Goal: Information Seeking & Learning: Learn about a topic

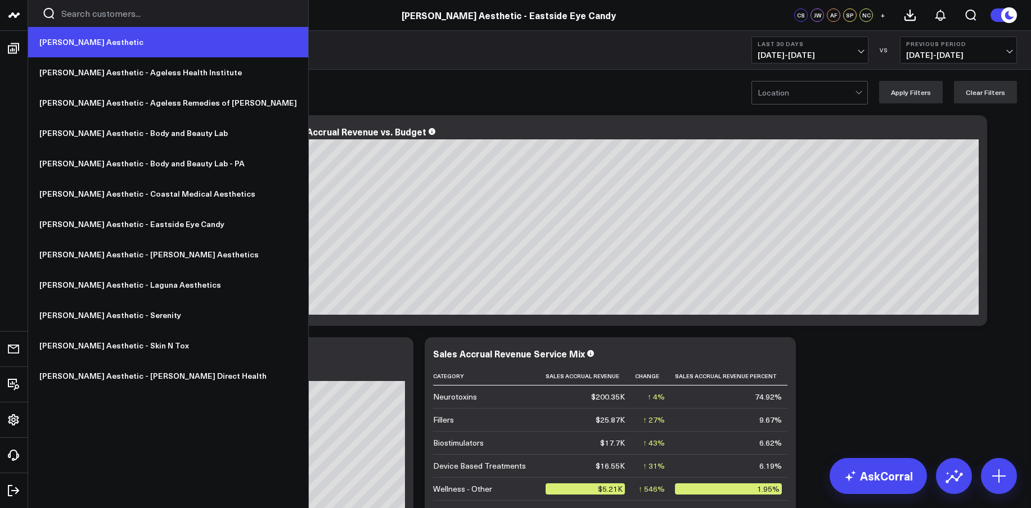
click at [73, 37] on link "[PERSON_NAME] Aesthetic" at bounding box center [168, 42] width 280 height 30
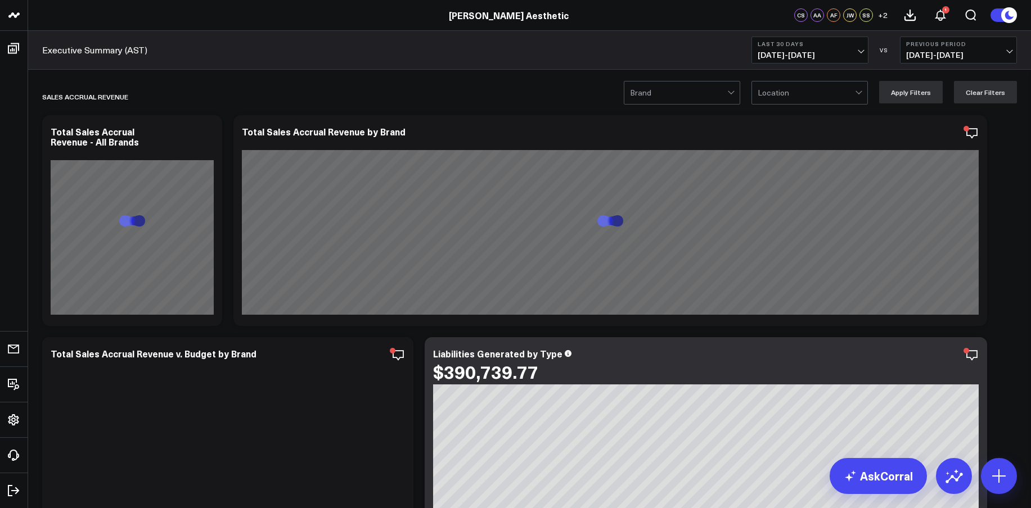
click at [794, 52] on span "08/26/25 - 09/24/25" at bounding box center [809, 55] width 105 height 9
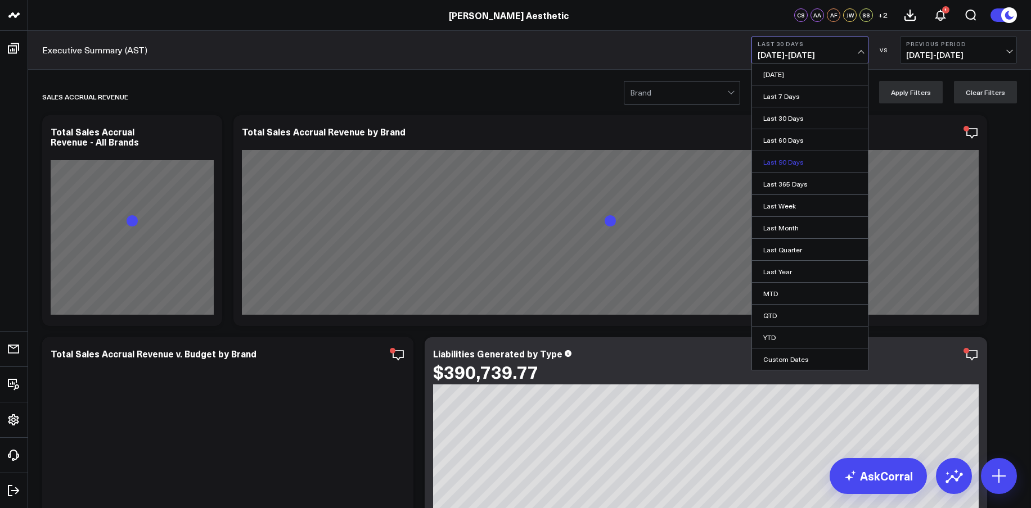
click at [802, 161] on link "Last 90 Days" at bounding box center [810, 161] width 116 height 21
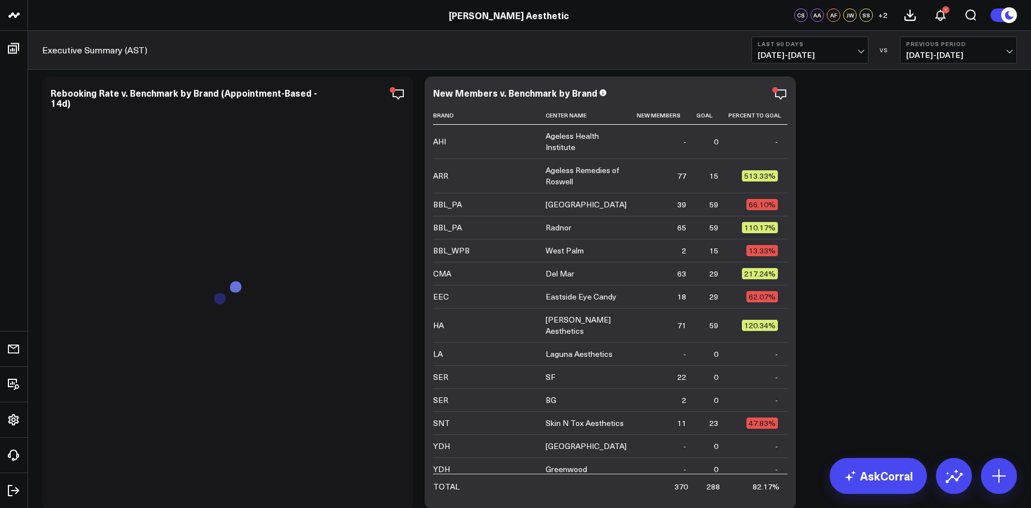
scroll to position [737, 0]
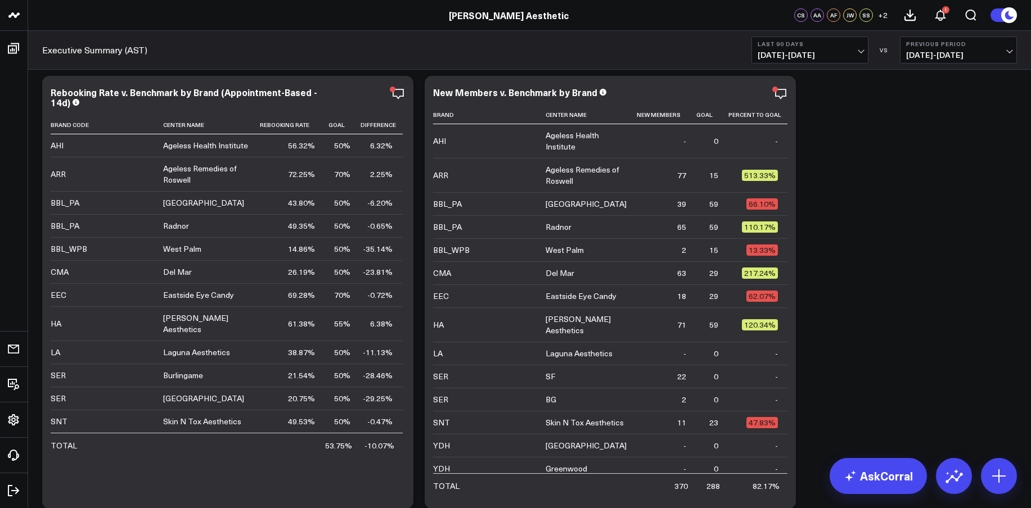
click at [784, 48] on button "Last 90 Days 06/27/25 - 09/24/25" at bounding box center [809, 50] width 117 height 27
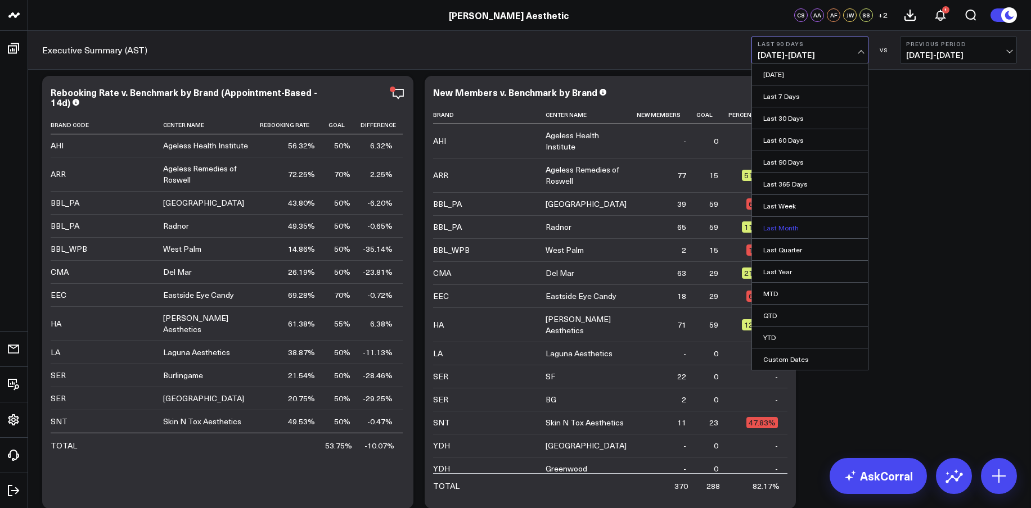
click at [781, 229] on link "Last Month" at bounding box center [810, 227] width 116 height 21
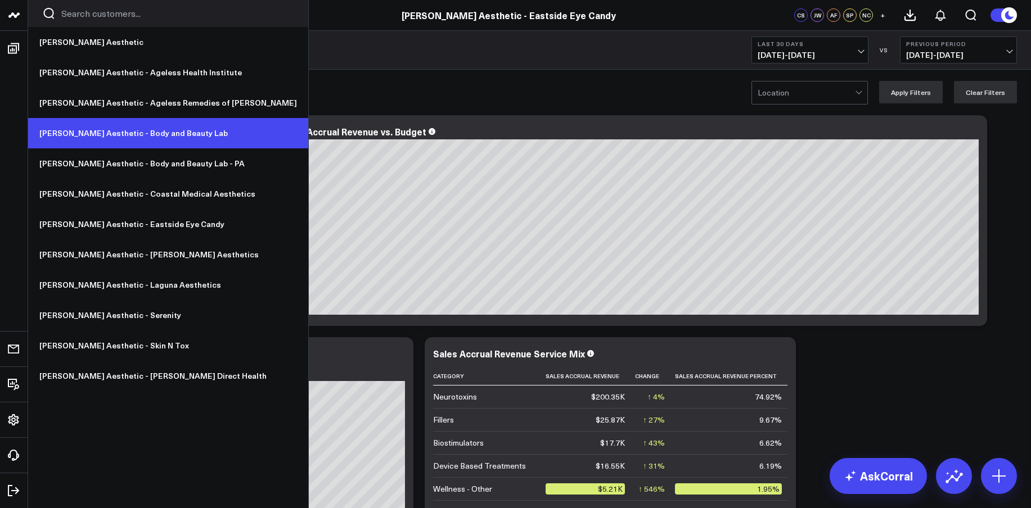
click at [123, 133] on link "[PERSON_NAME] Aesthetic - Body and Beauty Lab" at bounding box center [168, 133] width 280 height 30
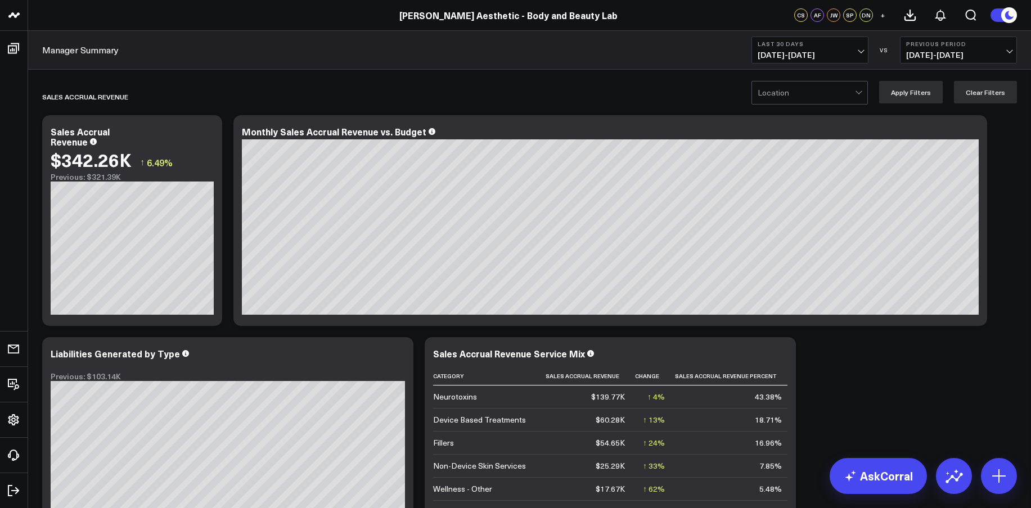
click at [781, 45] on b "Last 30 Days" at bounding box center [809, 43] width 105 height 7
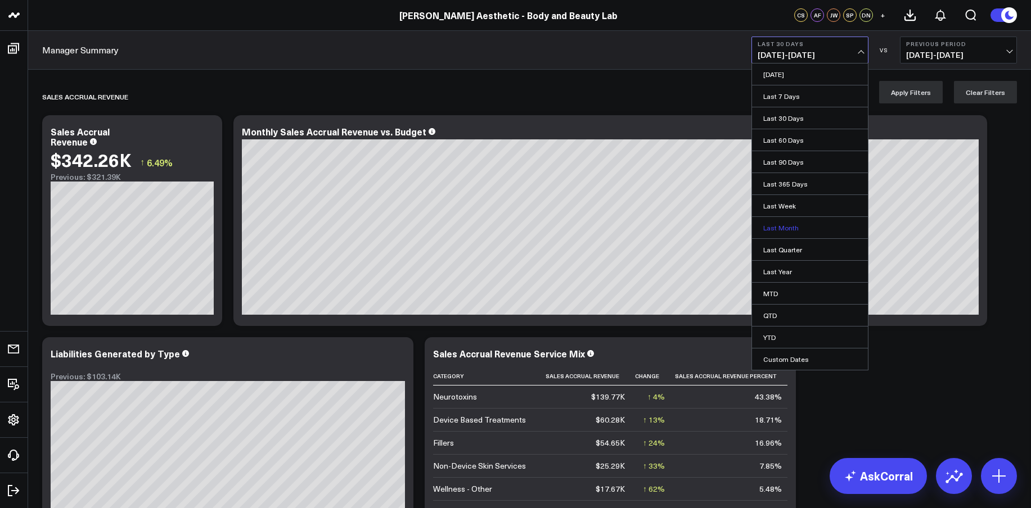
click at [787, 223] on link "Last Month" at bounding box center [810, 227] width 116 height 21
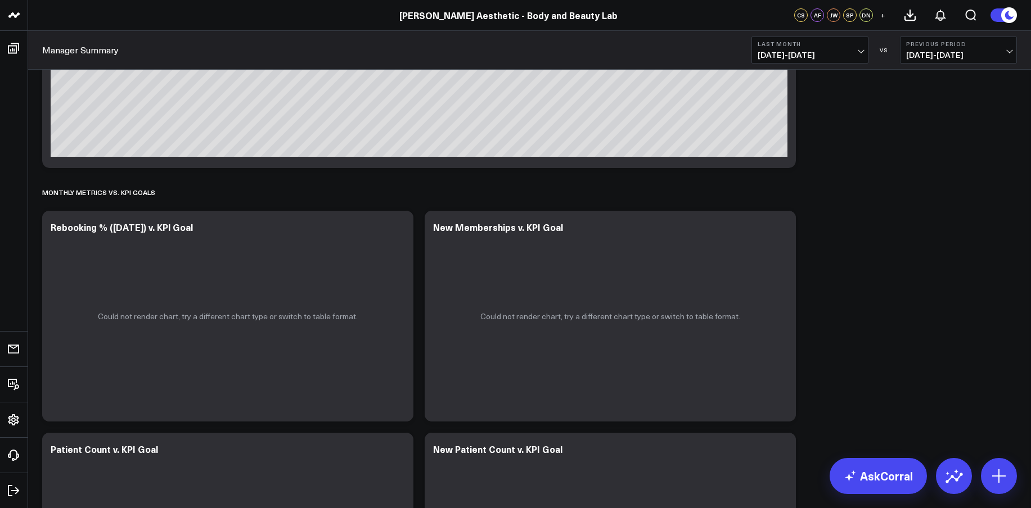
scroll to position [2449, 0]
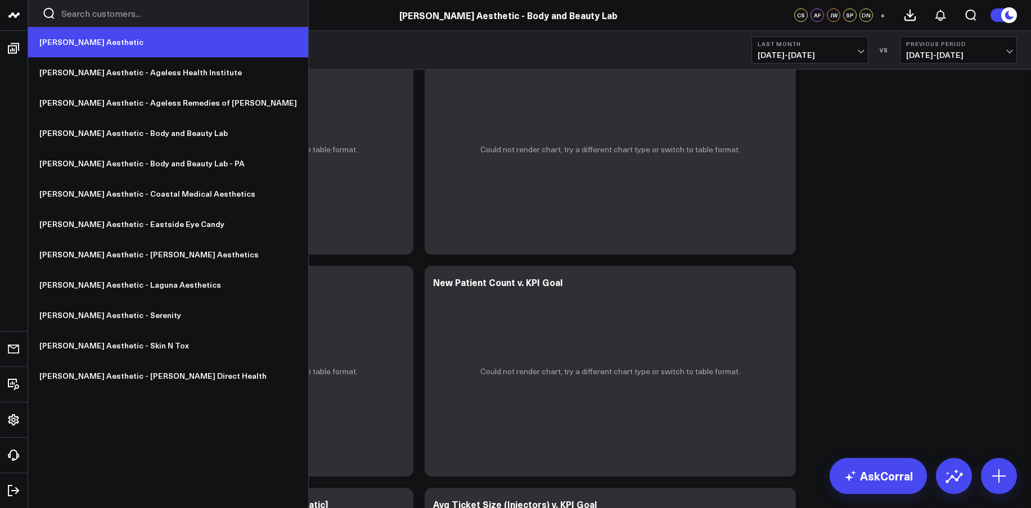
click at [68, 54] on link "[PERSON_NAME] Aesthetic" at bounding box center [168, 42] width 280 height 30
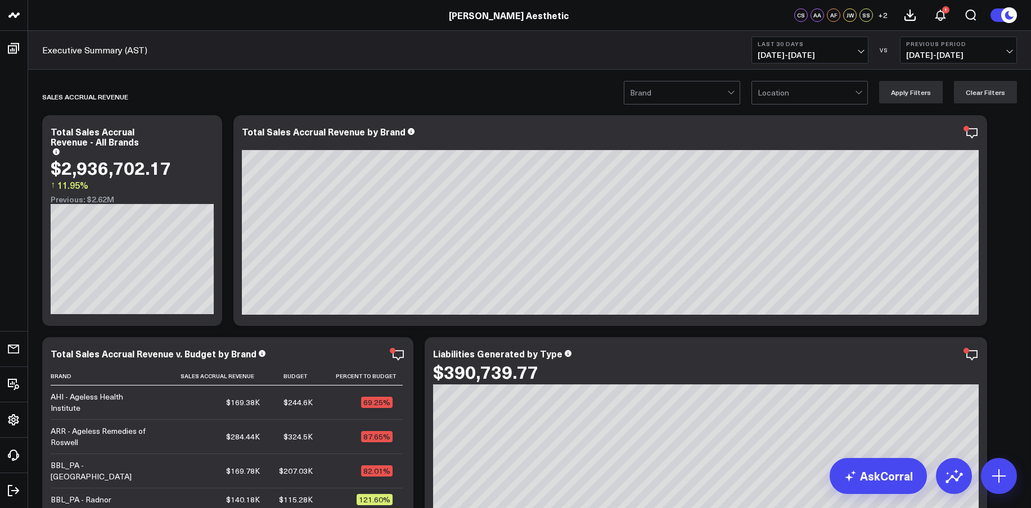
click at [792, 47] on button "Last 30 Days [DATE] - [DATE]" at bounding box center [809, 50] width 117 height 27
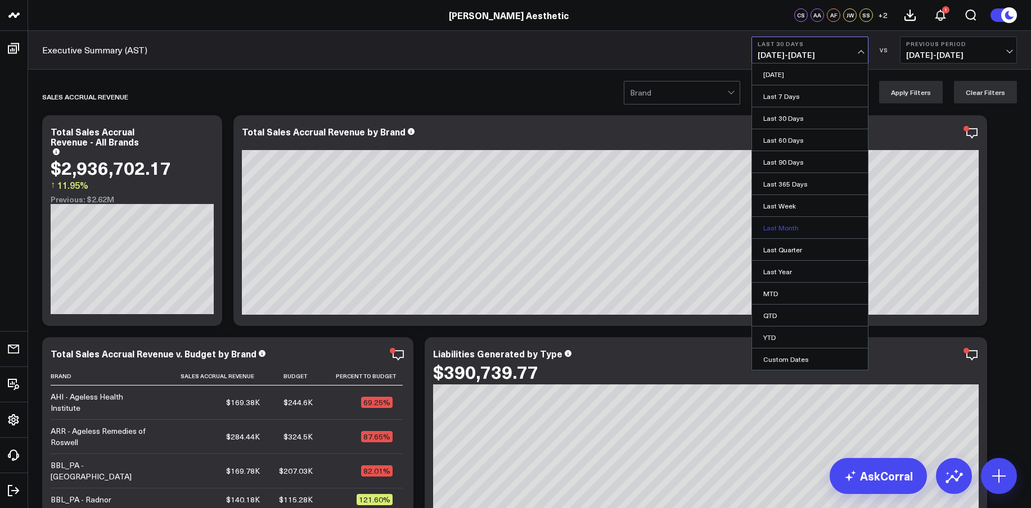
click at [781, 229] on link "Last Month" at bounding box center [810, 227] width 116 height 21
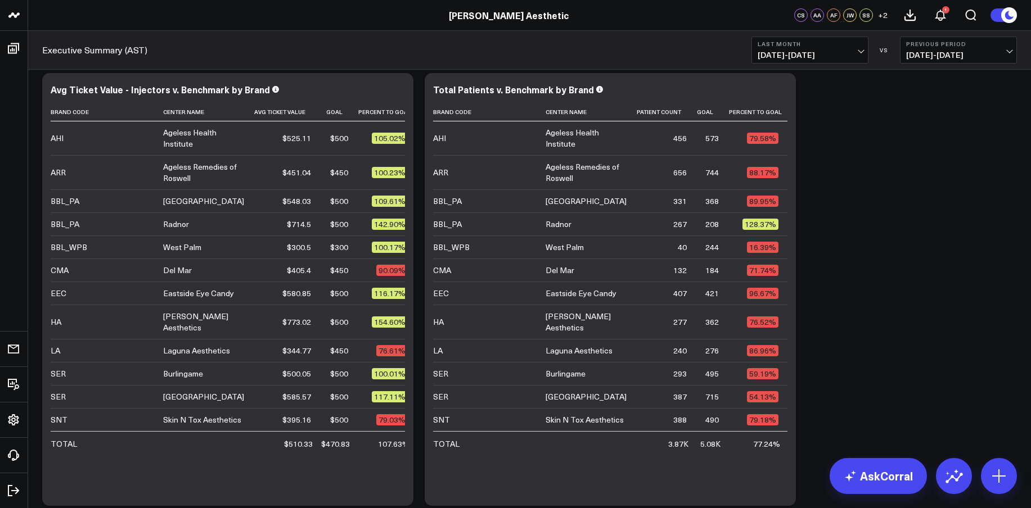
scroll to position [2073, 0]
click at [812, 44] on b "Last Month" at bounding box center [809, 43] width 105 height 7
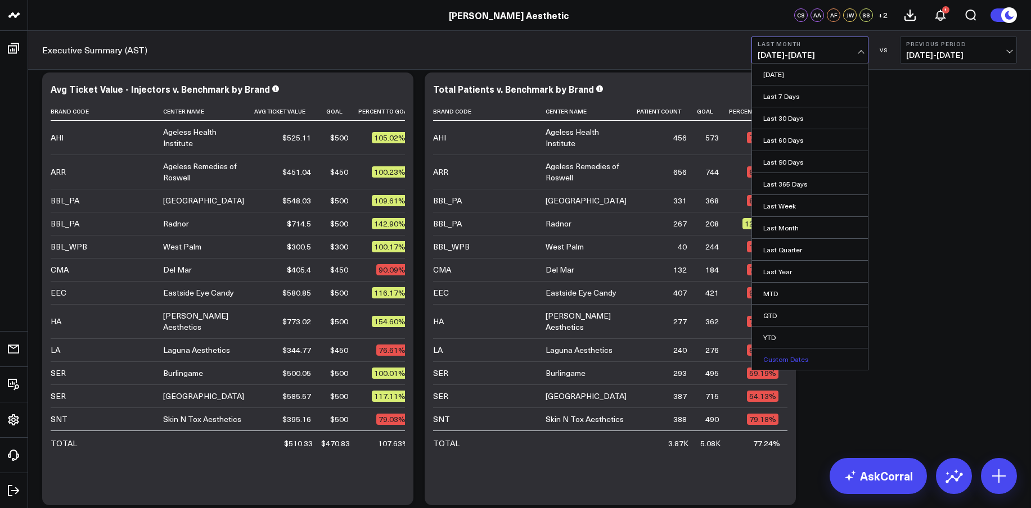
click at [779, 352] on link "Custom Dates" at bounding box center [810, 359] width 116 height 21
select select "8"
select select "2025"
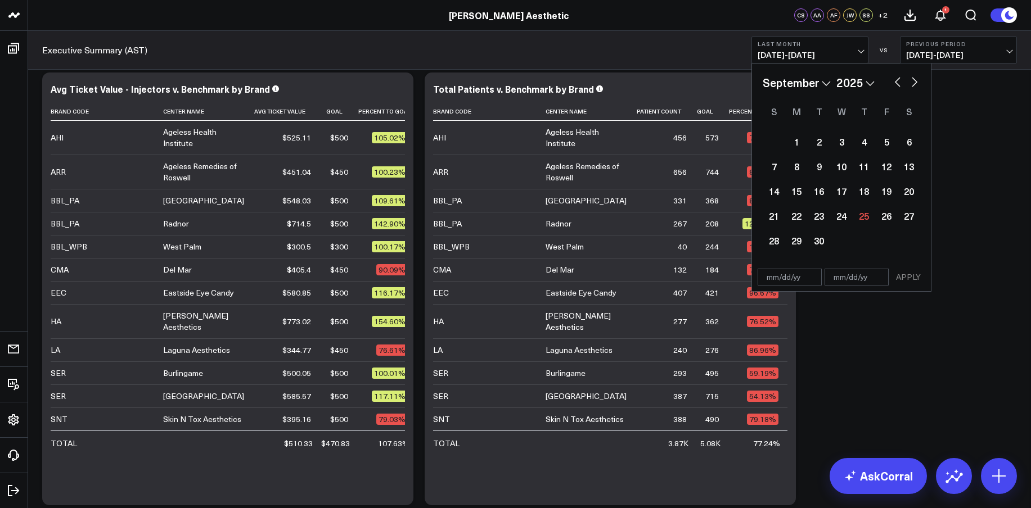
click at [897, 79] on button "button" at bounding box center [897, 80] width 11 height 13
select select "6"
select select "2025"
click at [819, 142] on div "1" at bounding box center [818, 141] width 22 height 22
type input "[DATE]"
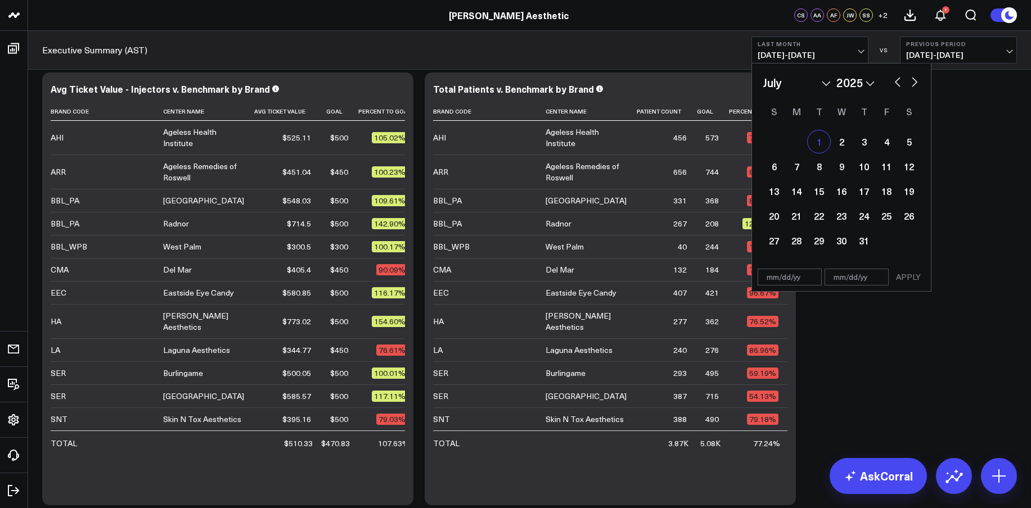
select select "6"
select select "2025"
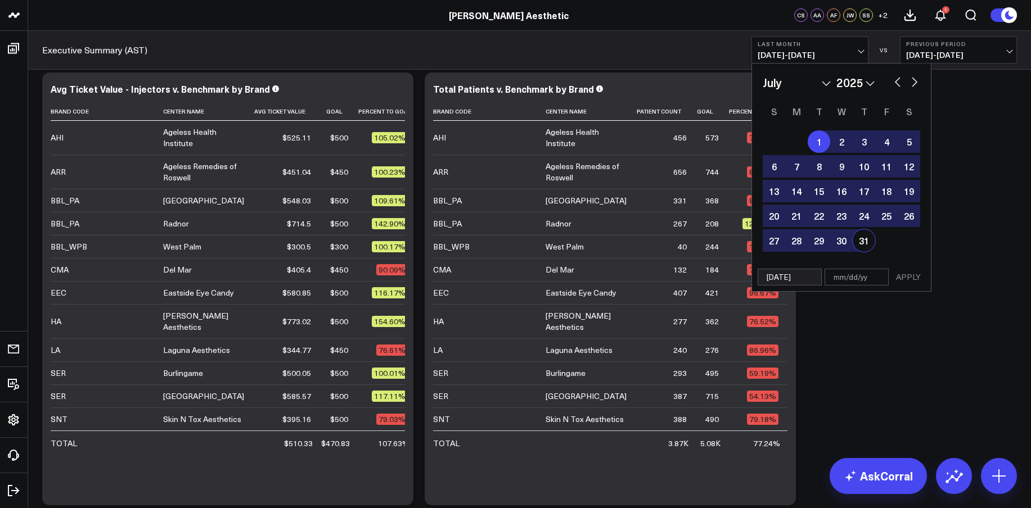
click at [870, 239] on div "31" at bounding box center [863, 240] width 22 height 22
type input "[DATE]"
select select "6"
select select "2025"
click at [903, 279] on button "APPLY" at bounding box center [908, 277] width 34 height 17
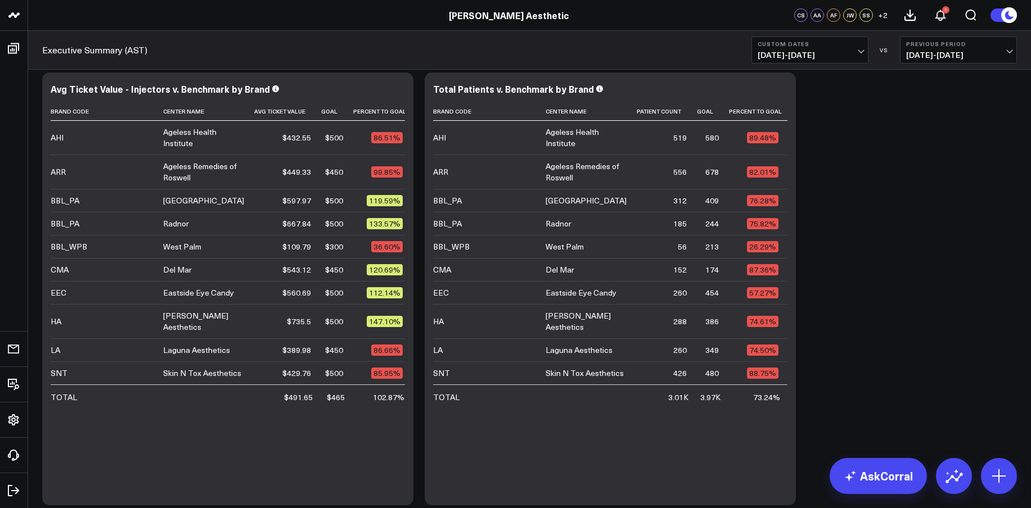
click at [787, 52] on span "[DATE] - [DATE]" at bounding box center [809, 55] width 105 height 9
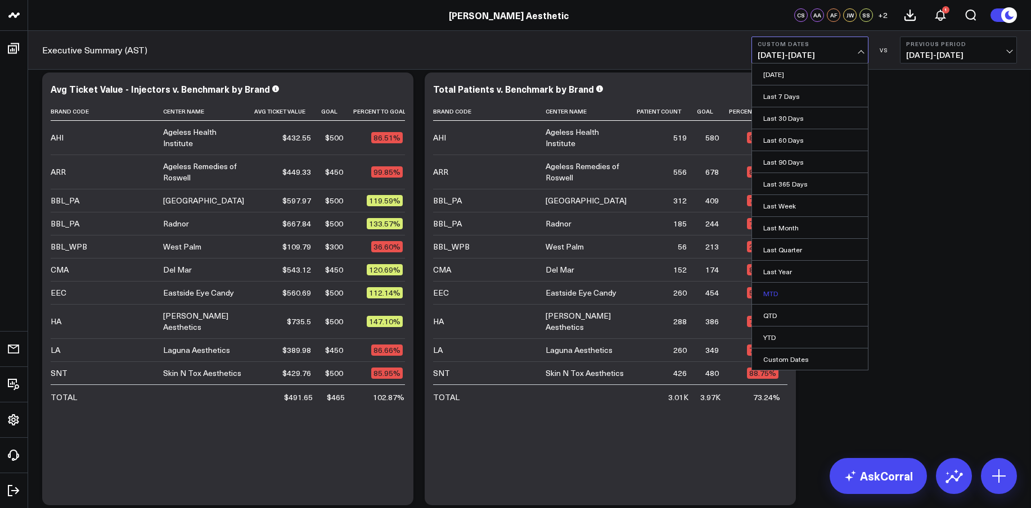
click at [774, 294] on link "MTD" at bounding box center [810, 293] width 116 height 21
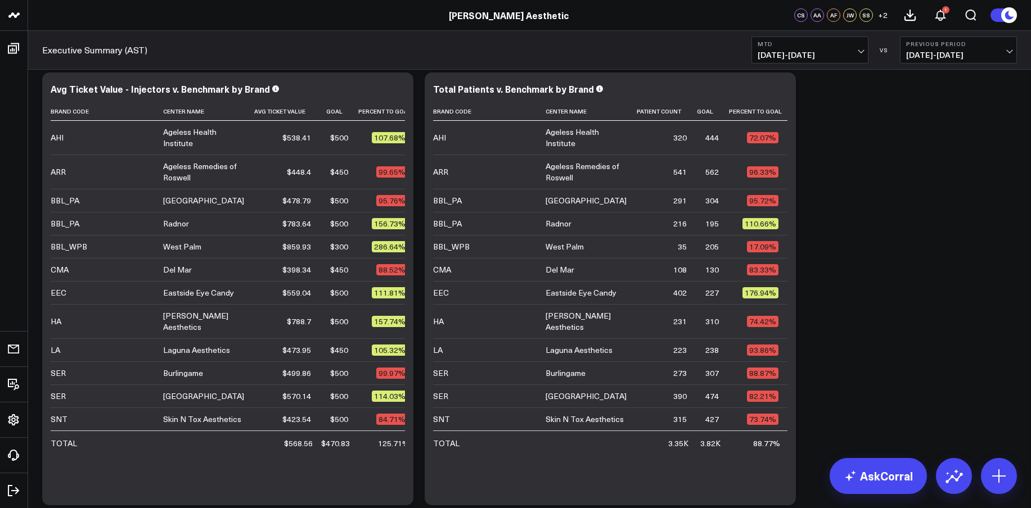
click at [796, 51] on span "[DATE] - [DATE]" at bounding box center [809, 55] width 105 height 9
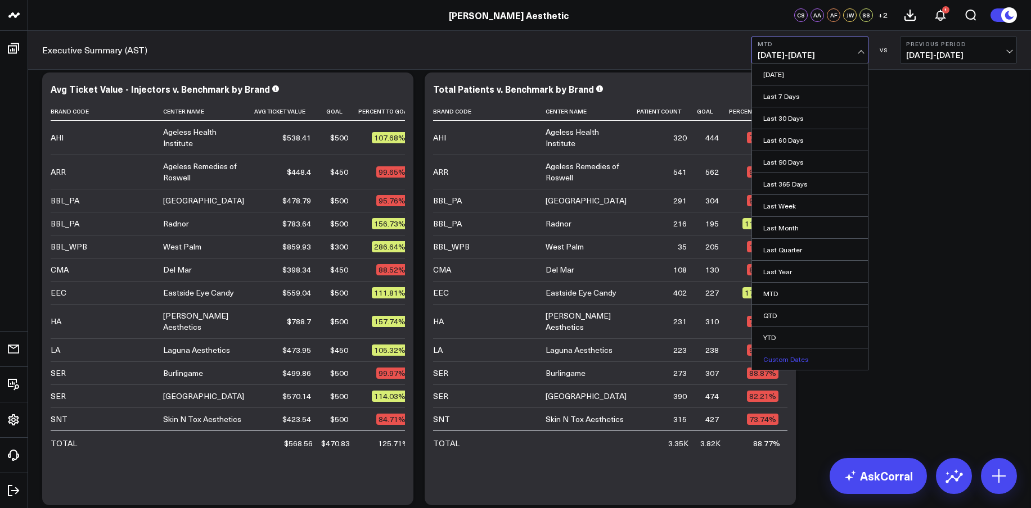
click at [805, 354] on link "Custom Dates" at bounding box center [810, 359] width 116 height 21
select select "8"
select select "2025"
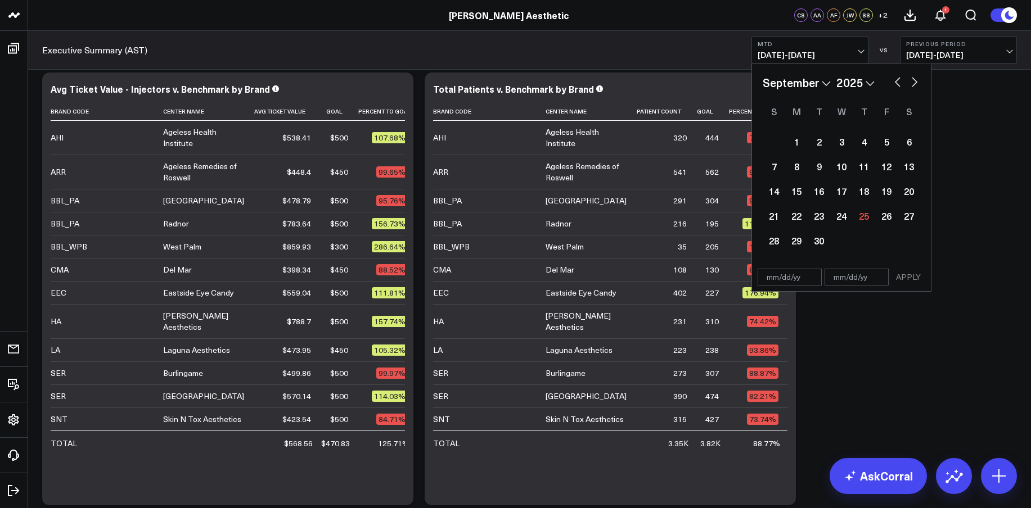
click at [898, 80] on button "button" at bounding box center [897, 80] width 11 height 13
select select "5"
select select "2025"
click at [898, 80] on button "button" at bounding box center [897, 80] width 11 height 13
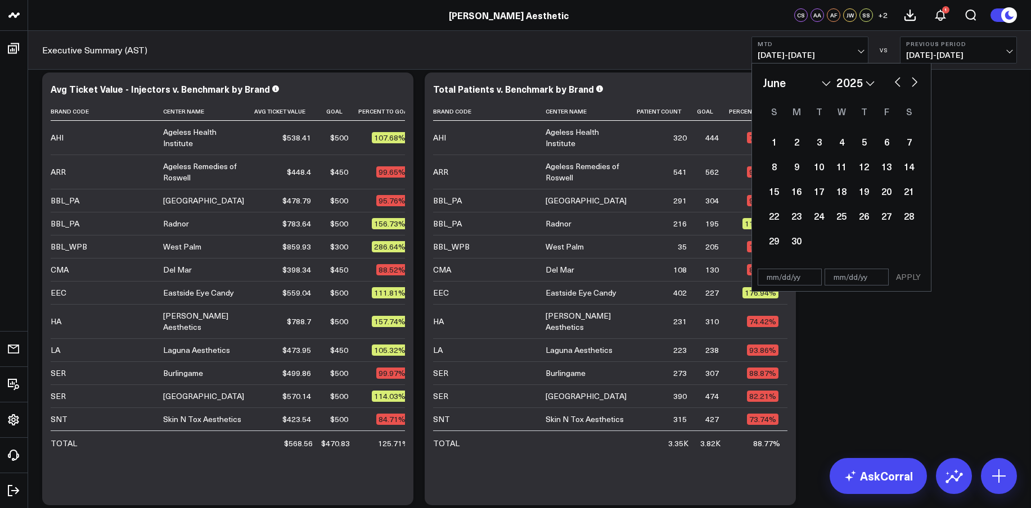
select select "4"
select select "2025"
click at [861, 137] on div "1" at bounding box center [863, 141] width 22 height 22
type input "[DATE]"
select select "4"
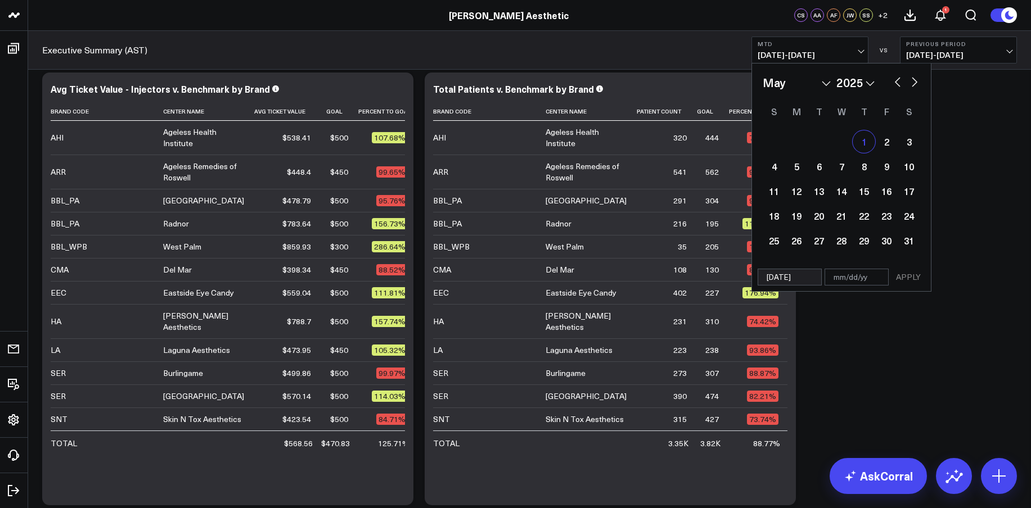
select select "2025"
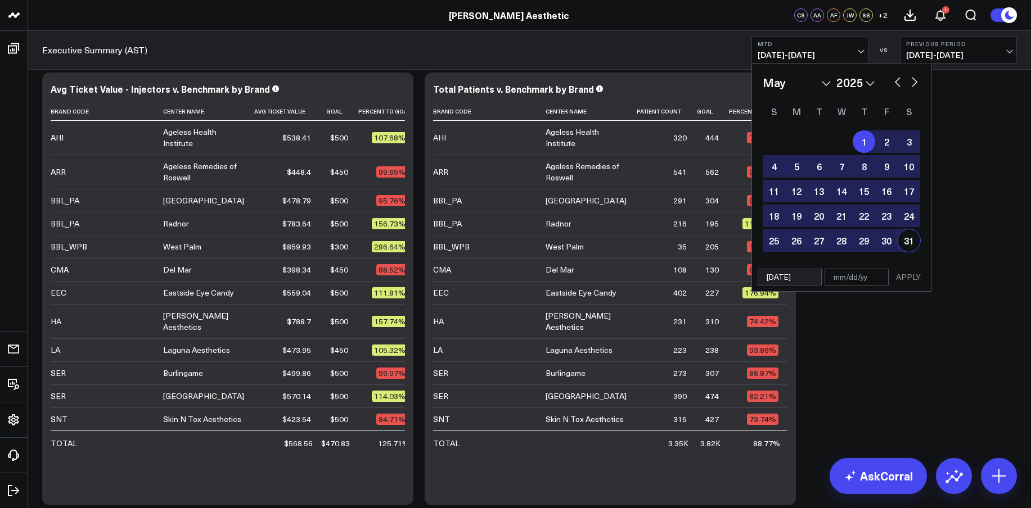
click at [906, 234] on div "31" at bounding box center [908, 240] width 22 height 22
type input "[DATE]"
select select "4"
select select "2025"
click at [903, 272] on button "APPLY" at bounding box center [908, 277] width 34 height 17
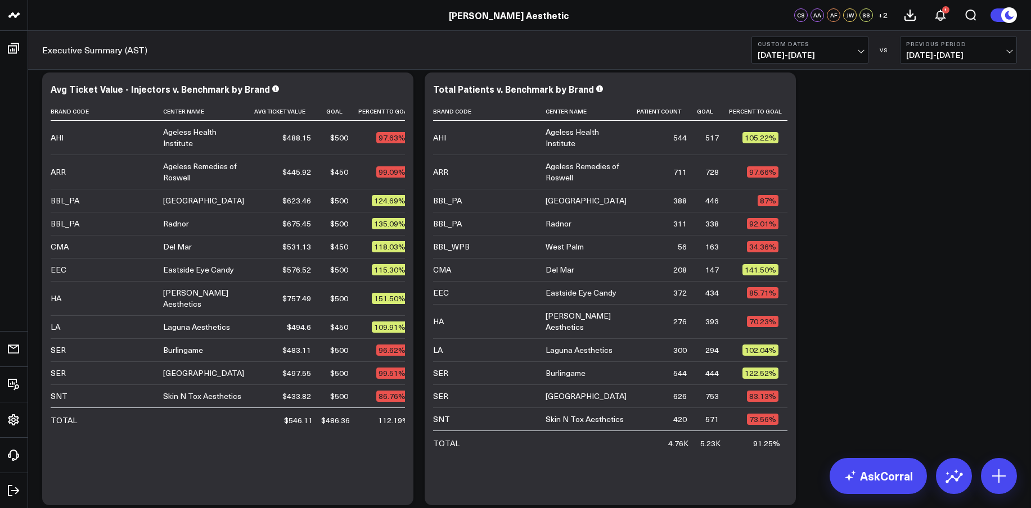
click at [838, 51] on span "[DATE] - [DATE]" at bounding box center [809, 55] width 105 height 9
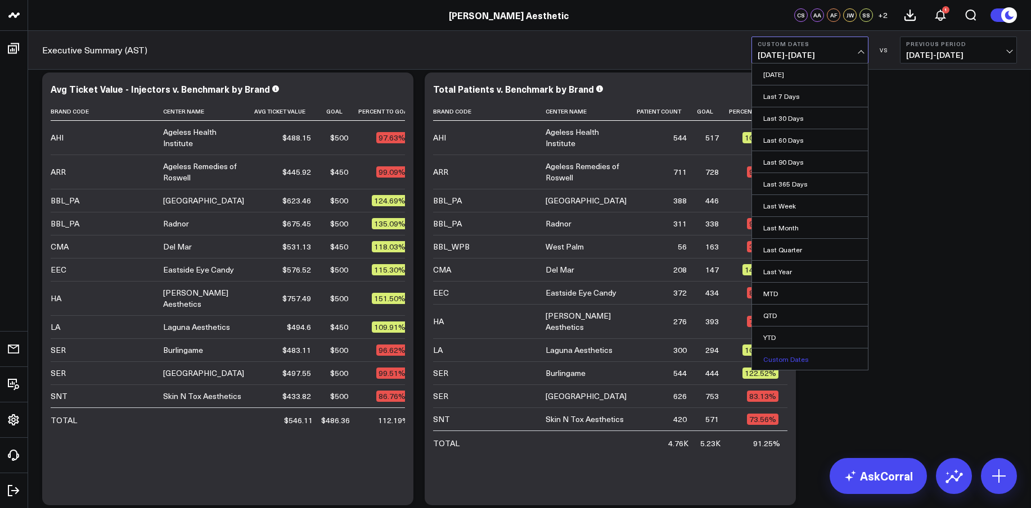
click at [814, 364] on link "Custom Dates" at bounding box center [810, 359] width 116 height 21
select select "8"
select select "2025"
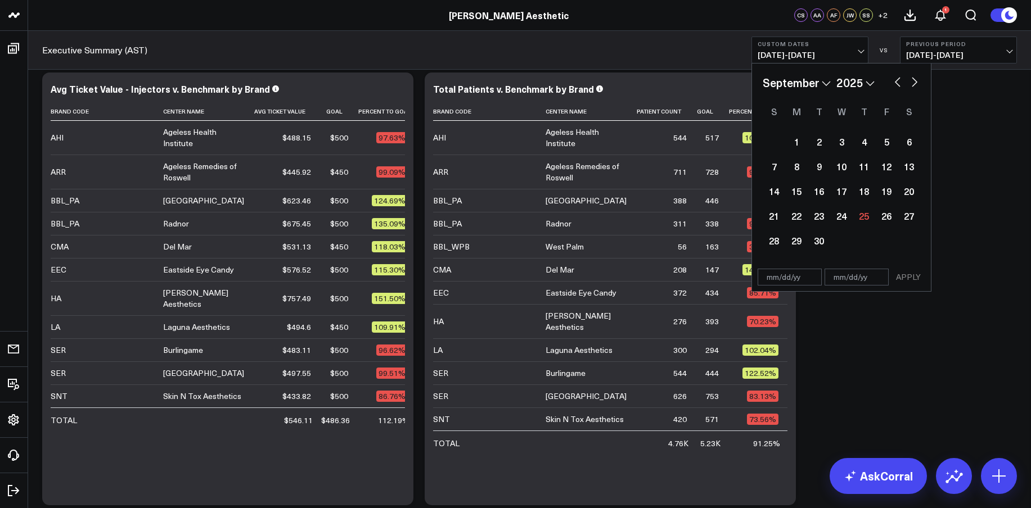
click at [896, 82] on button "button" at bounding box center [897, 80] width 11 height 13
select select "7"
select select "2025"
click at [896, 82] on button "button" at bounding box center [897, 80] width 11 height 13
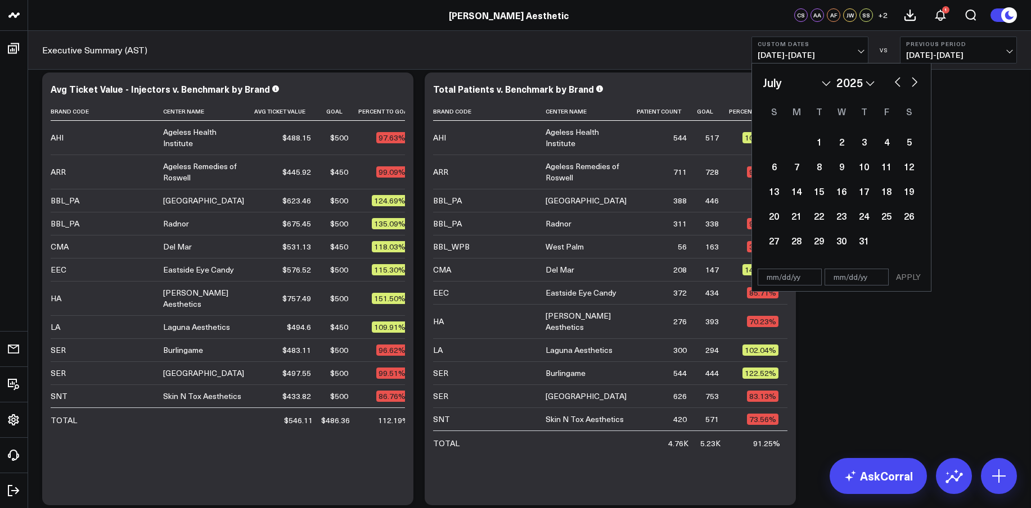
select select "4"
select select "2025"
click at [896, 82] on button "button" at bounding box center [897, 80] width 11 height 13
select select "3"
select select "2025"
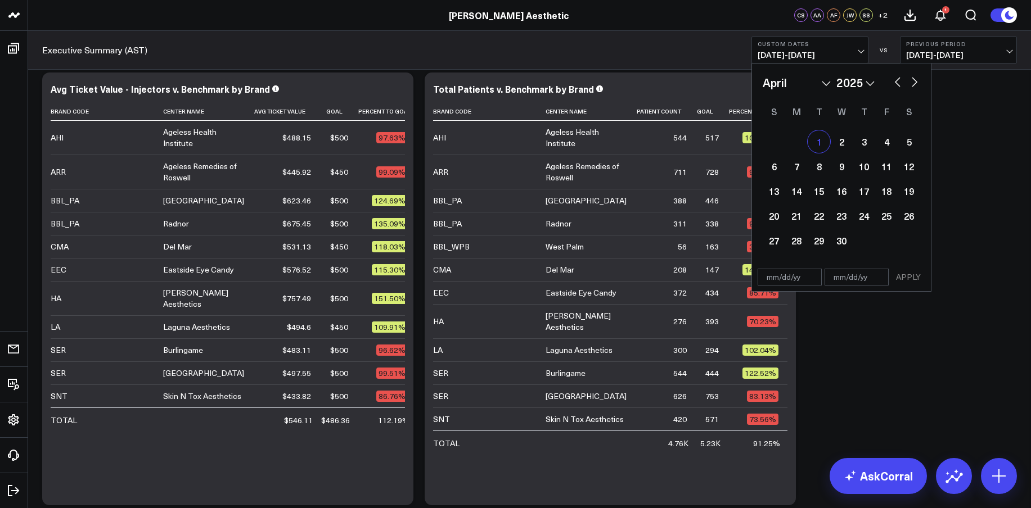
click at [815, 142] on div "1" at bounding box center [818, 141] width 22 height 22
type input "[DATE]"
select select "3"
select select "2025"
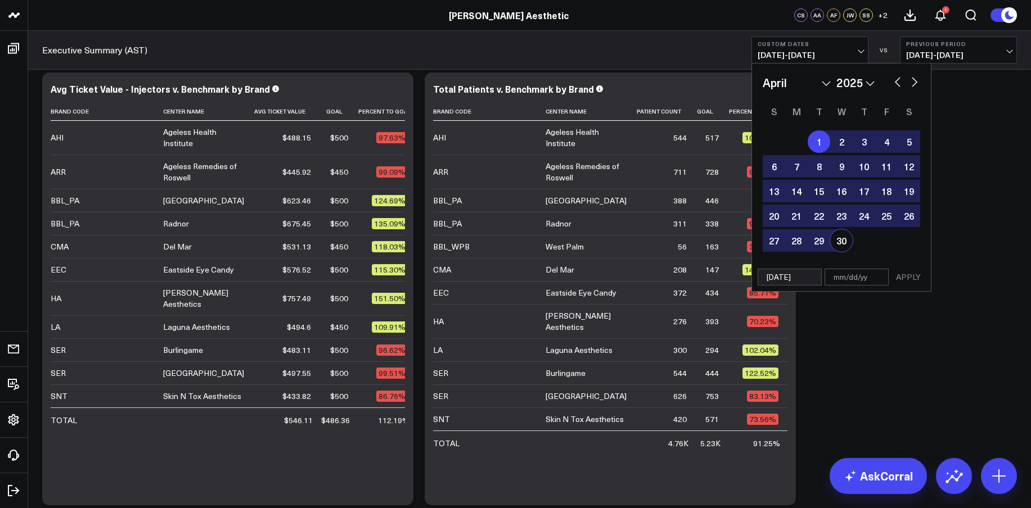
click at [847, 242] on div "30" at bounding box center [841, 240] width 22 height 22
type input "[DATE]"
select select "3"
select select "2025"
click at [902, 273] on button "APPLY" at bounding box center [908, 277] width 34 height 17
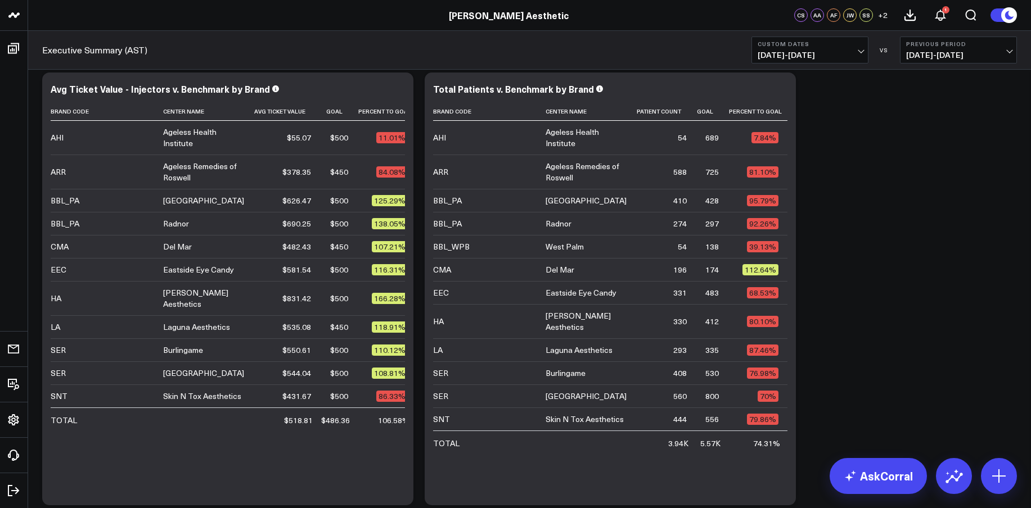
click at [821, 53] on span "[DATE] - [DATE]" at bounding box center [809, 55] width 105 height 9
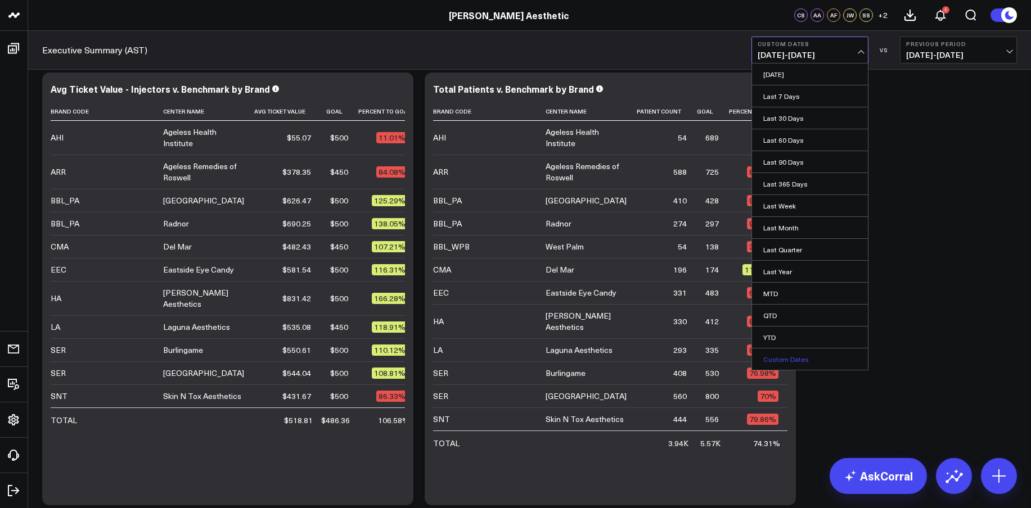
click at [785, 360] on link "Custom Dates" at bounding box center [810, 359] width 116 height 21
select select "8"
select select "2025"
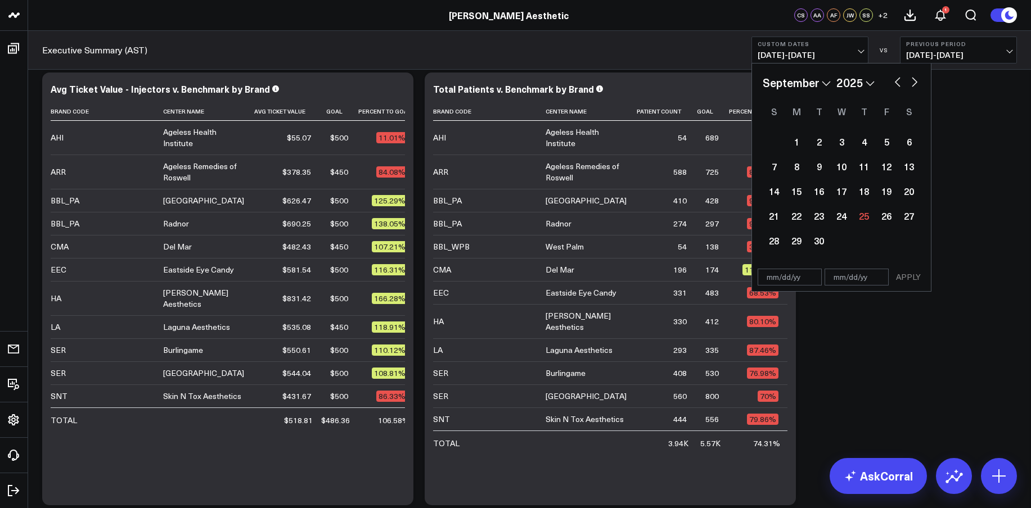
click at [896, 79] on button "button" at bounding box center [897, 80] width 11 height 13
select select "5"
select select "2025"
click at [896, 79] on button "button" at bounding box center [897, 80] width 11 height 13
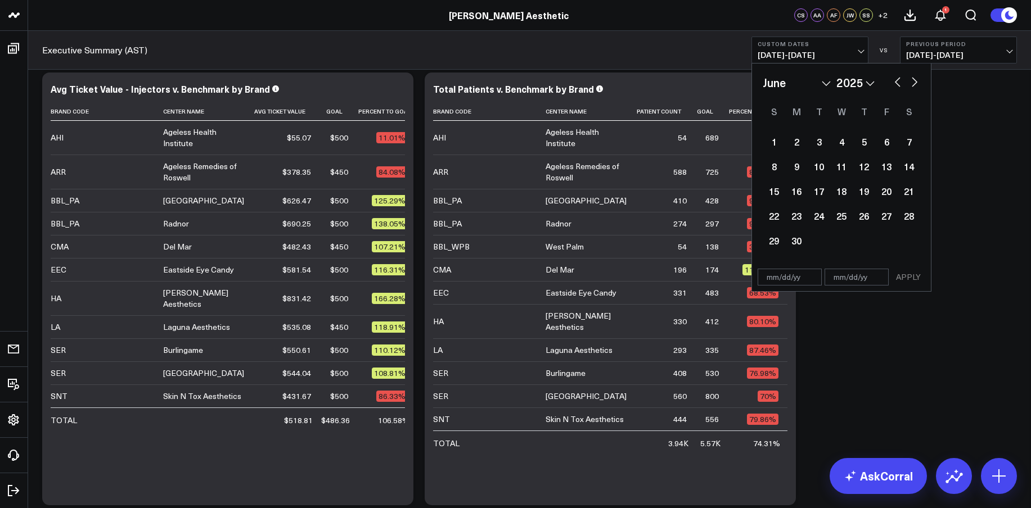
select select "4"
select select "2025"
click at [861, 143] on div "1" at bounding box center [863, 141] width 22 height 22
type input "[DATE]"
select select "4"
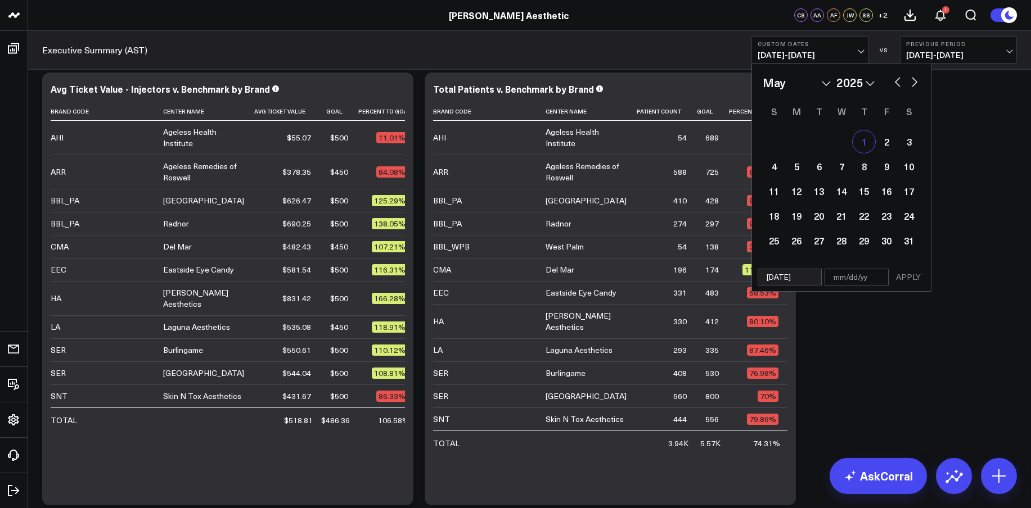
select select "2025"
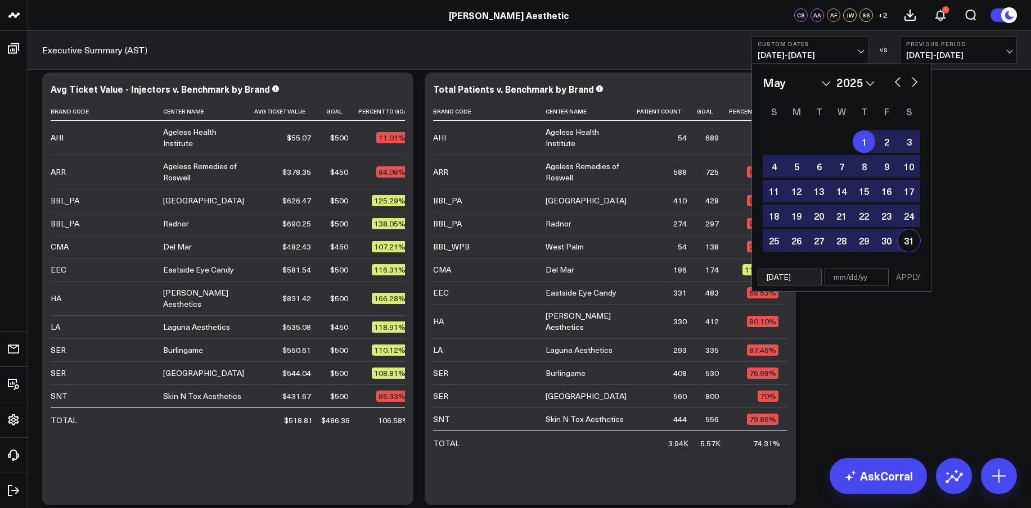
click at [904, 242] on div "31" at bounding box center [908, 240] width 22 height 22
type input "[DATE]"
select select "4"
select select "2025"
click at [909, 277] on button "APPLY" at bounding box center [908, 277] width 34 height 17
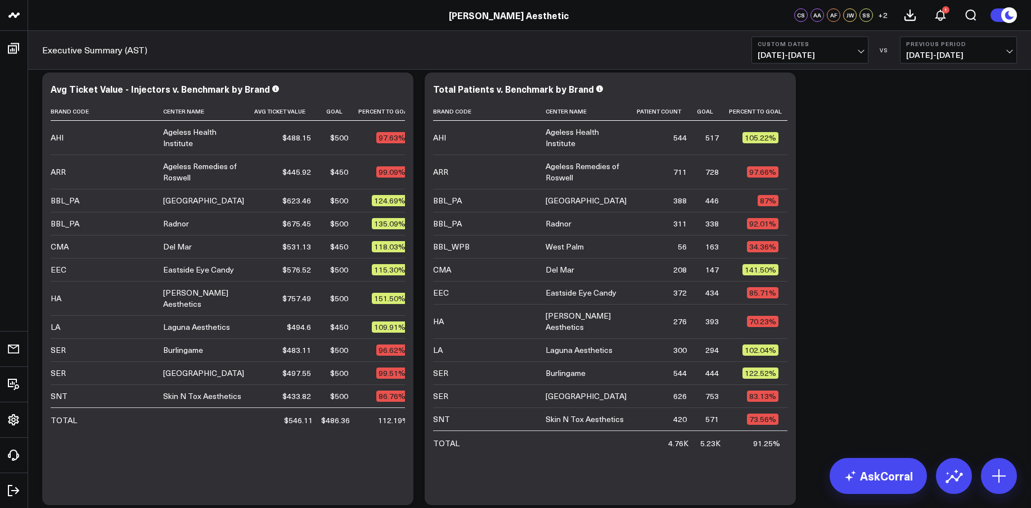
click at [830, 48] on button "Custom Dates [DATE] - [DATE]" at bounding box center [809, 50] width 117 height 27
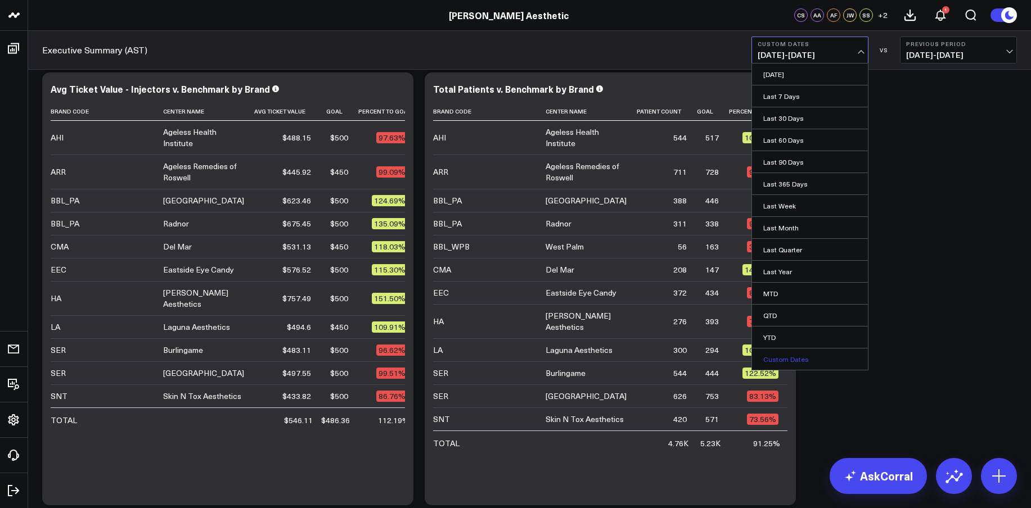
click at [807, 358] on link "Custom Dates" at bounding box center [810, 359] width 116 height 21
select select "8"
select select "2025"
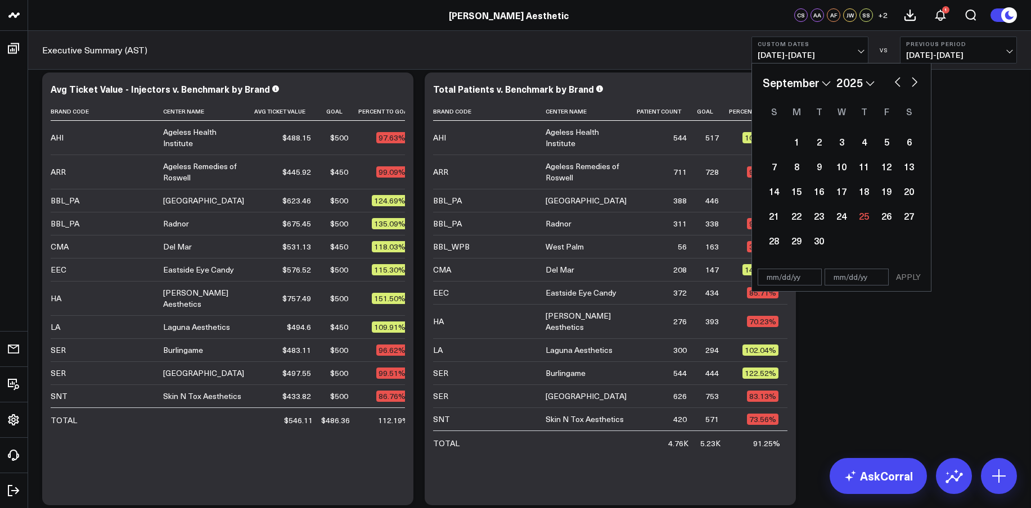
click at [897, 82] on button "button" at bounding box center [897, 80] width 11 height 13
select select "7"
select select "2025"
click at [897, 82] on button "button" at bounding box center [897, 80] width 11 height 13
select select "5"
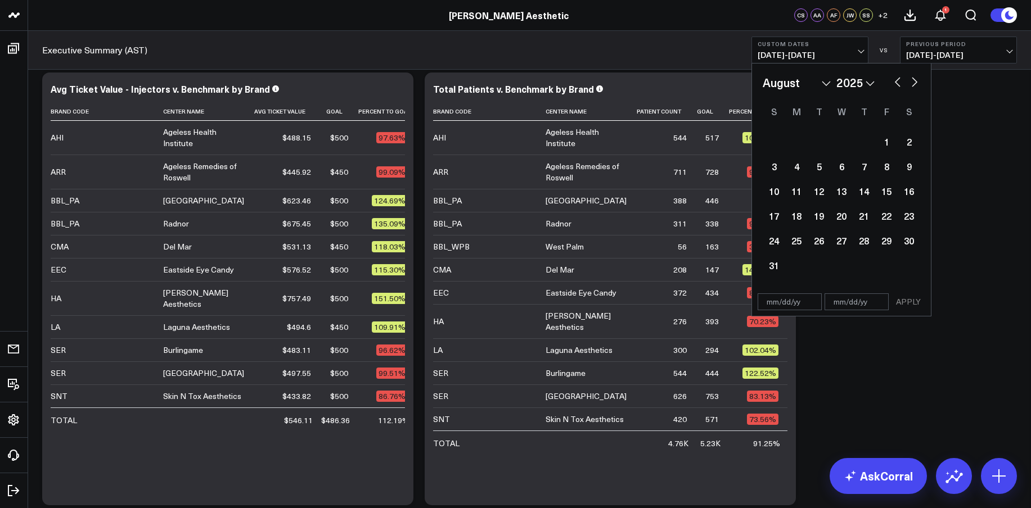
select select "2025"
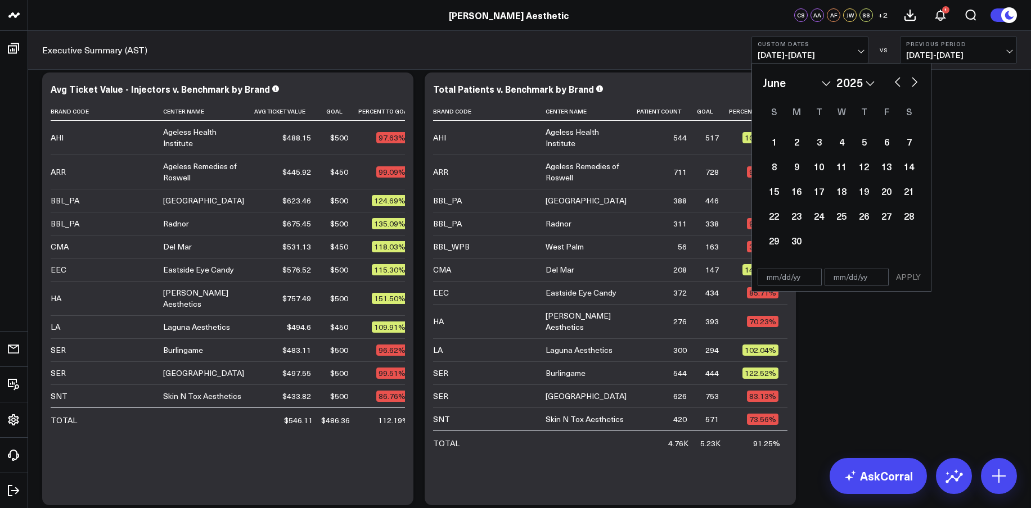
click at [897, 82] on button "button" at bounding box center [897, 80] width 11 height 13
select select "4"
select select "2025"
click at [897, 82] on button "button" at bounding box center [897, 80] width 11 height 13
select select "3"
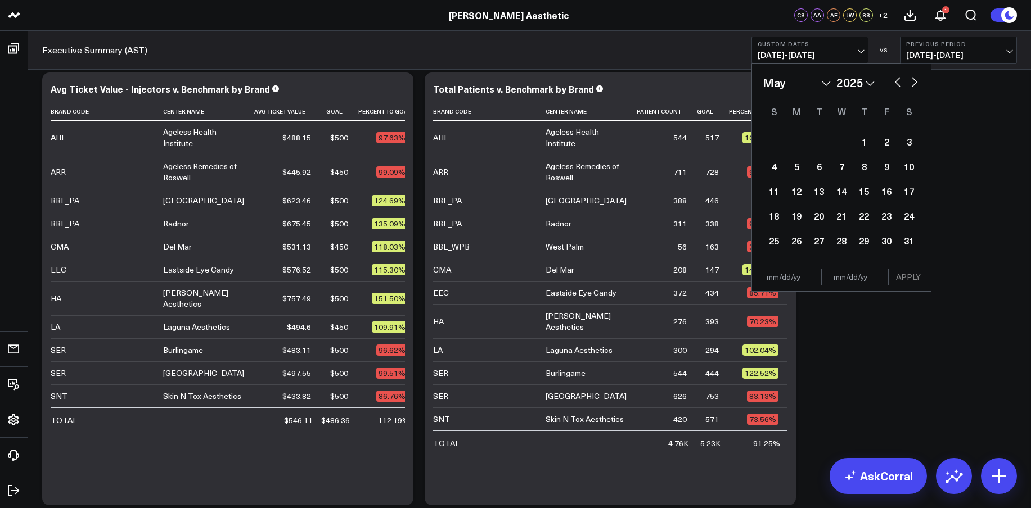
select select "2025"
click at [897, 82] on button "button" at bounding box center [897, 80] width 11 height 13
select select "2"
select select "2025"
click at [907, 139] on div "1" at bounding box center [908, 141] width 22 height 22
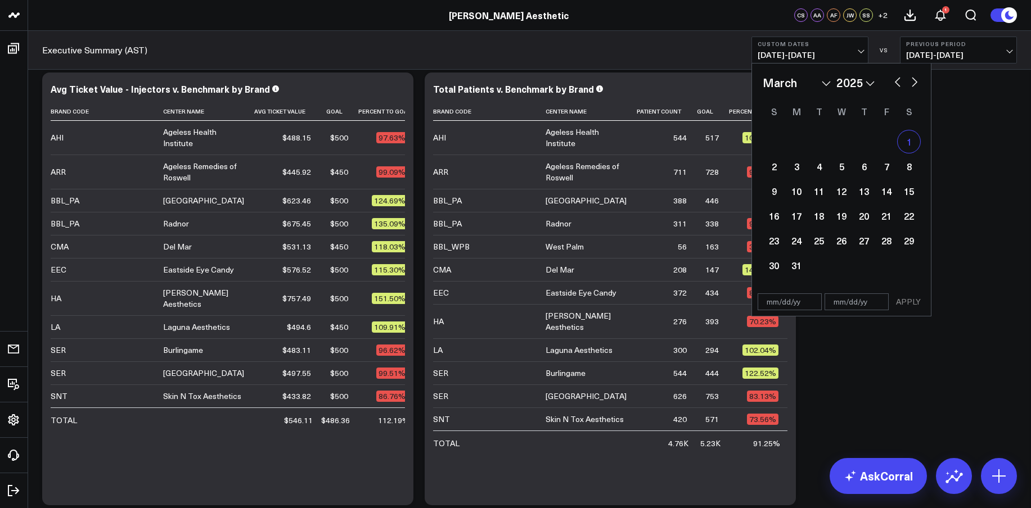
type input "[DATE]"
select select "2"
select select "2025"
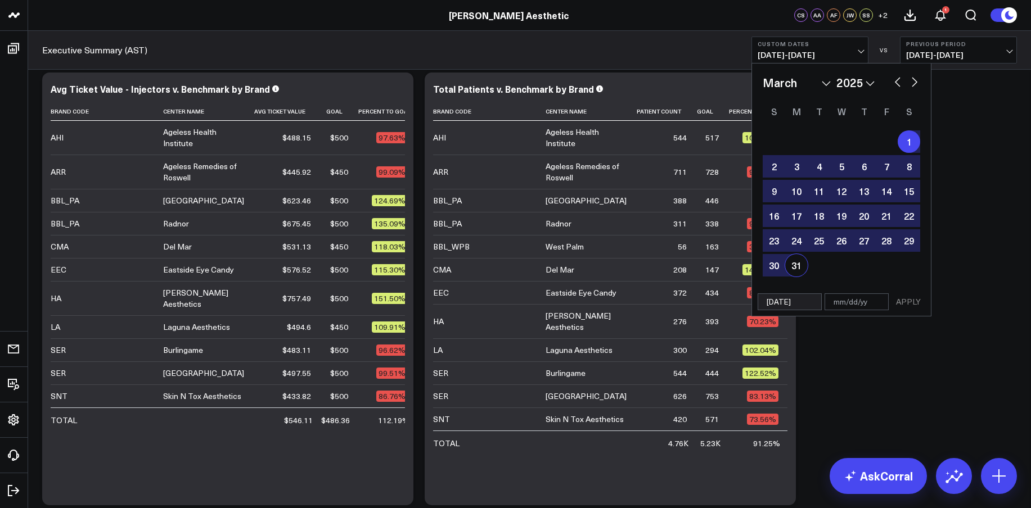
click at [800, 261] on div "31" at bounding box center [796, 265] width 22 height 22
type input "[DATE]"
select select "2"
select select "2025"
click at [907, 305] on button "APPLY" at bounding box center [908, 301] width 34 height 17
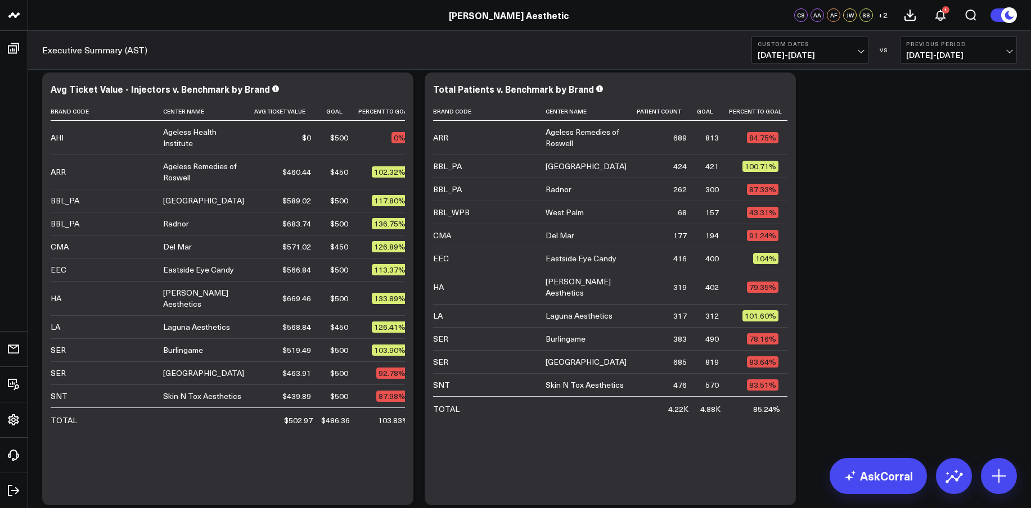
click at [801, 53] on span "[DATE] - [DATE]" at bounding box center [809, 55] width 105 height 9
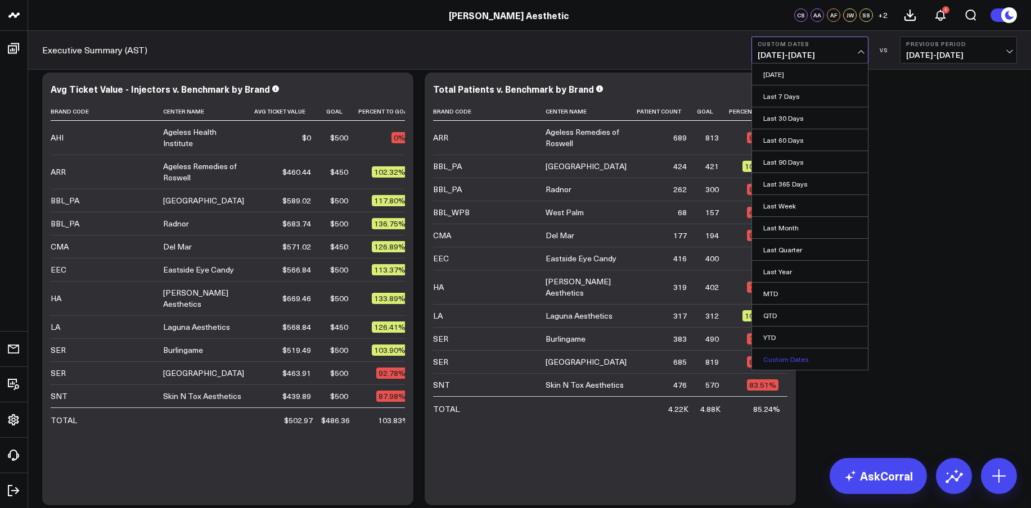
click at [799, 355] on link "Custom Dates" at bounding box center [810, 359] width 116 height 21
select select "8"
select select "2025"
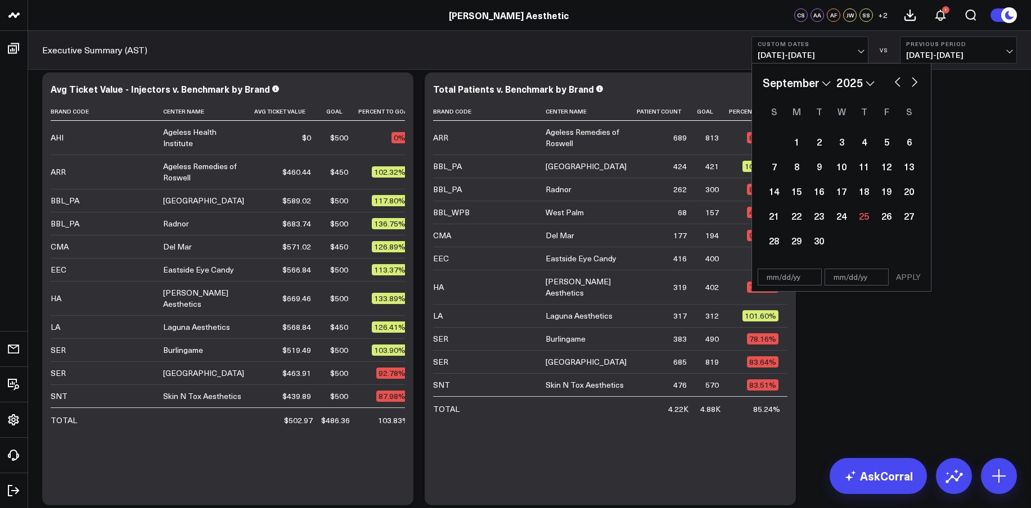
click at [895, 80] on button "button" at bounding box center [897, 80] width 11 height 13
select select "6"
select select "2025"
click at [895, 80] on button "button" at bounding box center [897, 80] width 11 height 13
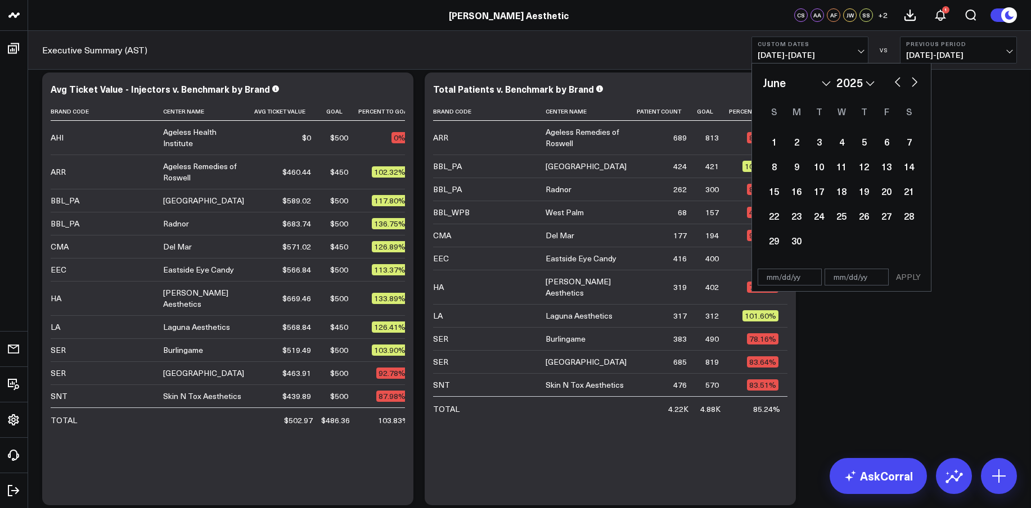
select select "3"
select select "2025"
click at [895, 80] on button "button" at bounding box center [897, 80] width 11 height 13
select select "2"
select select "2025"
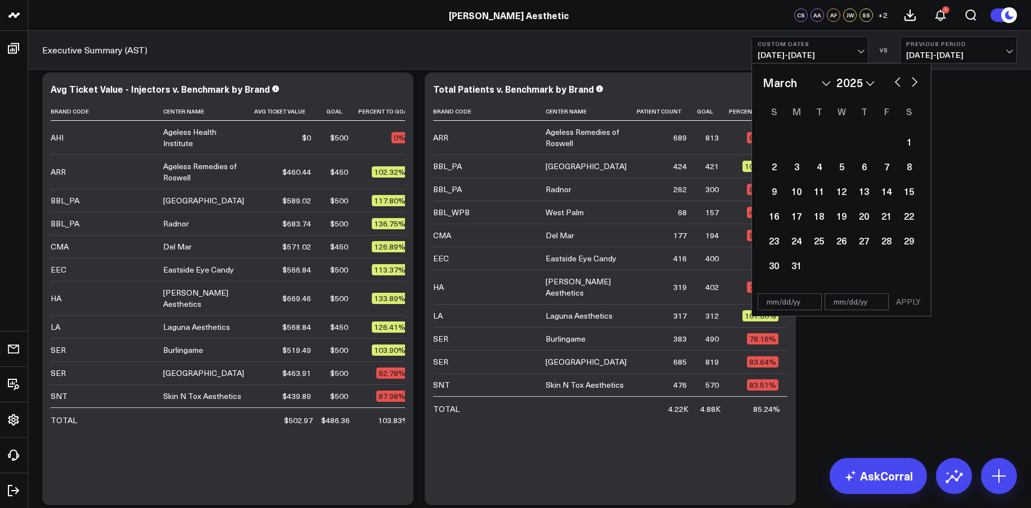
click at [895, 80] on button "button" at bounding box center [897, 80] width 11 height 13
select select "1"
select select "2025"
click at [909, 142] on div "1" at bounding box center [908, 141] width 22 height 22
type input "[DATE]"
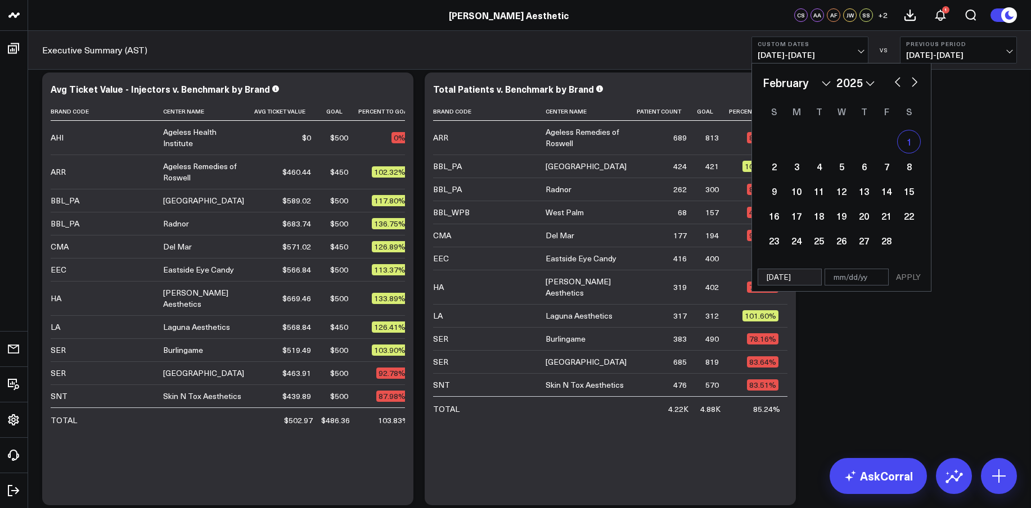
select select "1"
select select "2025"
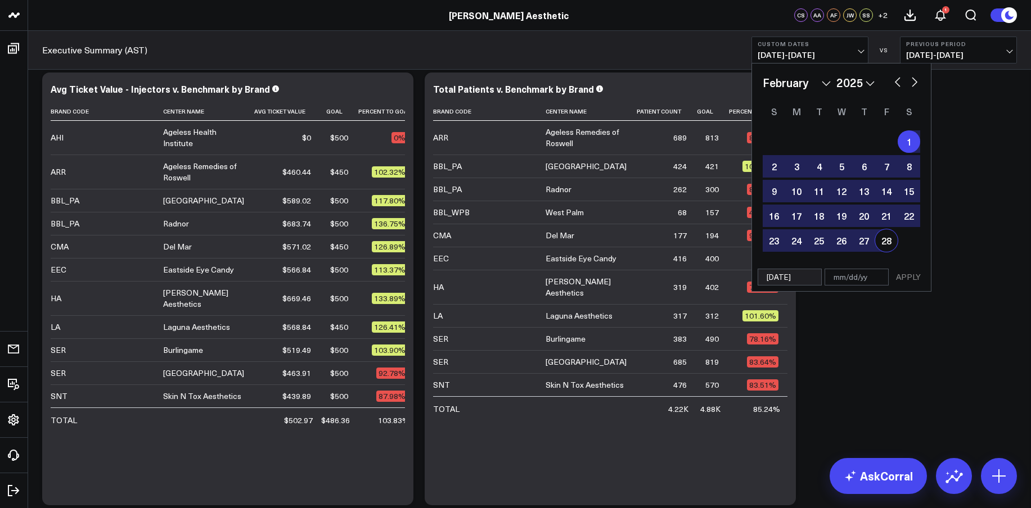
click at [885, 237] on div "28" at bounding box center [886, 240] width 22 height 22
type input "[DATE]"
select select "1"
select select "2025"
click at [909, 279] on button "APPLY" at bounding box center [908, 277] width 34 height 17
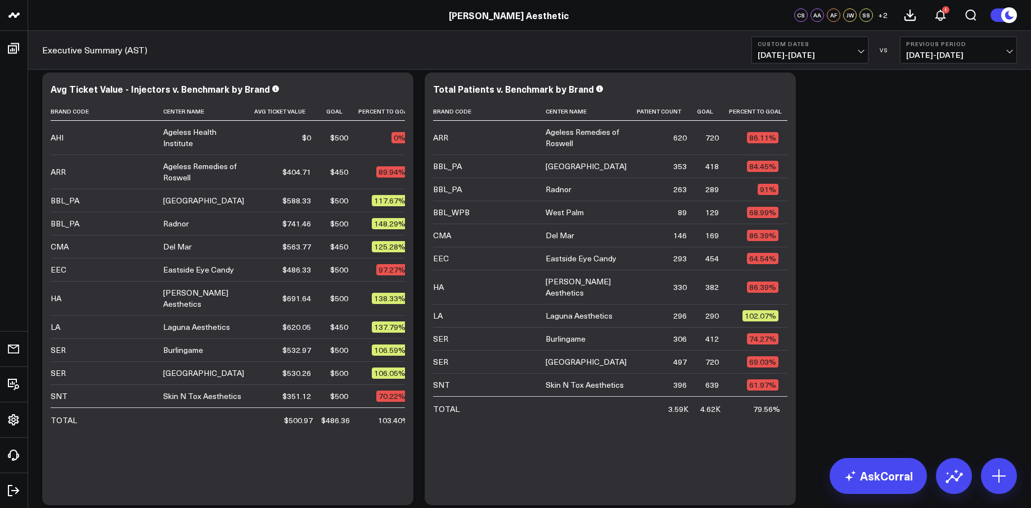
click at [840, 55] on span "[DATE] - [DATE]" at bounding box center [809, 55] width 105 height 9
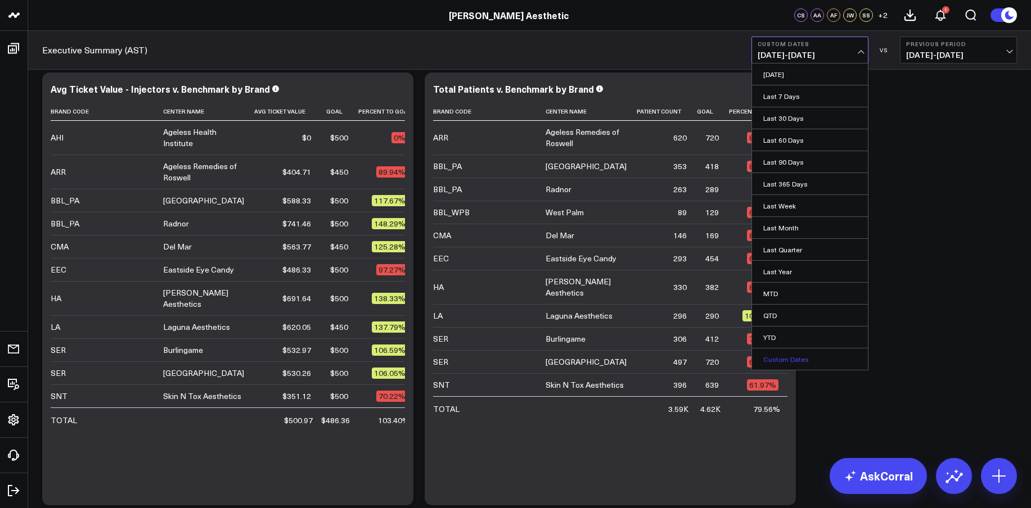
click at [808, 352] on link "Custom Dates" at bounding box center [810, 359] width 116 height 21
select select "8"
select select "2025"
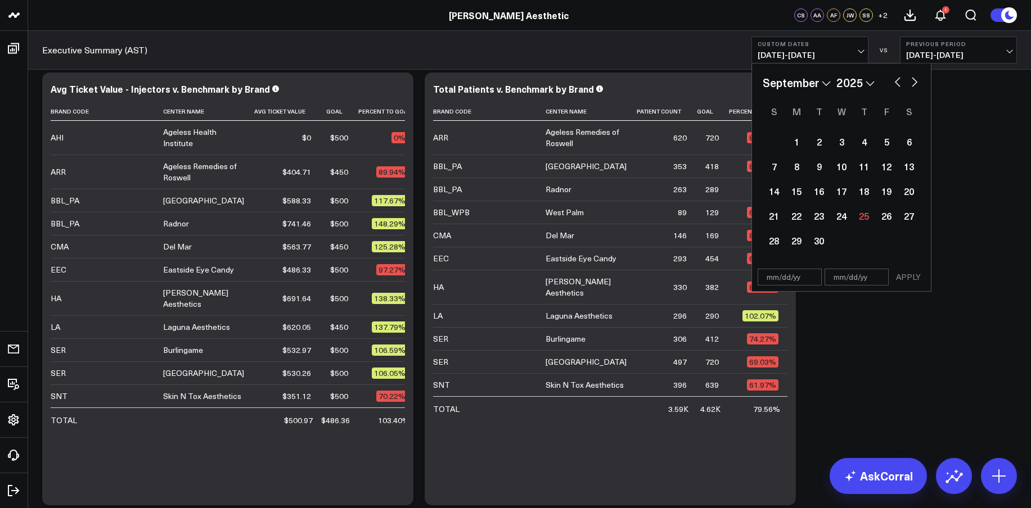
click at [897, 82] on button "button" at bounding box center [897, 80] width 11 height 13
select select "5"
select select "2025"
click at [897, 82] on button "button" at bounding box center [897, 80] width 11 height 13
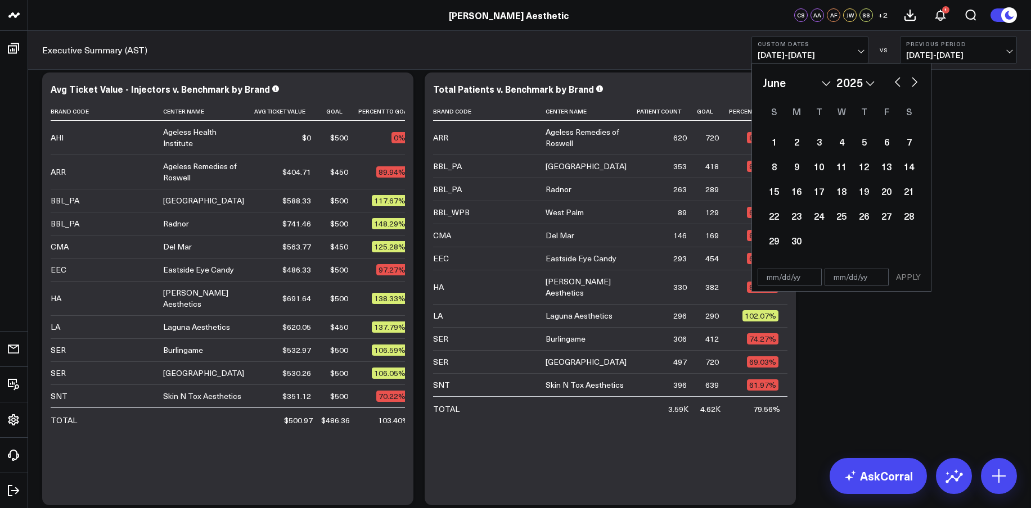
select select "4"
select select "2025"
click at [897, 82] on button "button" at bounding box center [897, 80] width 11 height 13
select select "3"
select select "2025"
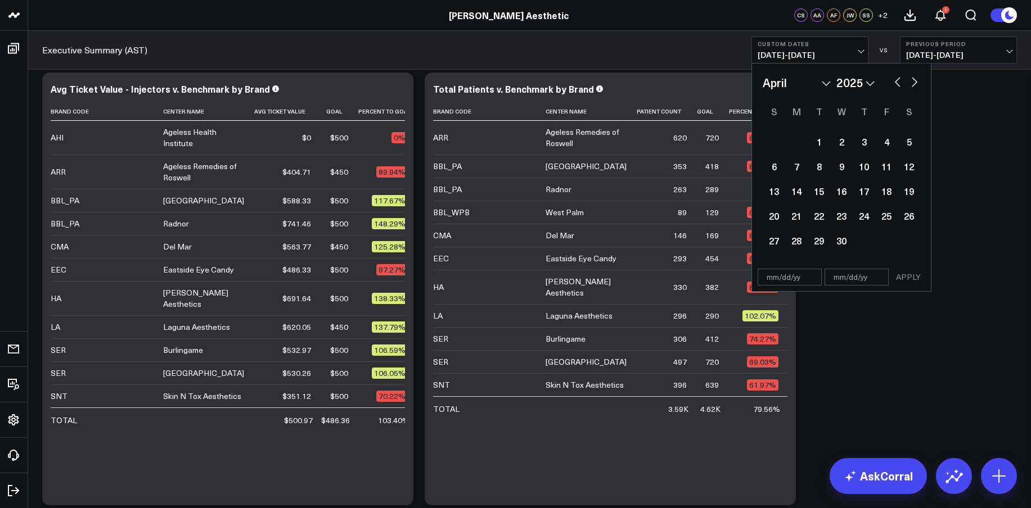
click at [897, 82] on button "button" at bounding box center [897, 80] width 11 height 13
select select "1"
select select "2025"
click at [897, 82] on button "button" at bounding box center [897, 80] width 11 height 13
select select "2025"
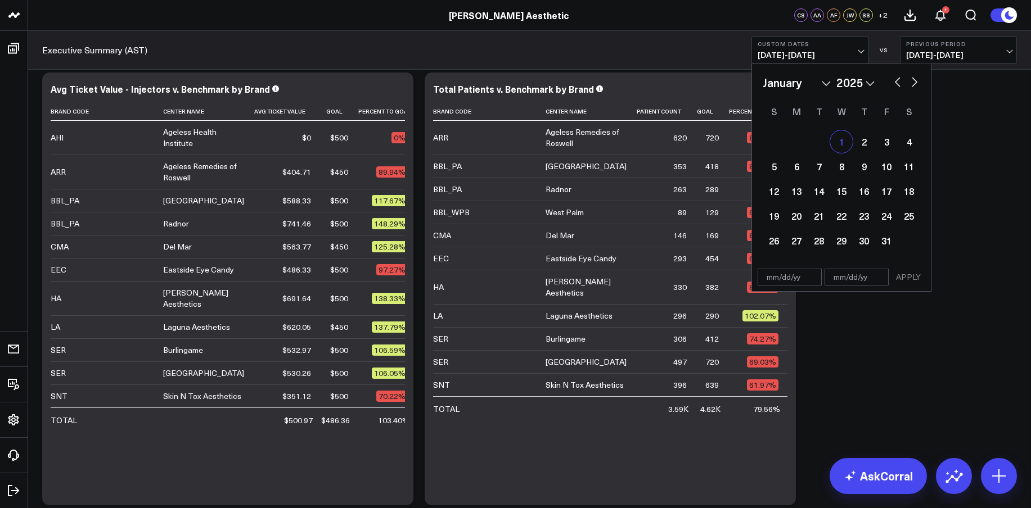
click at [835, 143] on div "1" at bounding box center [841, 141] width 22 height 22
type input "[DATE]"
select select "2025"
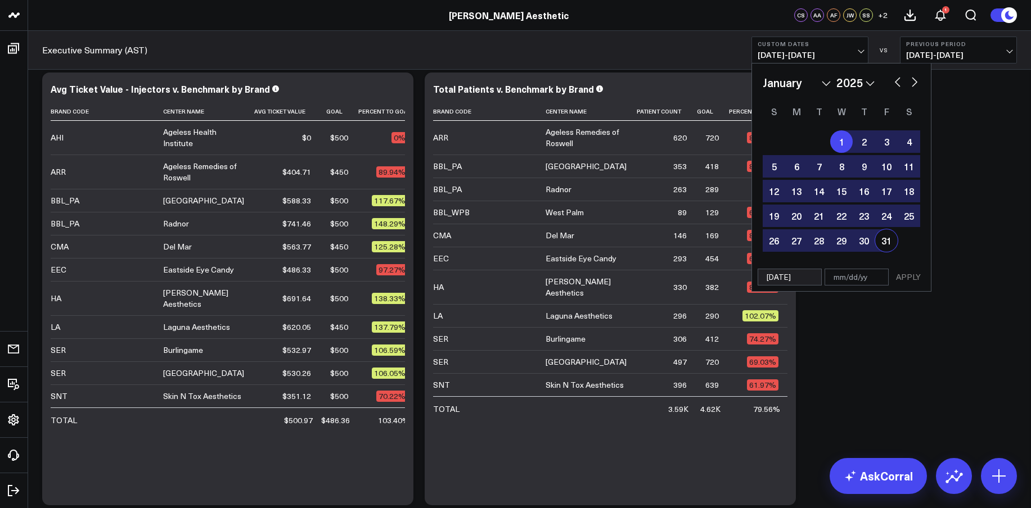
click at [885, 244] on div "31" at bounding box center [886, 240] width 22 height 22
type input "[DATE]"
select select "2025"
click at [913, 279] on button "APPLY" at bounding box center [908, 277] width 34 height 17
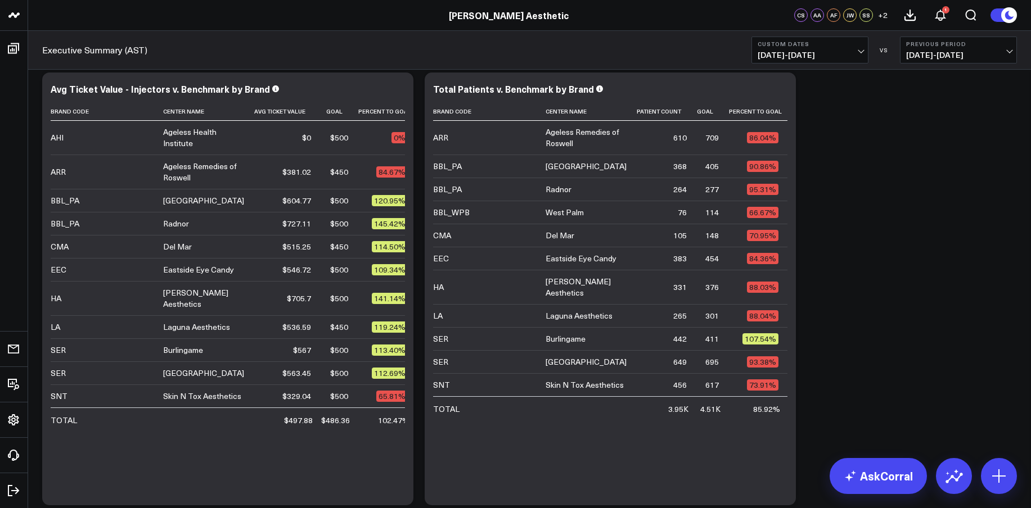
click at [776, 51] on span "[DATE] - [DATE]" at bounding box center [809, 55] width 105 height 9
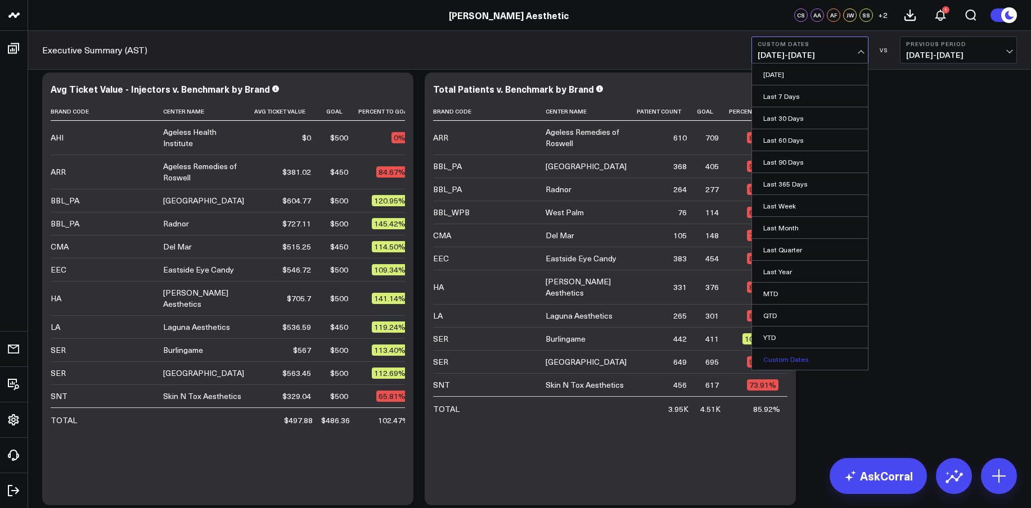
click at [797, 356] on link "Custom Dates" at bounding box center [810, 359] width 116 height 21
select select "8"
select select "2025"
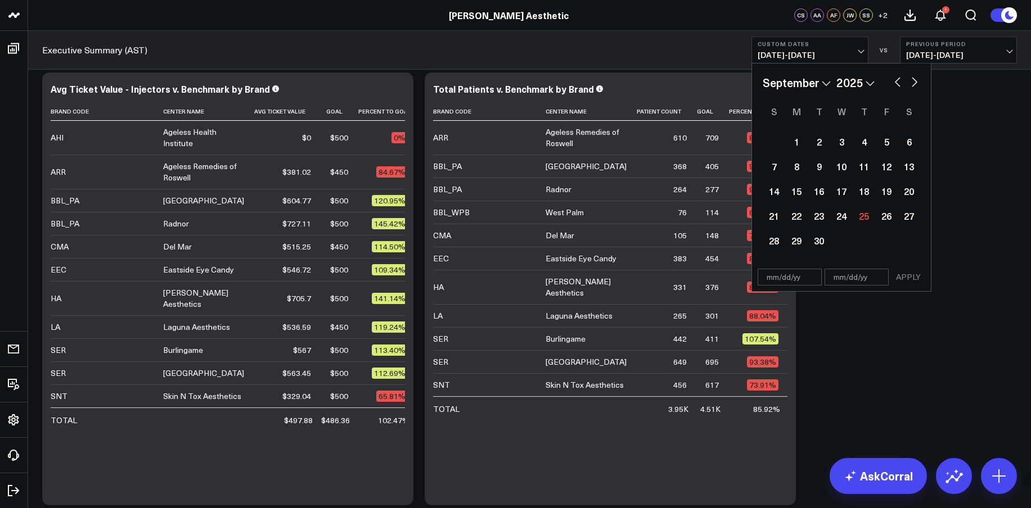
click at [824, 82] on select "January February March April May June July August September October November De…" at bounding box center [796, 82] width 68 height 17
select select "9"
select select "2025"
click at [871, 81] on select "2026 2025 2024 2023 2022 2021 2020 2019 2018 2017 2016 2015 2014 2013 2012 2011…" at bounding box center [855, 82] width 38 height 17
select select "9"
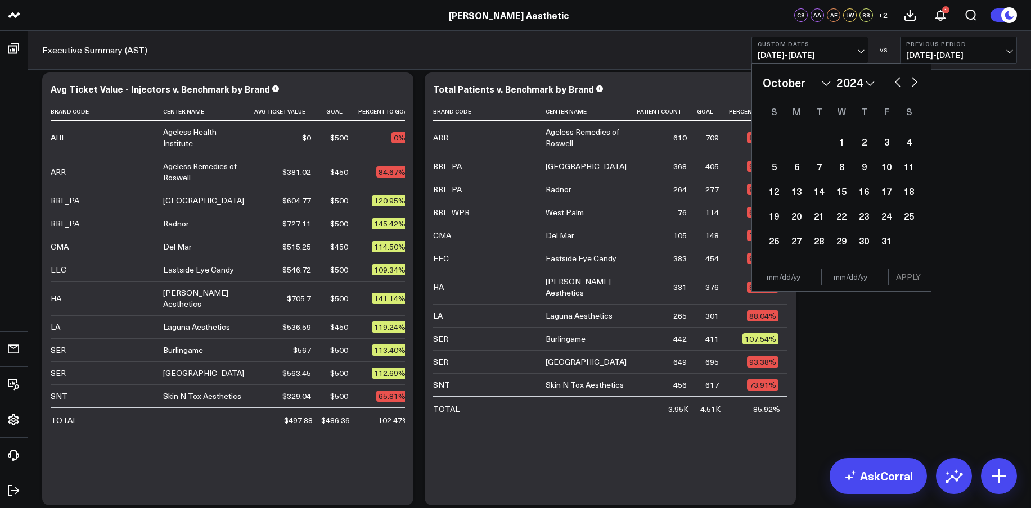
select select "2024"
click at [815, 133] on div "1" at bounding box center [818, 141] width 22 height 22
type input "[DATE]"
select select "9"
select select "2024"
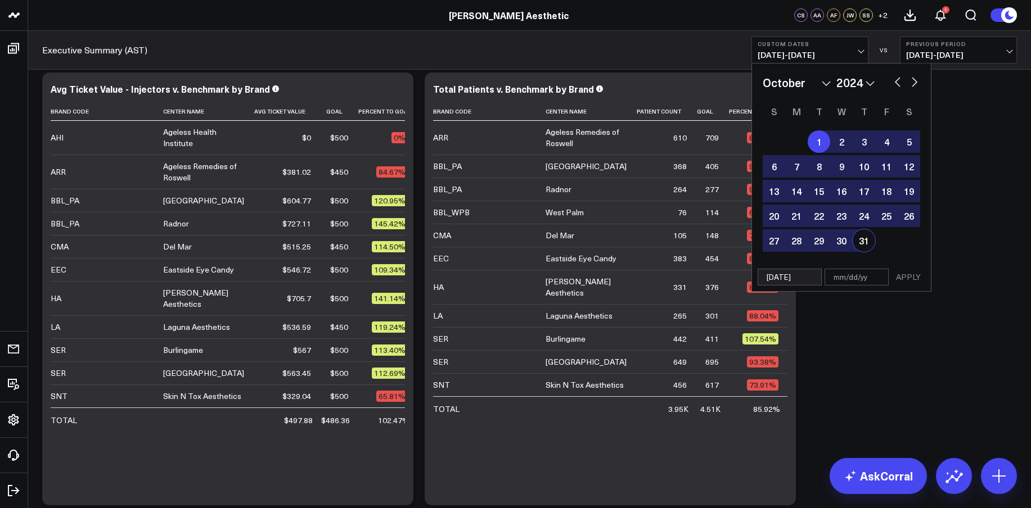
click at [866, 242] on div "31" at bounding box center [863, 240] width 22 height 22
type input "[DATE]"
select select "9"
select select "2024"
click at [907, 277] on button "APPLY" at bounding box center [908, 277] width 34 height 17
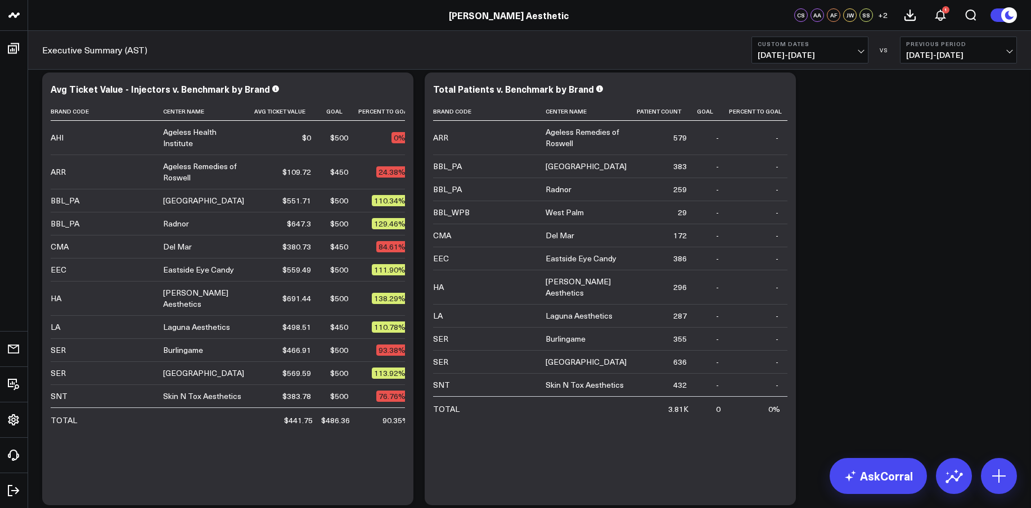
click at [788, 52] on span "[DATE] - [DATE]" at bounding box center [809, 55] width 105 height 9
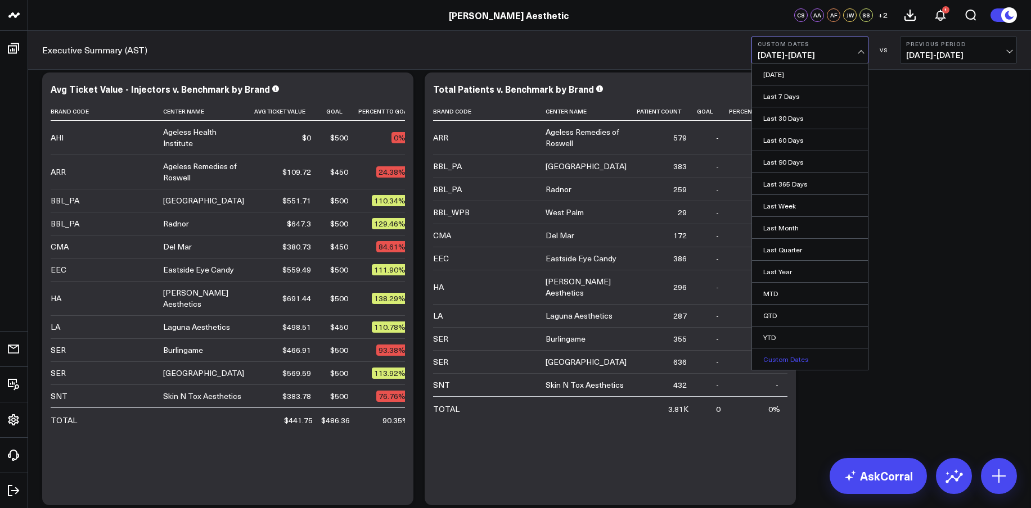
click at [795, 354] on link "Custom Dates" at bounding box center [810, 359] width 116 height 21
select select "8"
select select "2025"
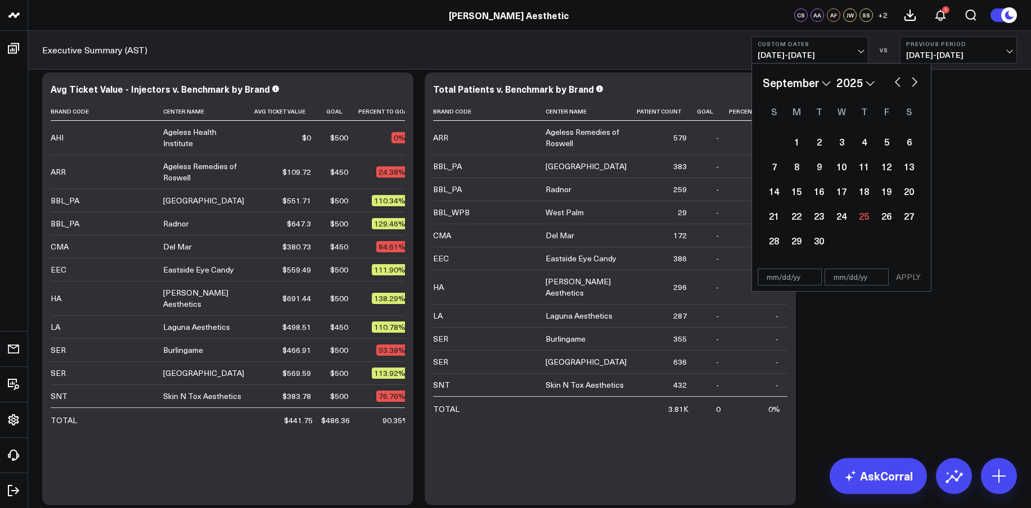
click at [824, 82] on select "January February March April May June July August September October November De…" at bounding box center [796, 82] width 68 height 17
select select "10"
select select "2025"
click at [874, 79] on div "January February March April May June July August September October November [D…" at bounding box center [840, 82] width 157 height 17
click at [873, 82] on select "2026 2025 2024 2023 2022 2021 2020 2019 2018 2017 2016 2015 2014 2013 2012 2011…" at bounding box center [855, 82] width 38 height 17
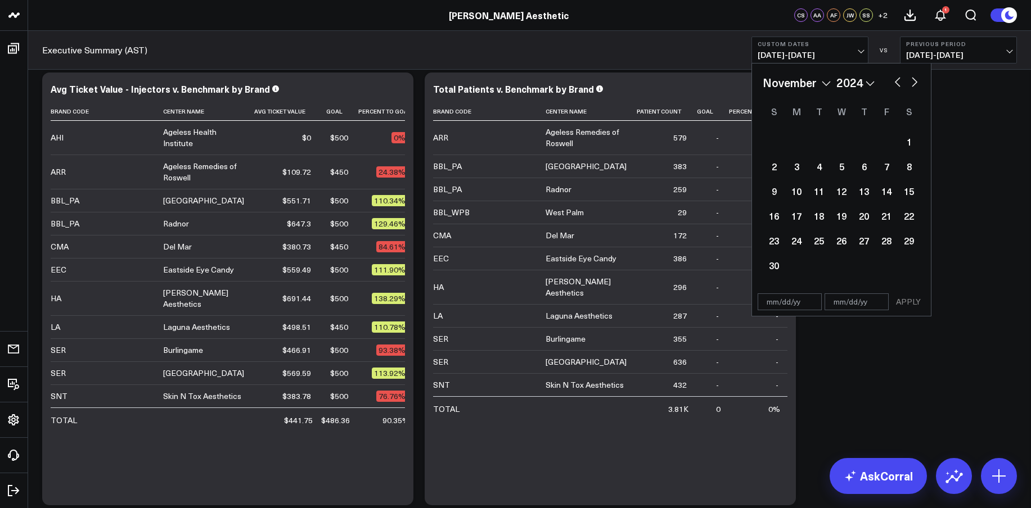
select select "10"
select select "2024"
click at [882, 141] on div "1" at bounding box center [886, 141] width 22 height 22
type input "[DATE]"
select select "10"
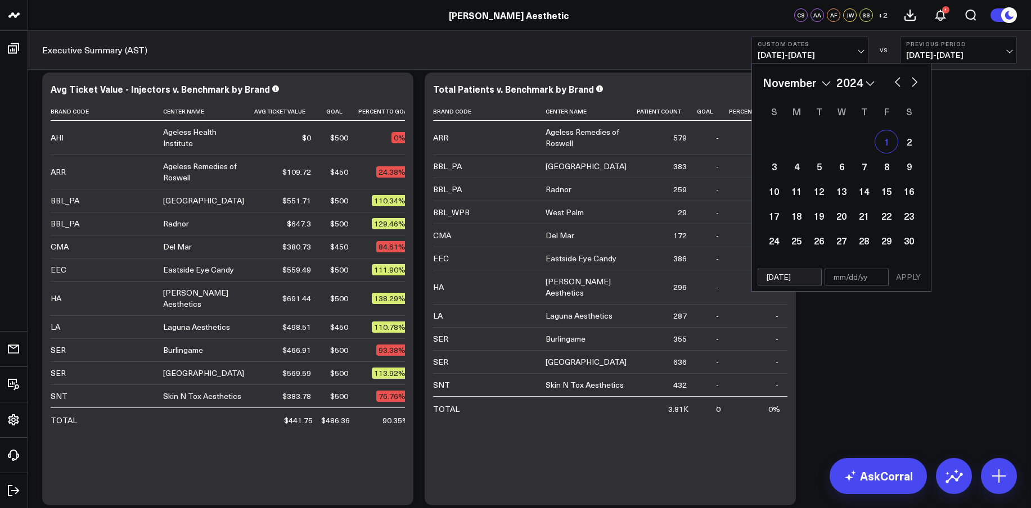
select select "2024"
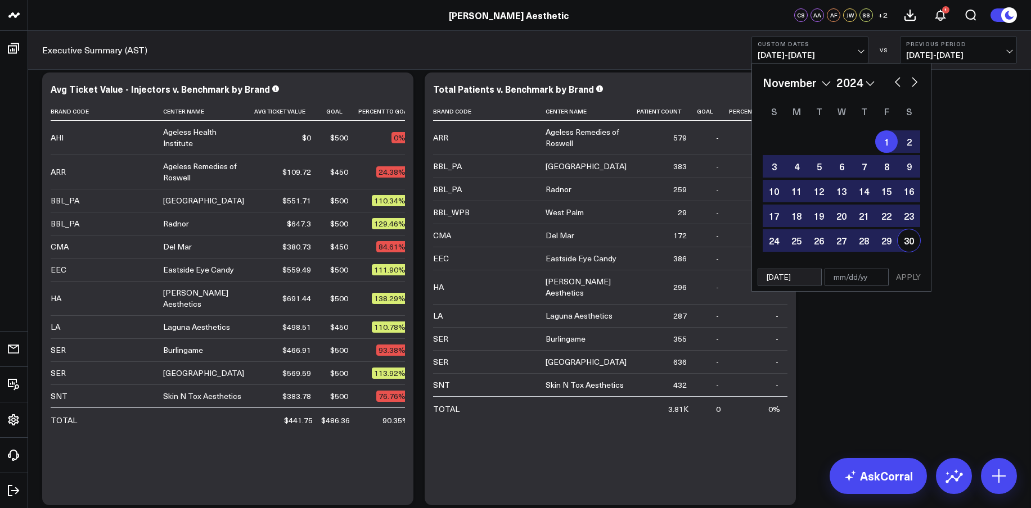
click at [903, 241] on div "30" at bounding box center [908, 240] width 22 height 22
type input "[DATE]"
select select "10"
select select "2024"
click at [909, 276] on button "APPLY" at bounding box center [908, 277] width 34 height 17
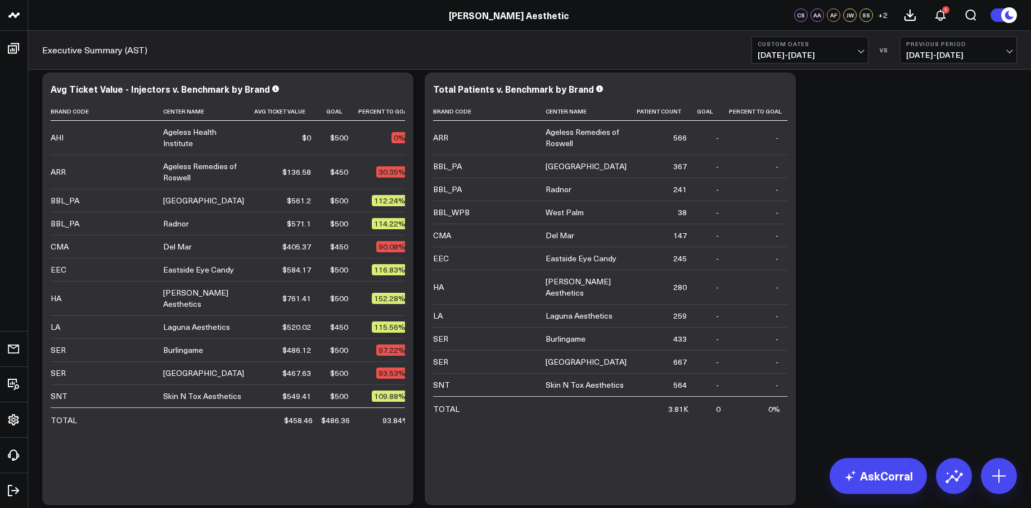
click at [775, 52] on span "[DATE] - [DATE]" at bounding box center [809, 55] width 105 height 9
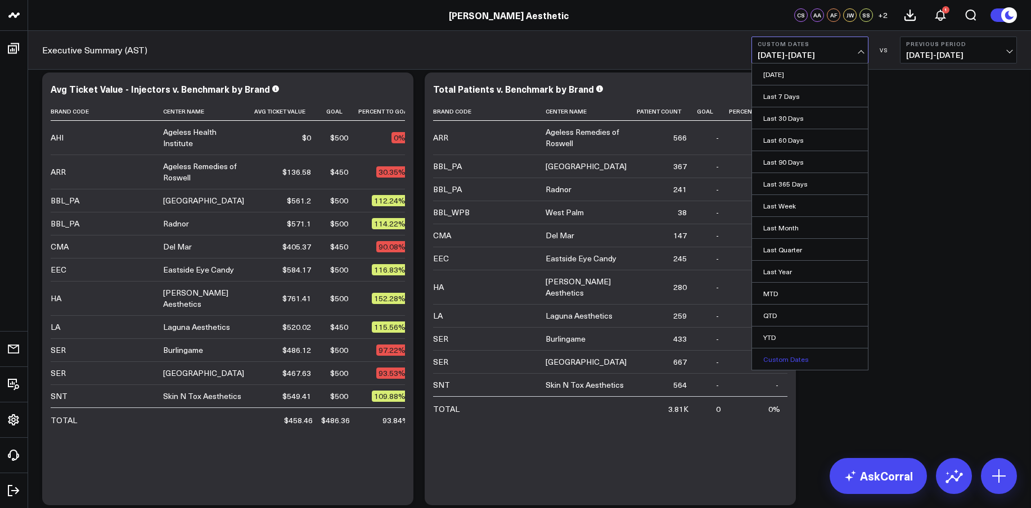
click at [803, 354] on link "Custom Dates" at bounding box center [810, 359] width 116 height 21
select select "8"
select select "2025"
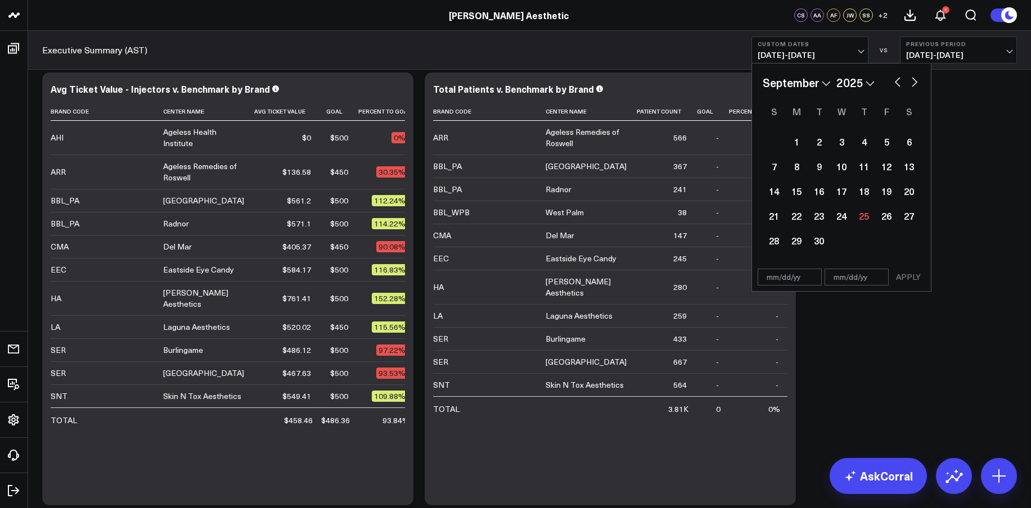
click at [867, 80] on select "2026 2025 2024 2023 2022 2021 2020 2019 2018 2017 2016 2015 2014 2013 2012 2011…" at bounding box center [855, 82] width 38 height 17
select select "8"
select select "2024"
click at [829, 84] on select "January February March April May June July August September October November De…" at bounding box center [796, 82] width 68 height 17
select select "11"
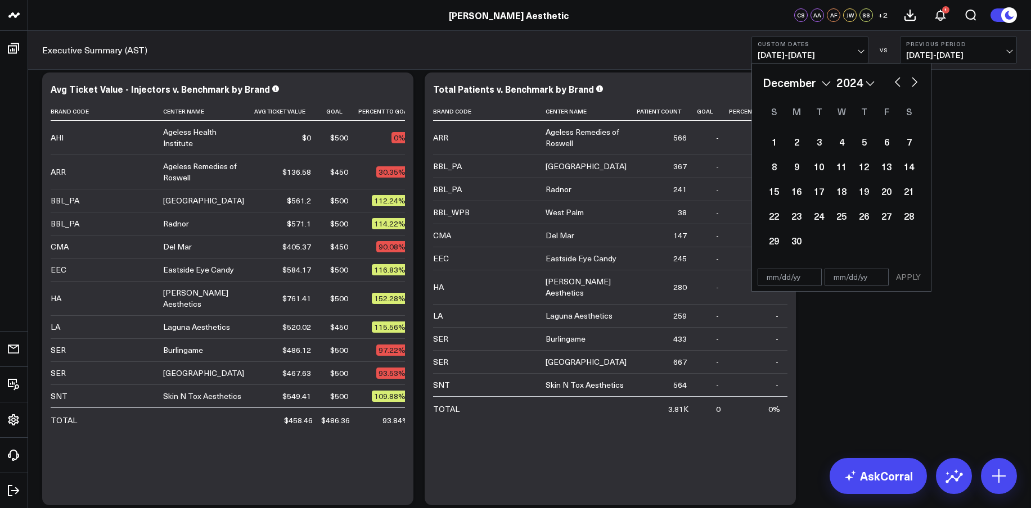
select select "2024"
click at [776, 142] on div "1" at bounding box center [773, 141] width 22 height 22
type input "[DATE]"
select select "11"
select select "2024"
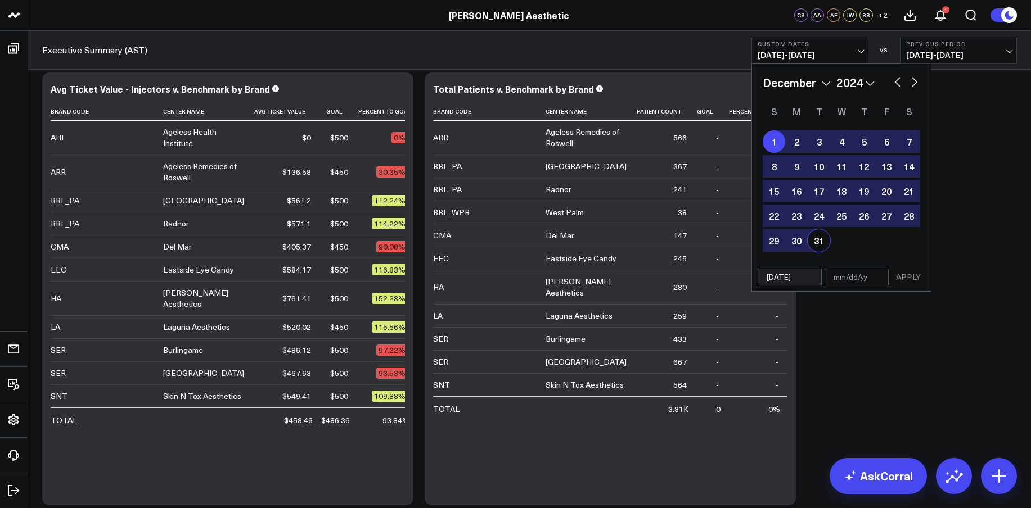
click at [821, 239] on div "31" at bounding box center [818, 240] width 22 height 22
type input "[DATE]"
select select "11"
select select "2024"
click at [910, 275] on button "APPLY" at bounding box center [908, 277] width 34 height 17
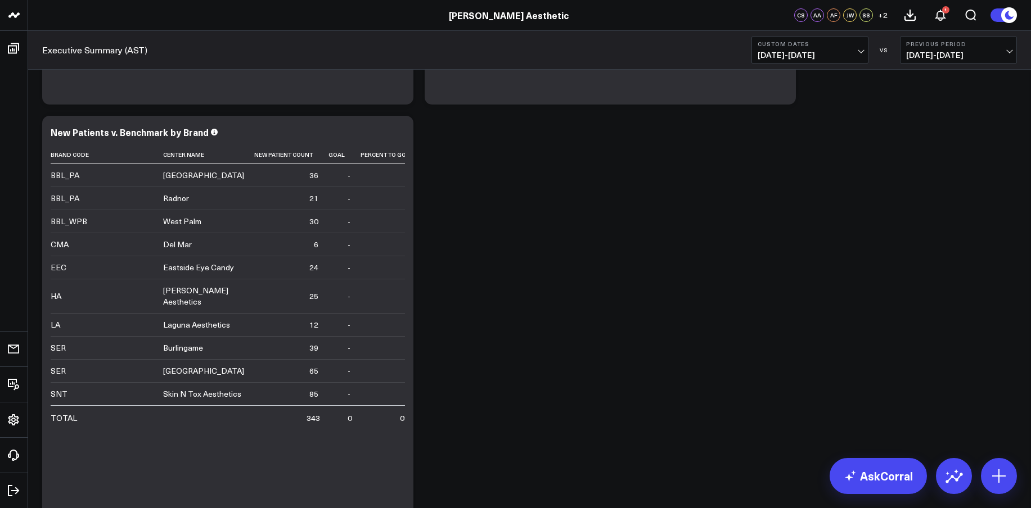
scroll to position [2476, 0]
click at [858, 51] on span "[DATE] - [DATE]" at bounding box center [809, 55] width 105 height 9
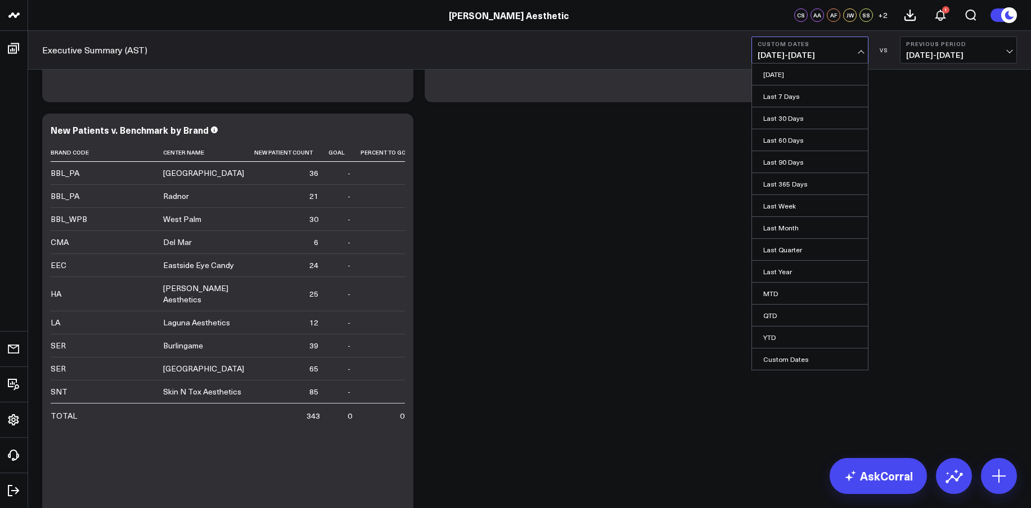
drag, startPoint x: 812, startPoint y: 360, endPoint x: 823, endPoint y: 342, distance: 20.4
click at [812, 360] on link "Custom Dates" at bounding box center [810, 359] width 116 height 21
select select "8"
select select "2025"
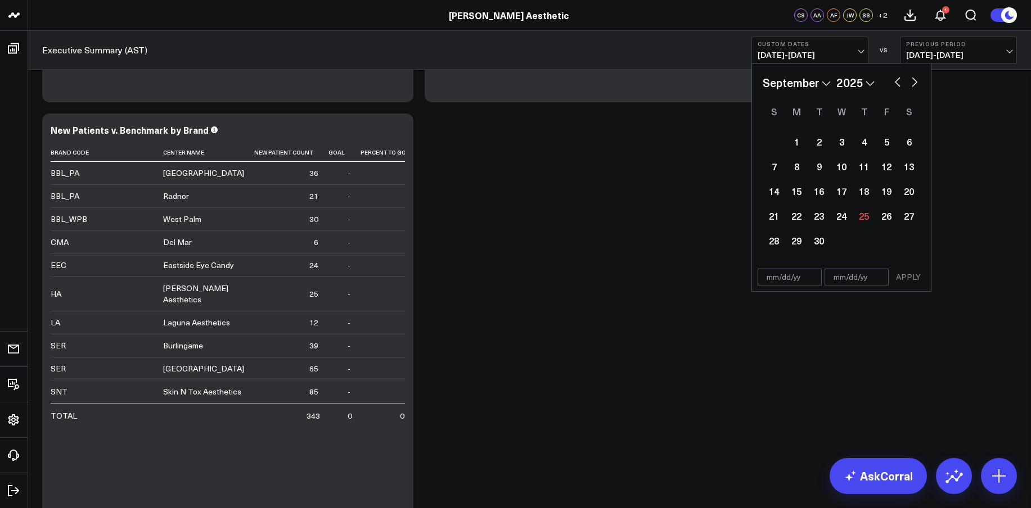
click at [875, 83] on div "January February March April May June July August September October November [D…" at bounding box center [840, 82] width 157 height 17
click at [869, 83] on select "2026 2025 2024 2023 2022 2021 2020 2019 2018 2017 2016 2015 2014 2013 2012 2011…" at bounding box center [855, 82] width 38 height 17
select select "8"
select select "2024"
click at [825, 84] on select "January February March April May June July August September October November De…" at bounding box center [796, 82] width 68 height 17
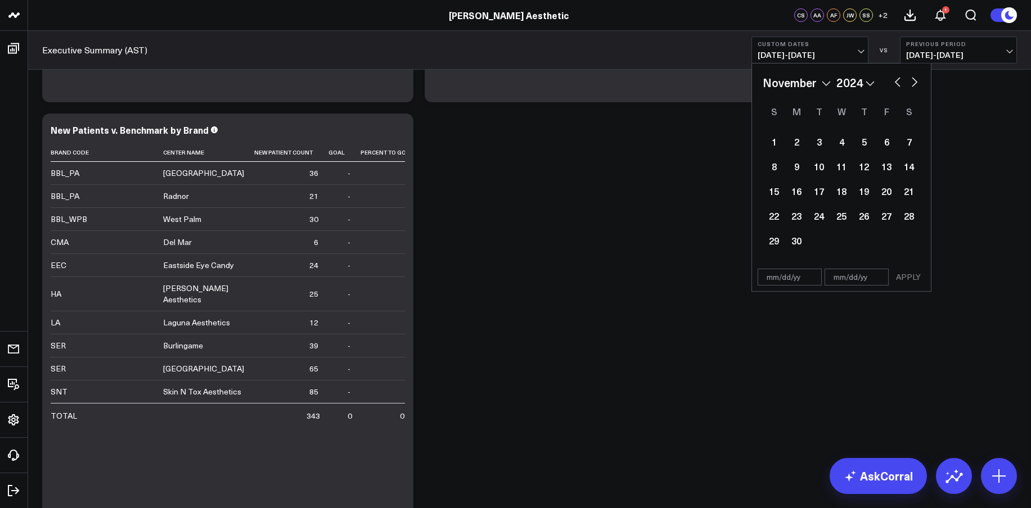
select select "10"
select select "2024"
click at [883, 141] on div "1" at bounding box center [886, 141] width 22 height 22
type input "[DATE]"
select select "10"
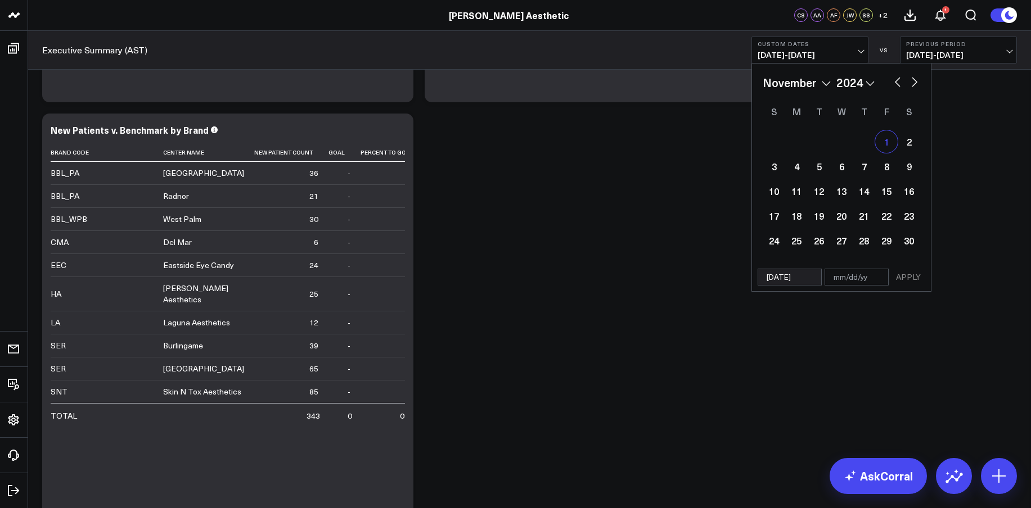
select select "2024"
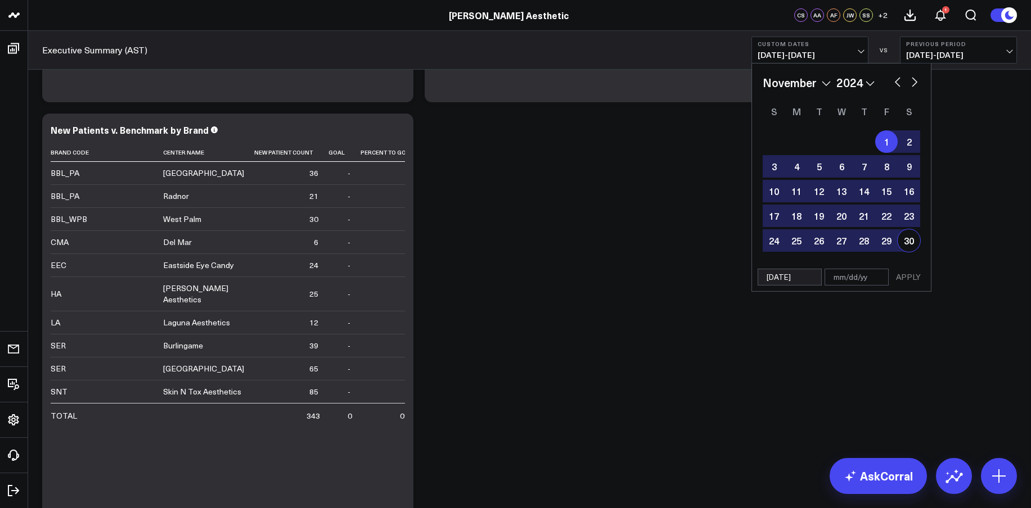
click at [910, 247] on div "30" at bounding box center [908, 240] width 22 height 22
type input "[DATE]"
select select "10"
select select "2024"
click at [910, 281] on button "APPLY" at bounding box center [908, 277] width 34 height 17
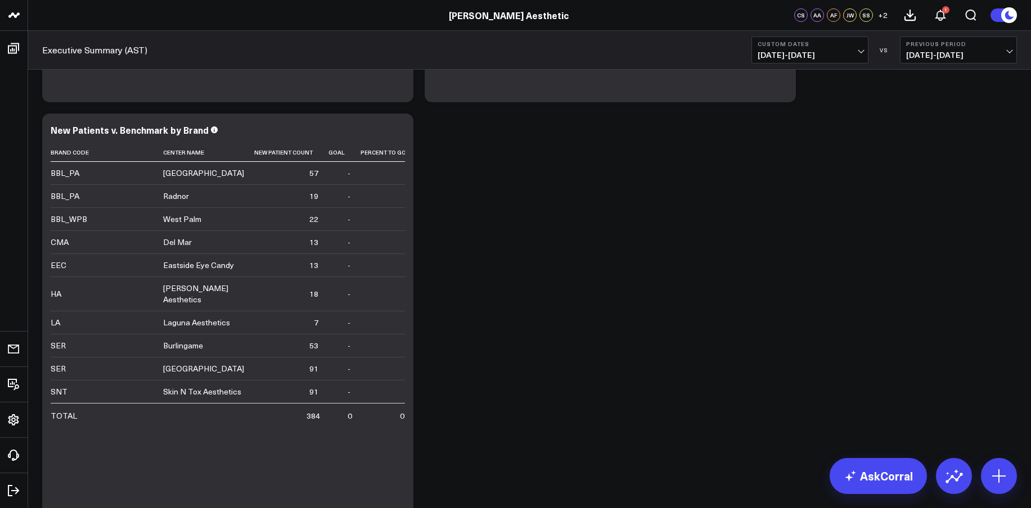
click at [849, 51] on span "[DATE] - [DATE]" at bounding box center [809, 55] width 105 height 9
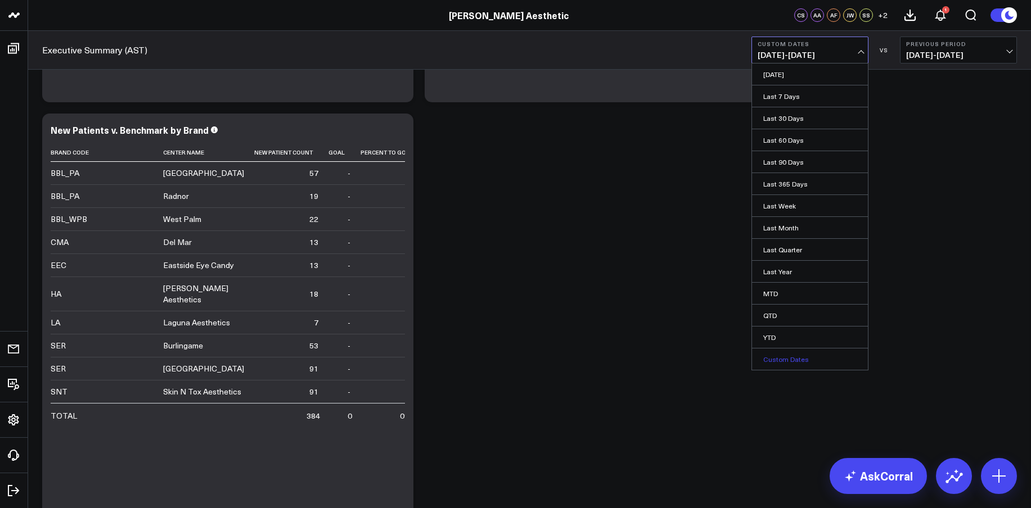
click at [789, 358] on link "Custom Dates" at bounding box center [810, 359] width 116 height 21
select select "8"
select select "2025"
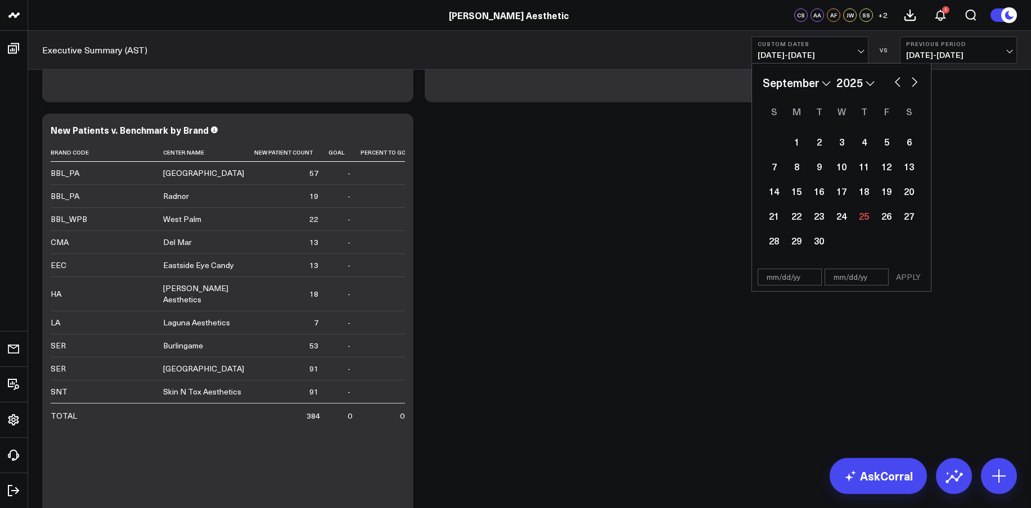
click at [871, 84] on select "2026 2025 2024 2023 2022 2021 2020 2019 2018 2017 2016 2015 2014 2013 2012 2011…" at bounding box center [855, 82] width 38 height 17
select select "8"
select select "2024"
click at [824, 79] on select "January February March April May June July August September October November De…" at bounding box center [796, 82] width 68 height 17
select select "9"
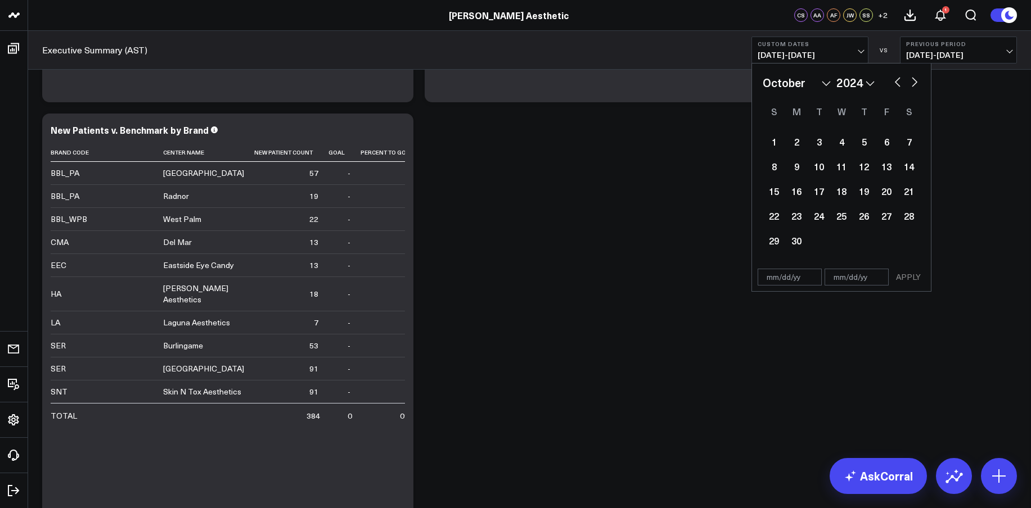
select select "2024"
click at [826, 146] on div "1" at bounding box center [818, 141] width 22 height 22
type input "[DATE]"
select select "9"
select select "2024"
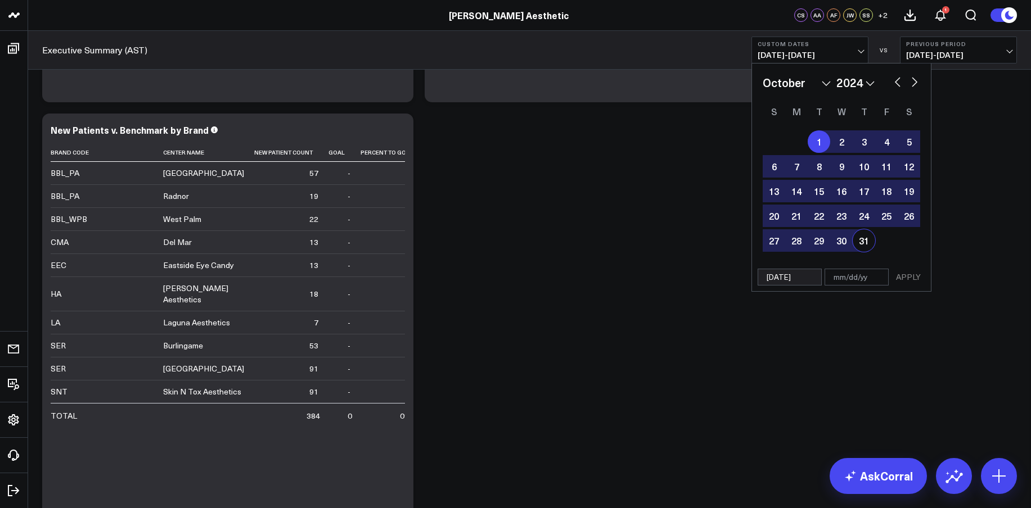
click at [858, 242] on div "31" at bounding box center [863, 240] width 22 height 22
type input "[DATE]"
select select "9"
select select "2024"
click at [913, 277] on button "APPLY" at bounding box center [908, 277] width 34 height 17
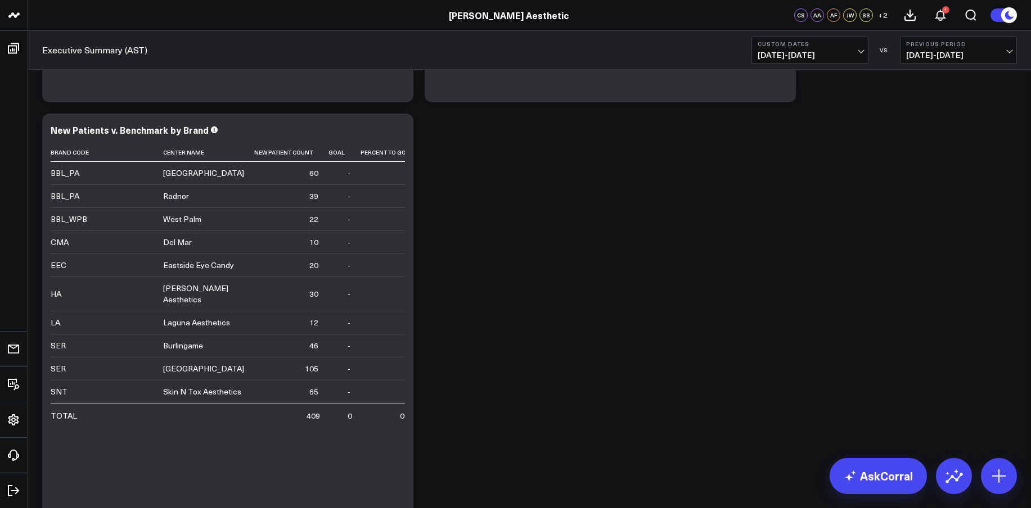
click at [812, 48] on button "Custom Dates [DATE] - [DATE]" at bounding box center [809, 50] width 117 height 27
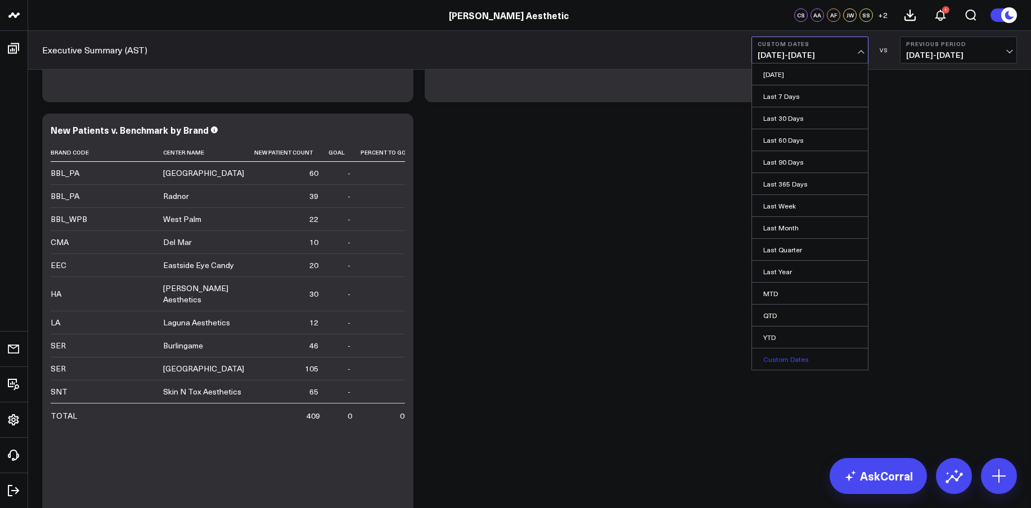
click at [785, 353] on link "Custom Dates" at bounding box center [810, 359] width 116 height 21
select select "8"
select select "2025"
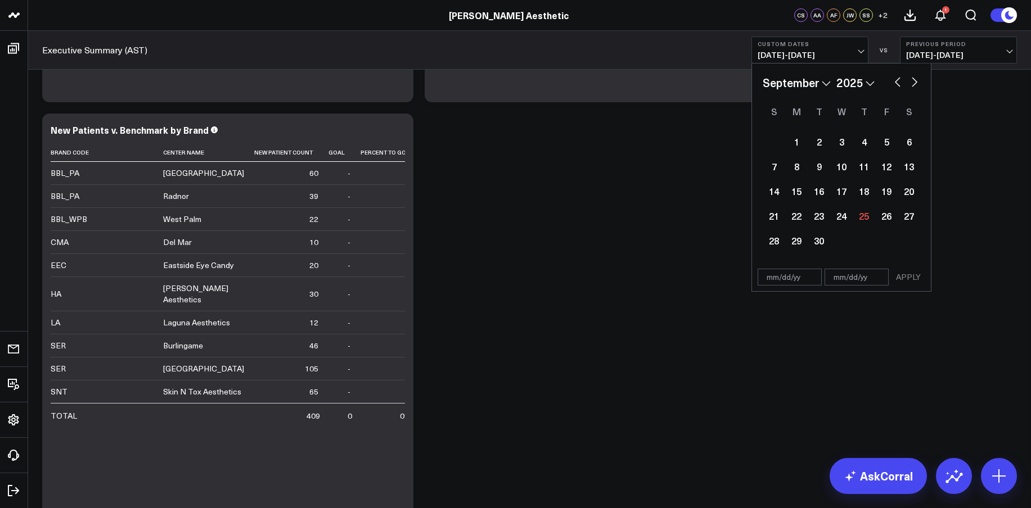
click at [824, 82] on select "January February March April May June July August September October November De…" at bounding box center [796, 82] width 68 height 17
select select "2025"
click at [849, 144] on div "1" at bounding box center [841, 141] width 22 height 22
type input "[DATE]"
select select "2025"
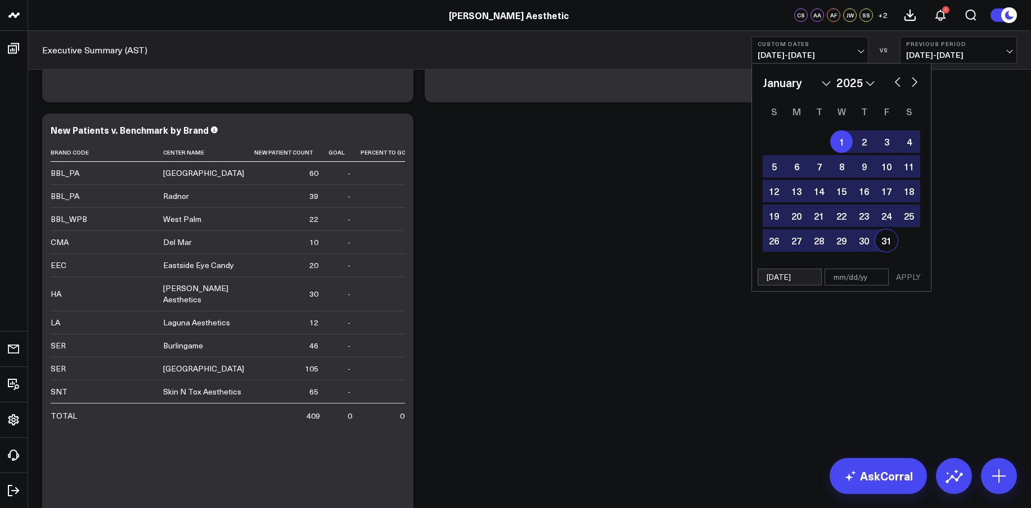
click at [883, 247] on div "31" at bounding box center [886, 240] width 22 height 22
type input "[DATE]"
select select "2025"
click at [906, 279] on button "APPLY" at bounding box center [908, 277] width 34 height 17
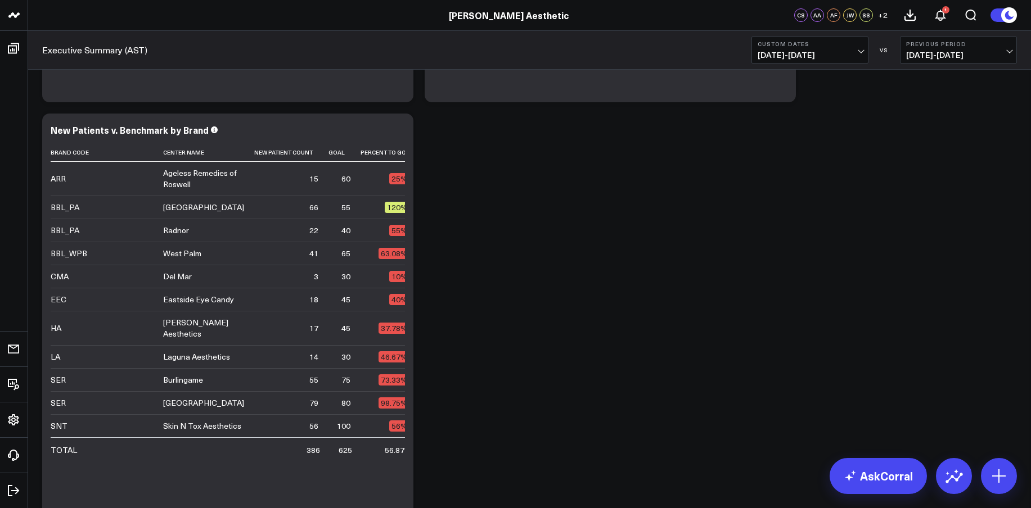
click at [805, 55] on span "[DATE] - [DATE]" at bounding box center [809, 55] width 105 height 9
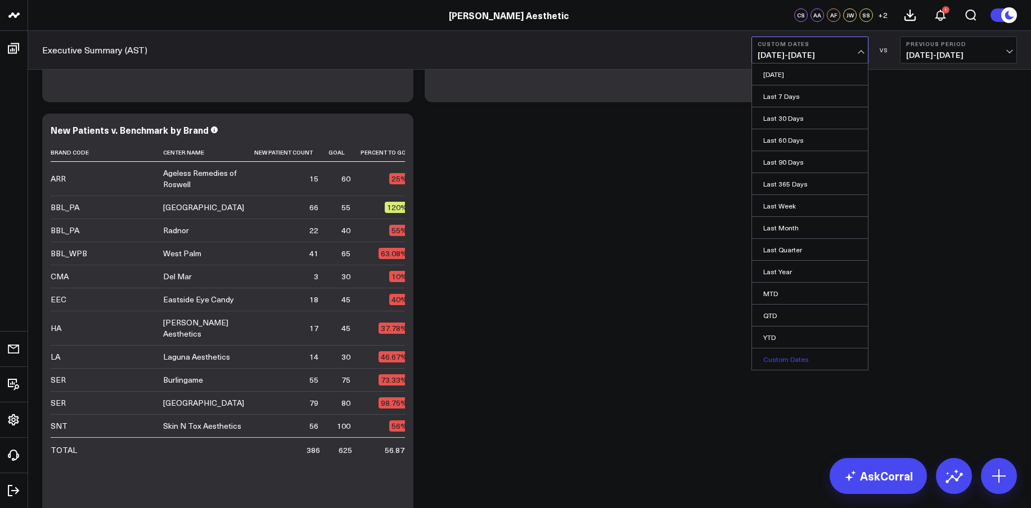
click at [801, 359] on link "Custom Dates" at bounding box center [810, 359] width 116 height 21
select select "8"
select select "2025"
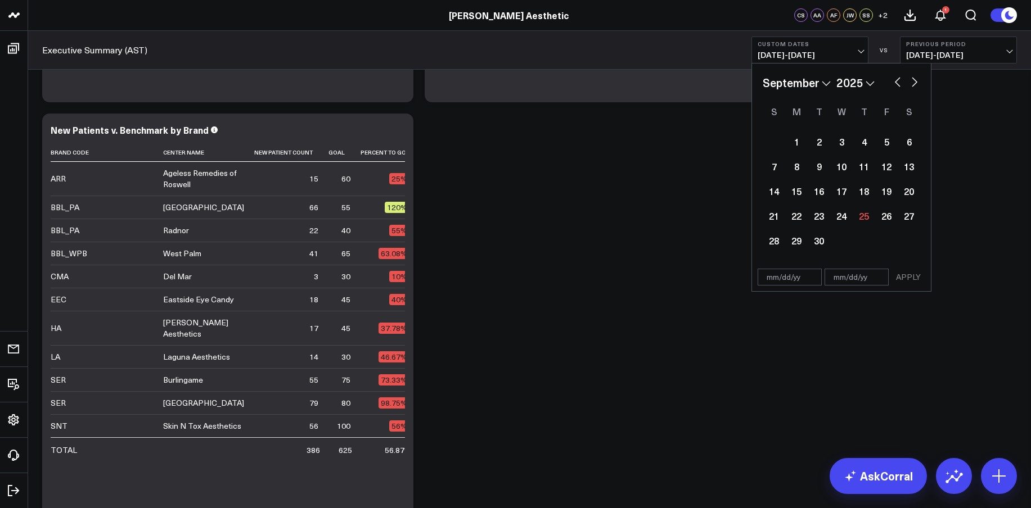
click at [819, 83] on select "January February March April May June July August September October November De…" at bounding box center [796, 82] width 68 height 17
select select "1"
select select "2025"
click at [909, 141] on div "1" at bounding box center [908, 141] width 22 height 22
type input "[DATE]"
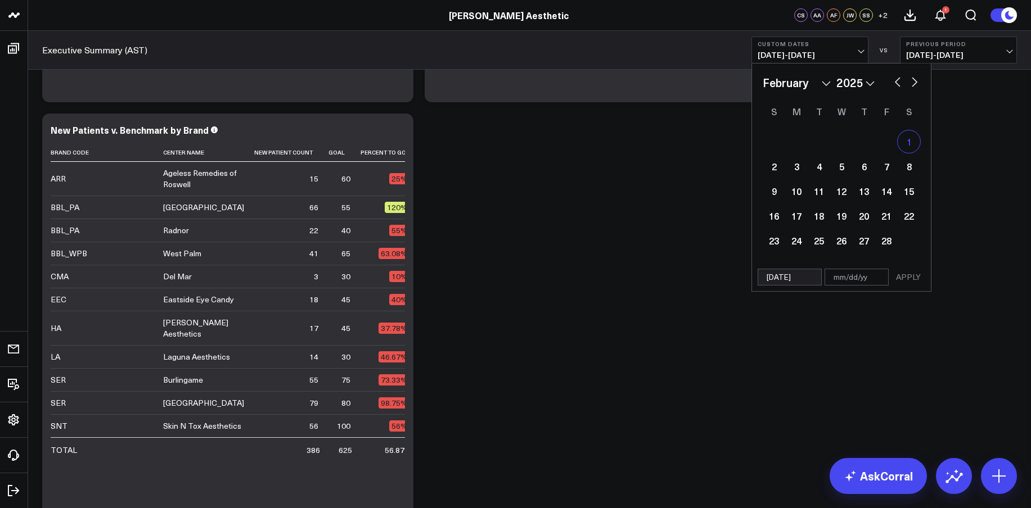
select select "1"
select select "2025"
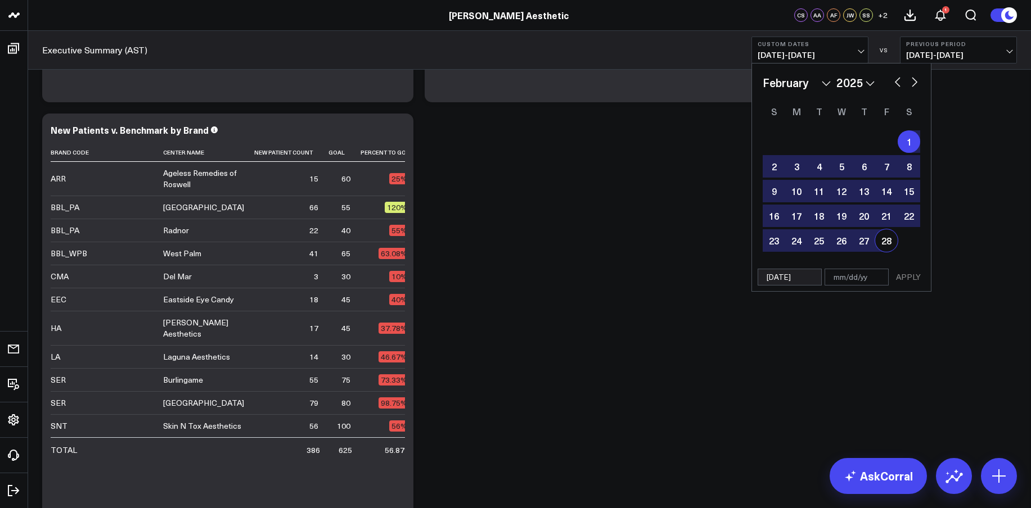
click at [891, 238] on div "28" at bounding box center [886, 240] width 22 height 22
type input "[DATE]"
select select "1"
select select "2025"
click at [907, 272] on button "APPLY" at bounding box center [908, 277] width 34 height 17
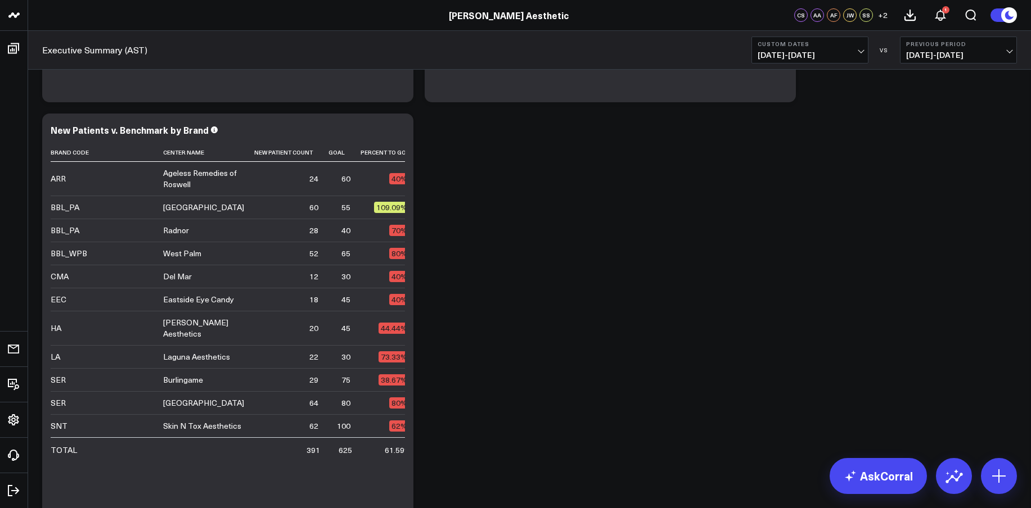
click at [814, 52] on span "[DATE] - [DATE]" at bounding box center [809, 55] width 105 height 9
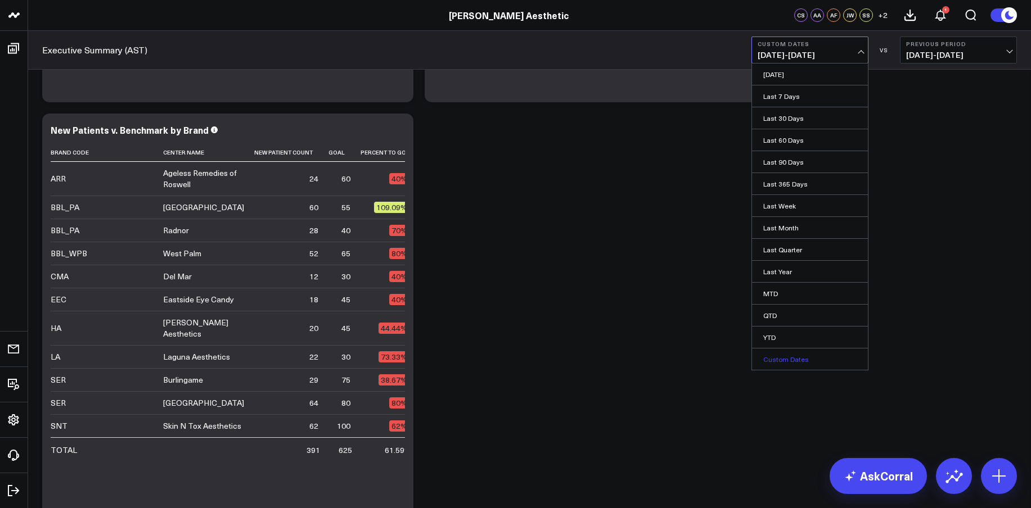
click at [794, 361] on link "Custom Dates" at bounding box center [810, 359] width 116 height 21
select select "8"
select select "2025"
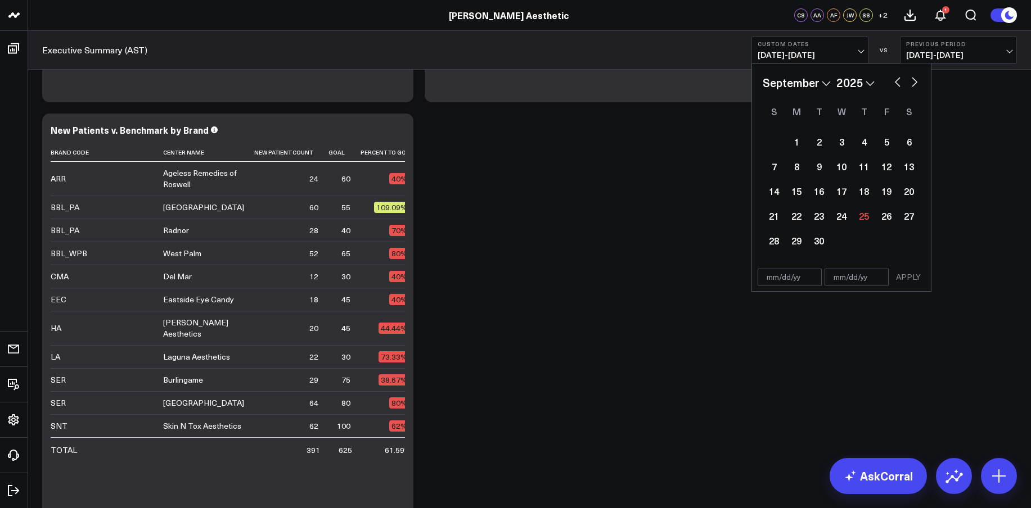
click at [800, 79] on select "January February March April May June July August September October November De…" at bounding box center [796, 82] width 68 height 17
select select "2"
select select "2025"
click at [911, 140] on div "1" at bounding box center [908, 141] width 22 height 22
type input "[DATE]"
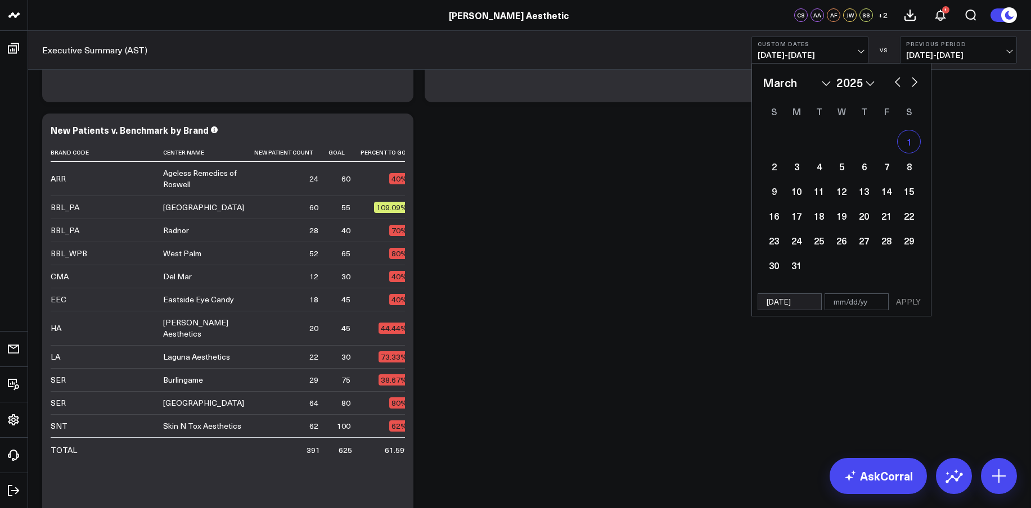
select select "2"
select select "2025"
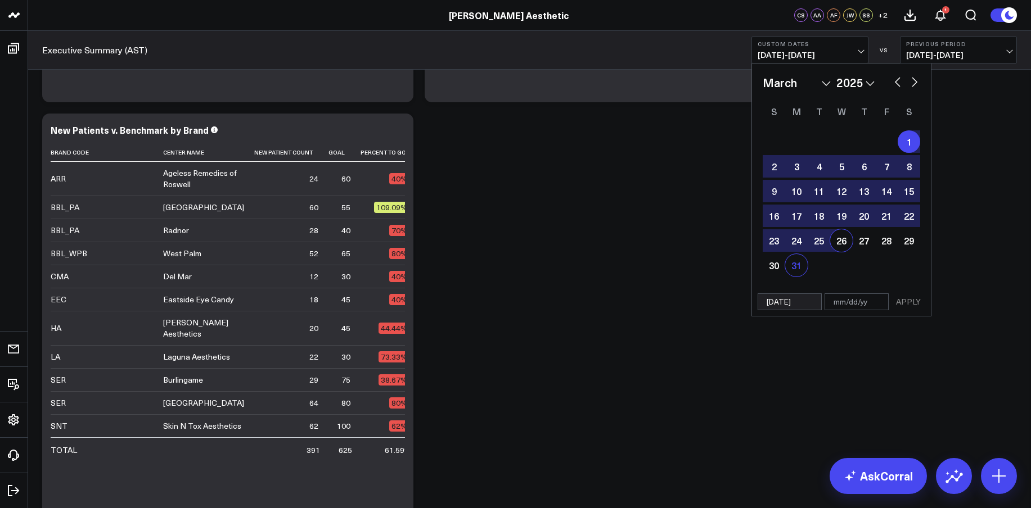
click at [798, 270] on div "31" at bounding box center [796, 265] width 22 height 22
type input "[DATE]"
select select "2"
select select "2025"
click at [907, 301] on button "APPLY" at bounding box center [908, 301] width 34 height 17
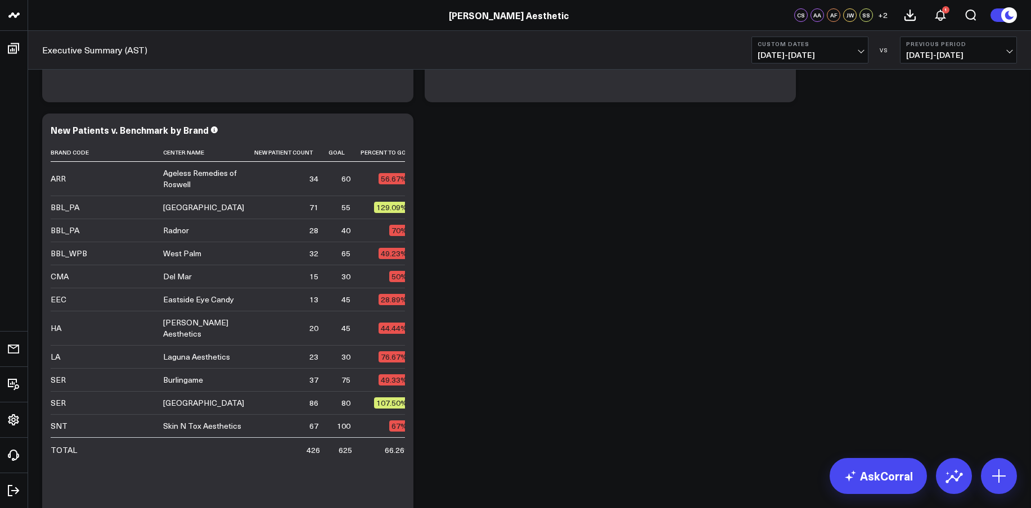
click at [796, 51] on span "[DATE] - [DATE]" at bounding box center [809, 55] width 105 height 9
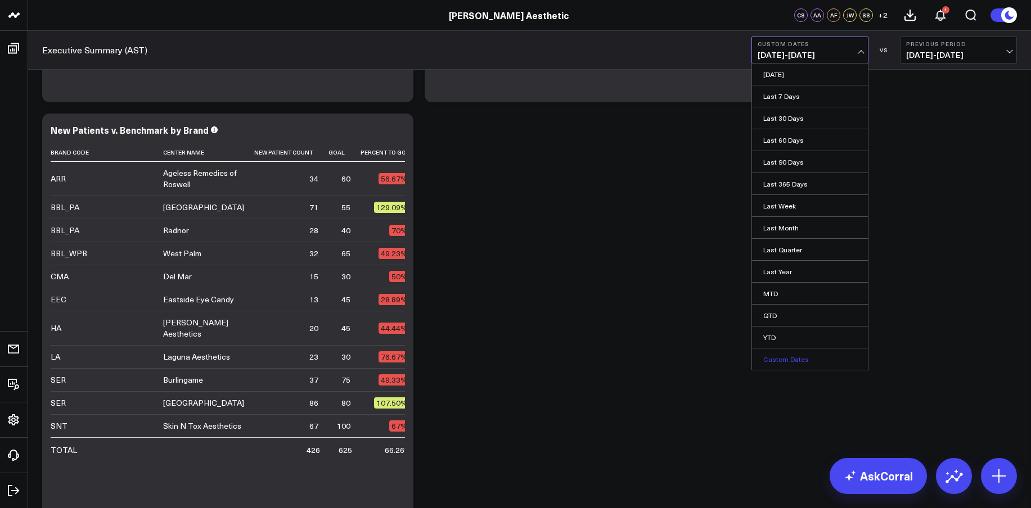
click at [791, 360] on link "Custom Dates" at bounding box center [810, 359] width 116 height 21
select select "8"
select select "2025"
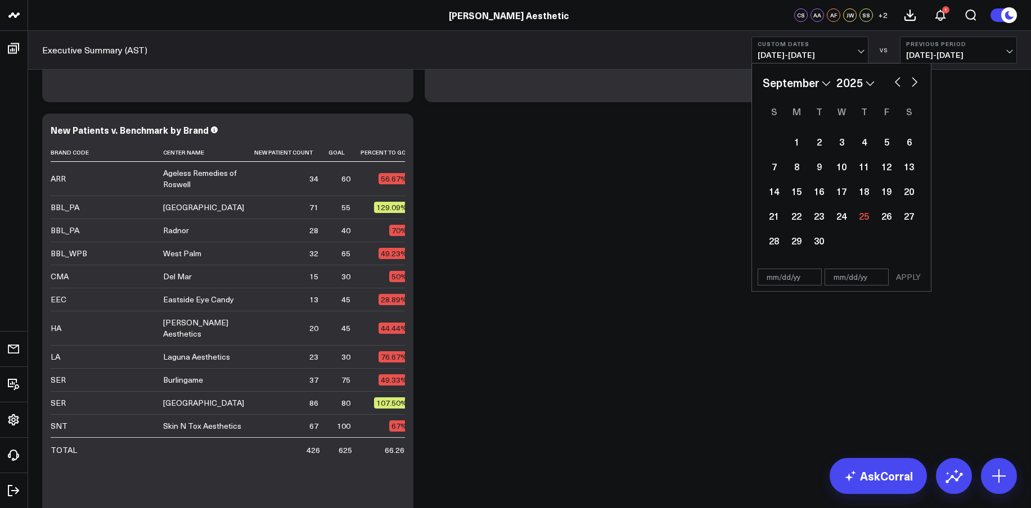
click at [821, 87] on select "January February March April May June July August September October November De…" at bounding box center [796, 82] width 68 height 17
select select "3"
select select "2025"
click at [822, 146] on div "1" at bounding box center [818, 141] width 22 height 22
type input "[DATE]"
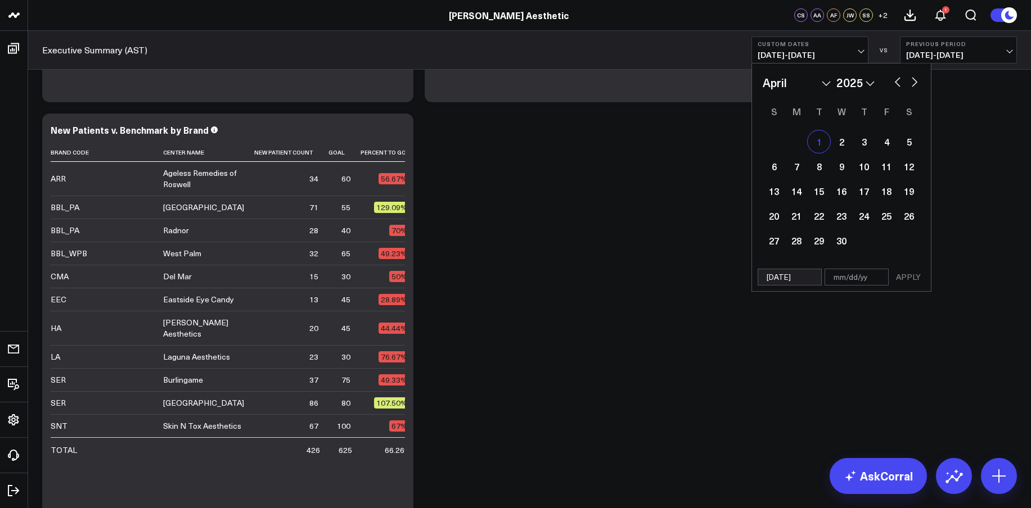
select select "3"
select select "2025"
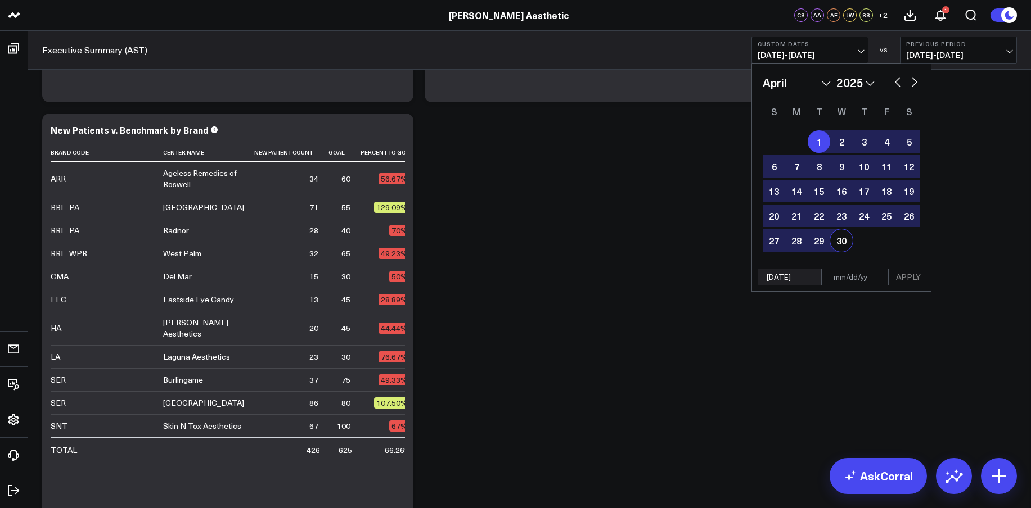
click at [846, 237] on div "30" at bounding box center [841, 240] width 22 height 22
type input "[DATE]"
select select "3"
select select "2025"
click at [912, 277] on button "APPLY" at bounding box center [908, 277] width 34 height 17
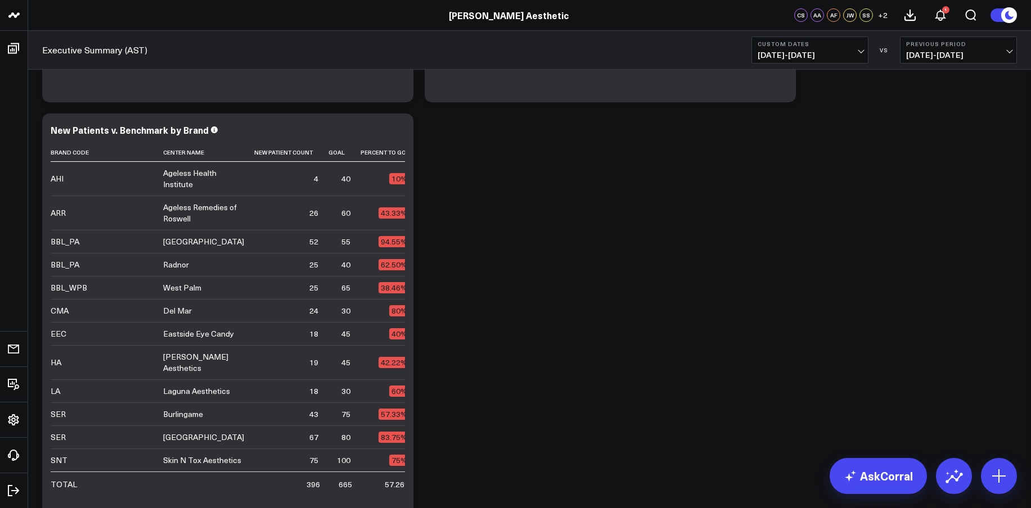
click at [824, 52] on span "[DATE] - [DATE]" at bounding box center [809, 55] width 105 height 9
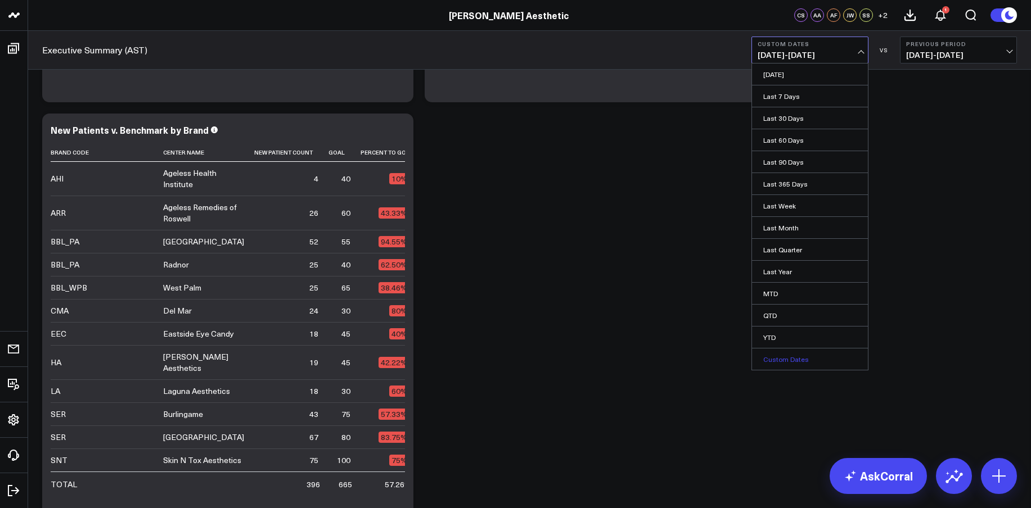
click at [807, 358] on link "Custom Dates" at bounding box center [810, 359] width 116 height 21
select select "8"
select select "2025"
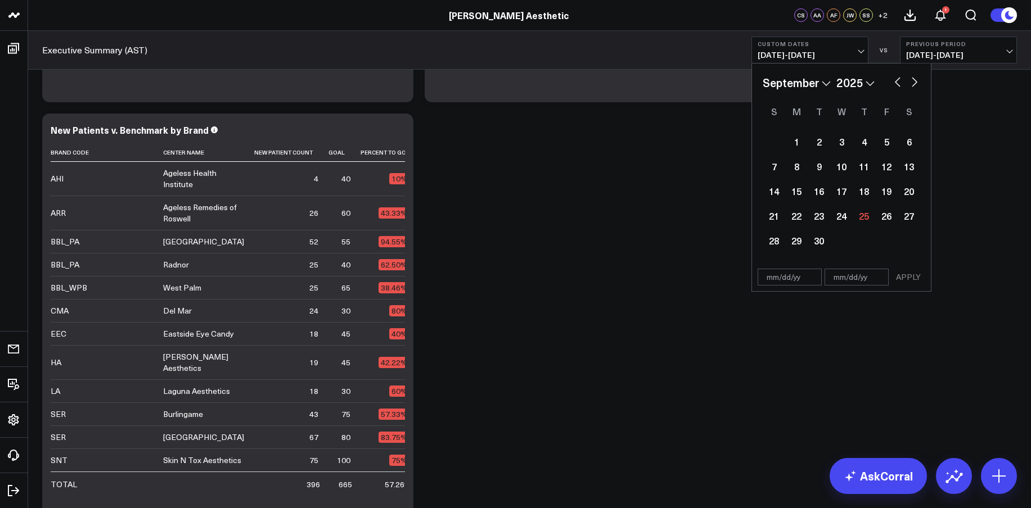
click at [816, 81] on select "January February March April May June July August September October November De…" at bounding box center [796, 82] width 68 height 17
select select "4"
select select "2025"
click at [871, 148] on div "1" at bounding box center [863, 141] width 22 height 22
type input "[DATE]"
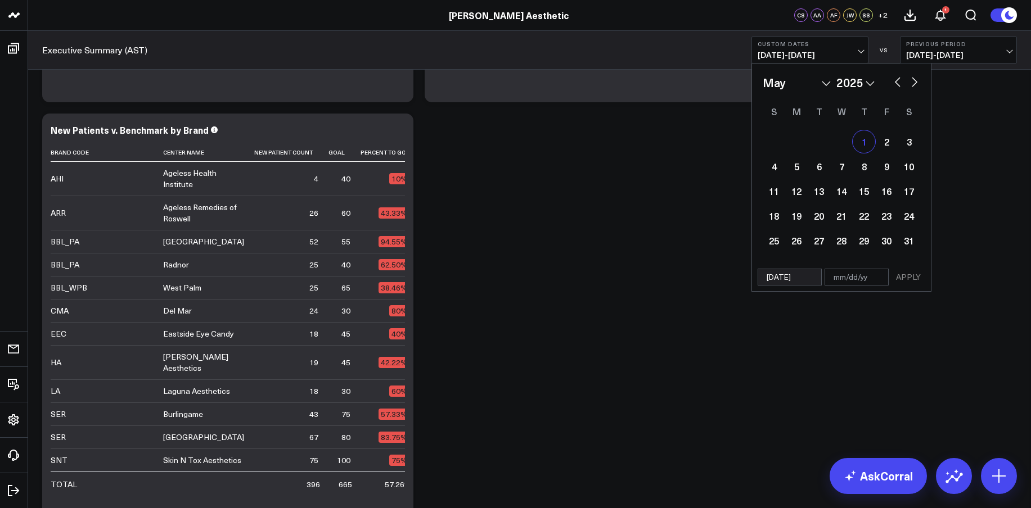
select select "4"
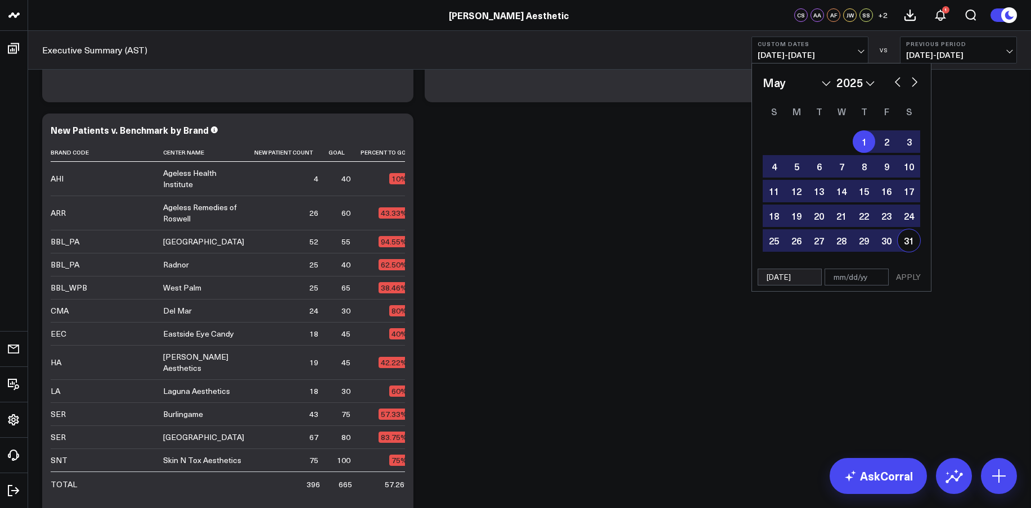
click at [907, 243] on div "31" at bounding box center [908, 240] width 22 height 22
click at [903, 277] on button "APPLY" at bounding box center [908, 277] width 34 height 17
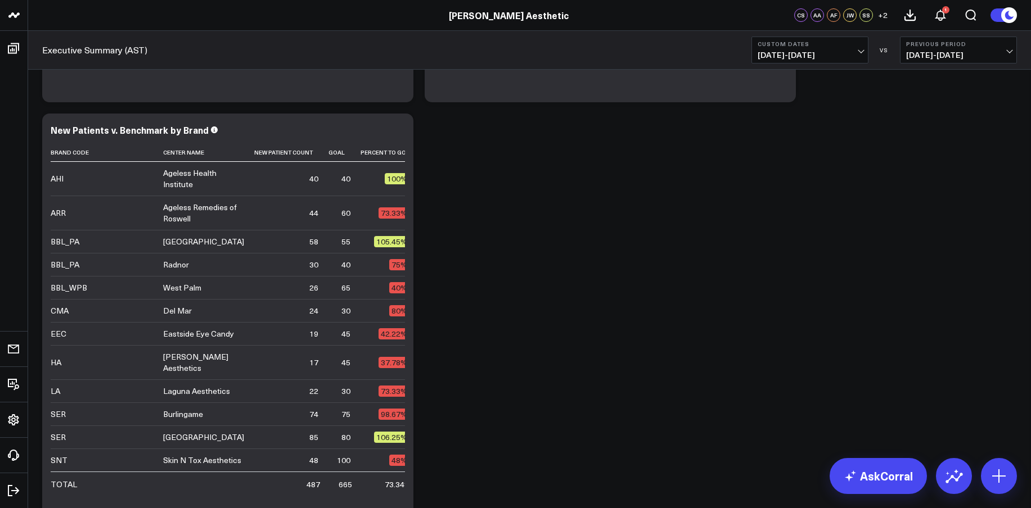
click at [791, 51] on span "[DATE] - [DATE]" at bounding box center [809, 55] width 105 height 9
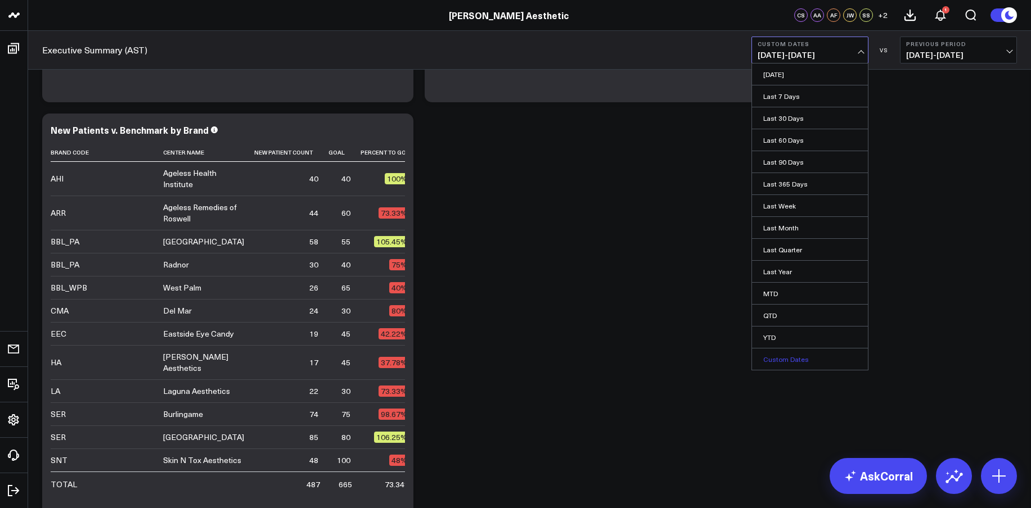
click at [793, 356] on link "Custom Dates" at bounding box center [810, 359] width 116 height 21
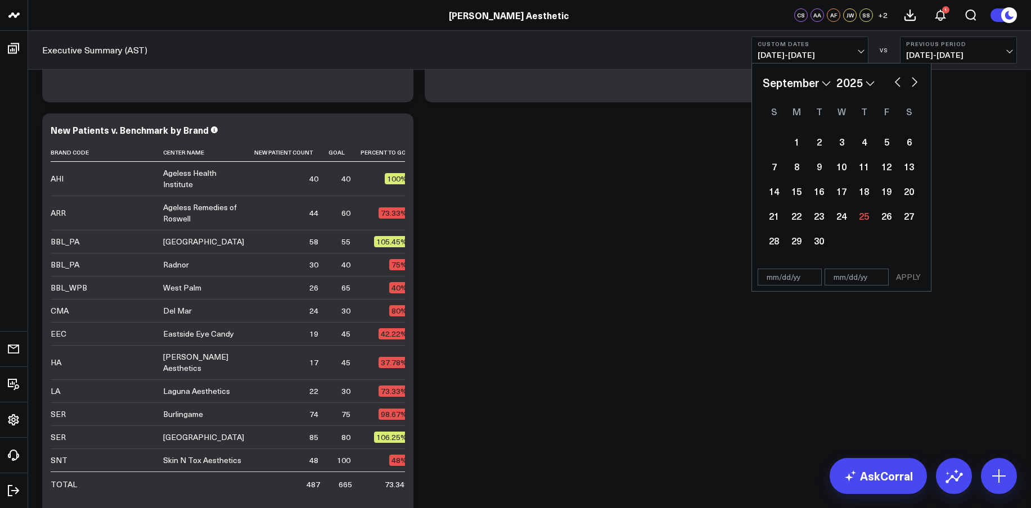
click at [822, 76] on select "January February March April May June July August September October November De…" at bounding box center [796, 82] width 68 height 17
click at [775, 142] on div "1" at bounding box center [773, 141] width 22 height 22
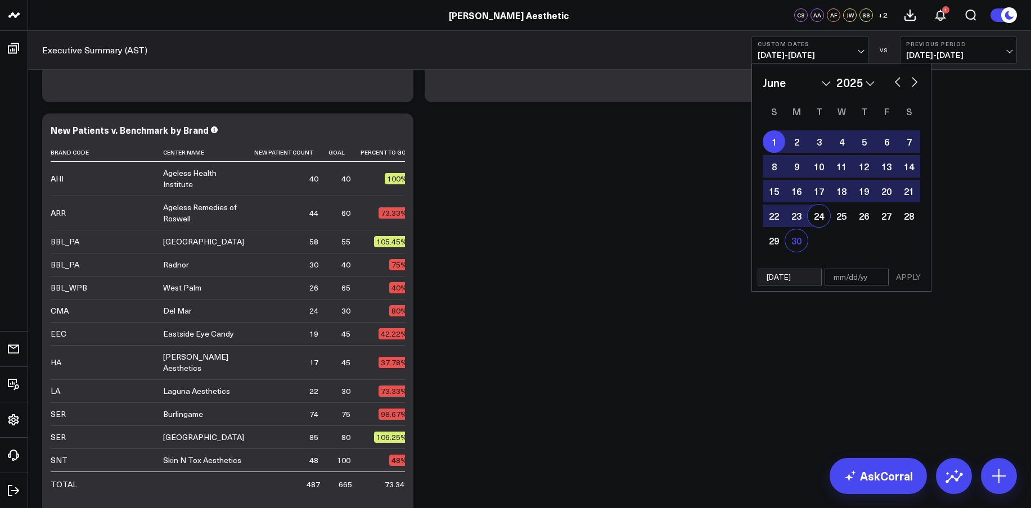
click at [796, 248] on div "30" at bounding box center [796, 240] width 22 height 22
click at [915, 279] on button "APPLY" at bounding box center [908, 277] width 34 height 17
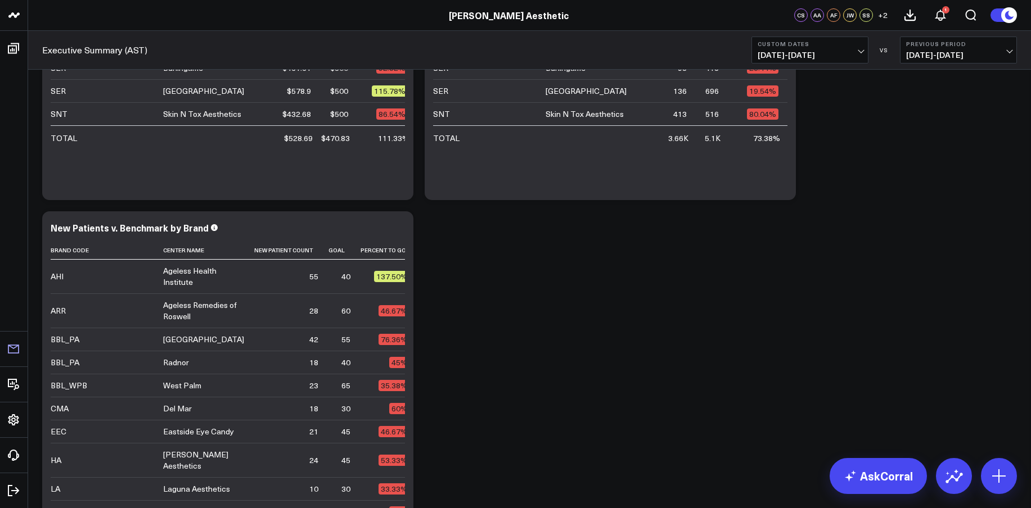
scroll to position [2523, 0]
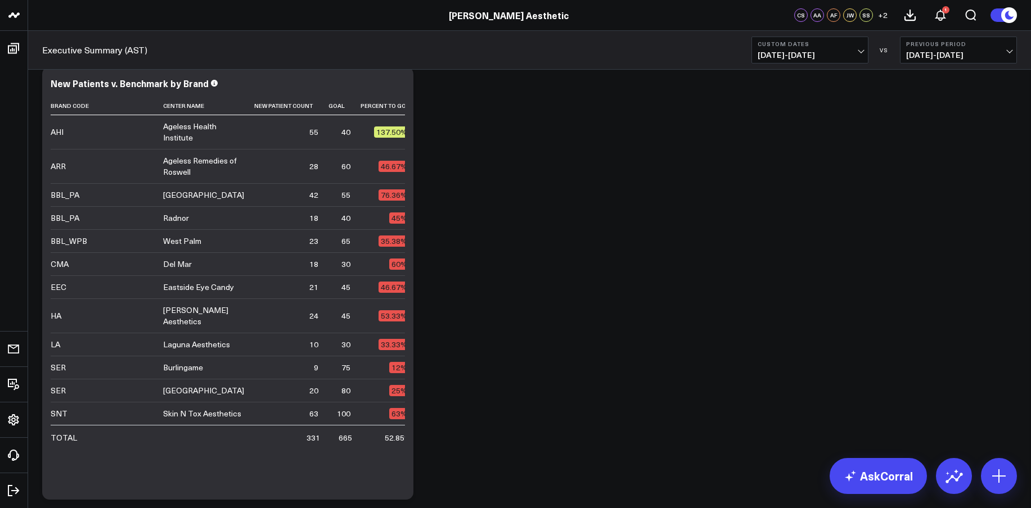
click at [794, 54] on span "[DATE] - [DATE]" at bounding box center [809, 55] width 105 height 9
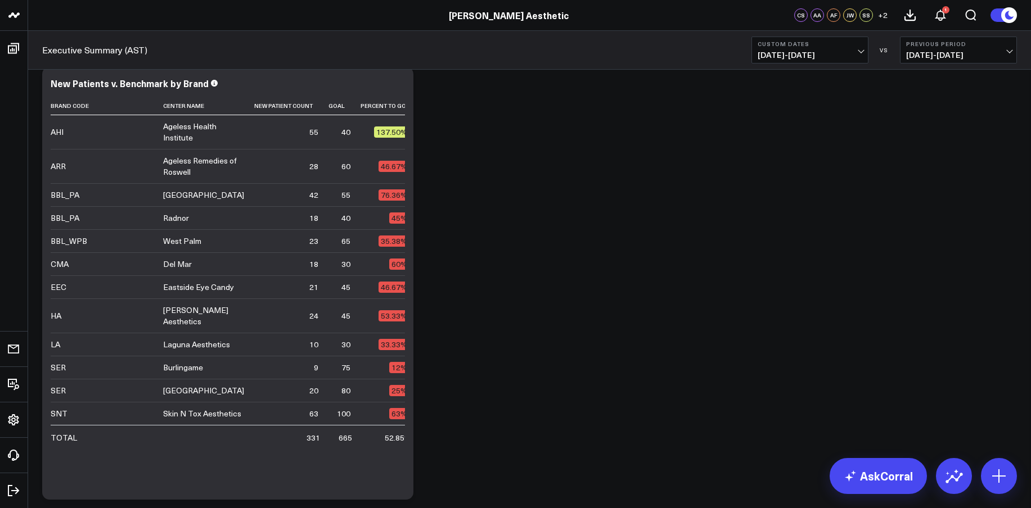
click at [797, 33] on div "Executive Summary (AST) Custom Dates [DATE] - [DATE] VS Previous Period [DATE] …" at bounding box center [529, 50] width 1002 height 39
click at [808, 46] on b "Custom Dates" at bounding box center [809, 43] width 105 height 7
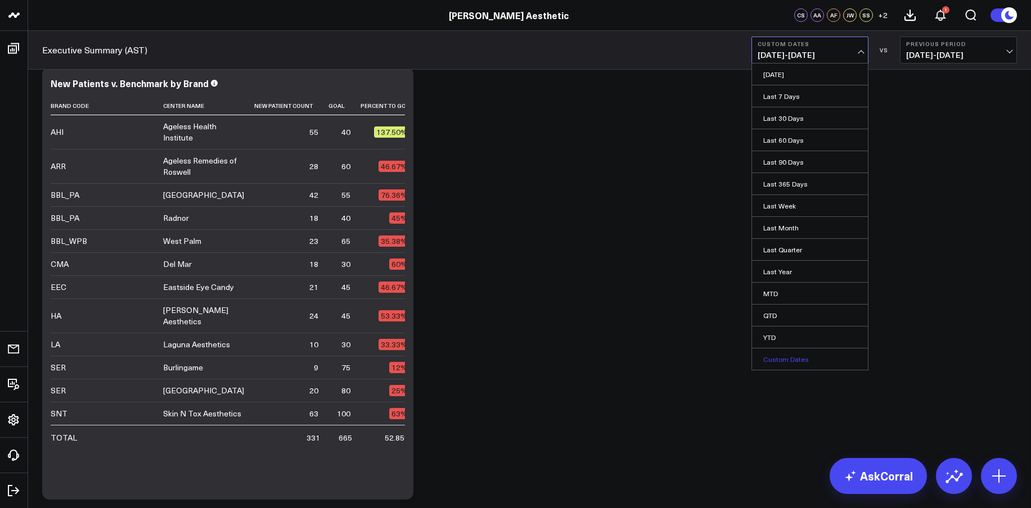
click at [793, 357] on link "Custom Dates" at bounding box center [810, 359] width 116 height 21
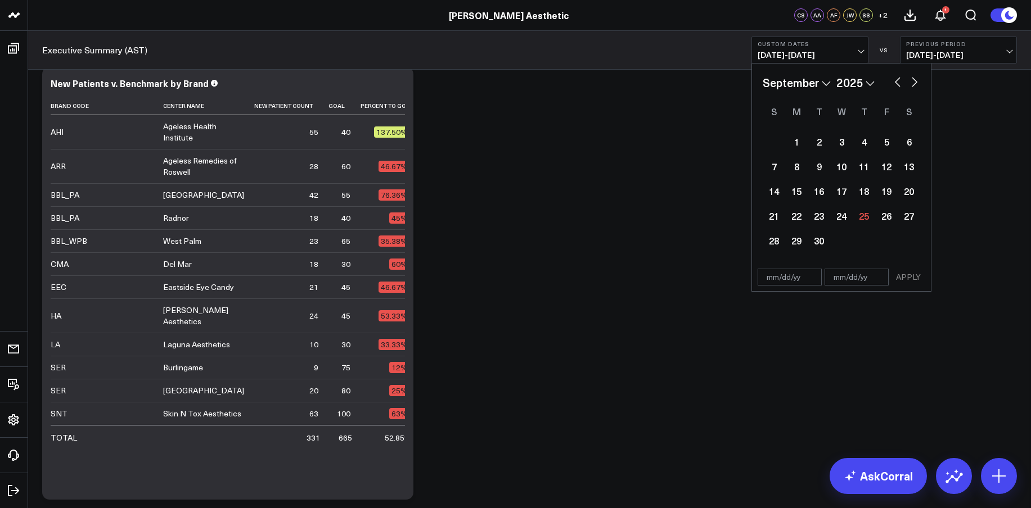
click at [822, 82] on select "January February March April May June July August September October November De…" at bounding box center [796, 82] width 68 height 17
click at [817, 139] on div "1" at bounding box center [818, 141] width 22 height 22
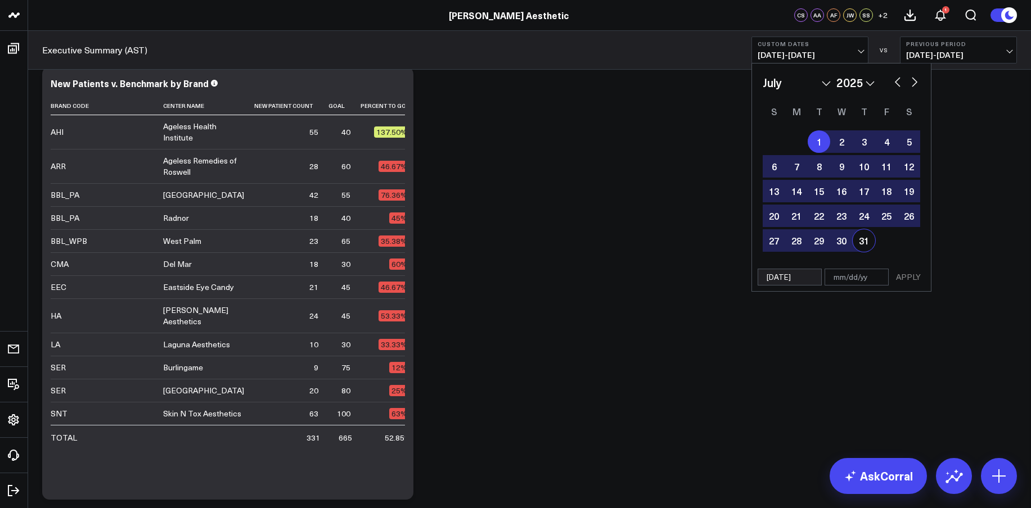
click at [865, 247] on div "31" at bounding box center [863, 240] width 22 height 22
click at [915, 284] on button "APPLY" at bounding box center [908, 277] width 34 height 17
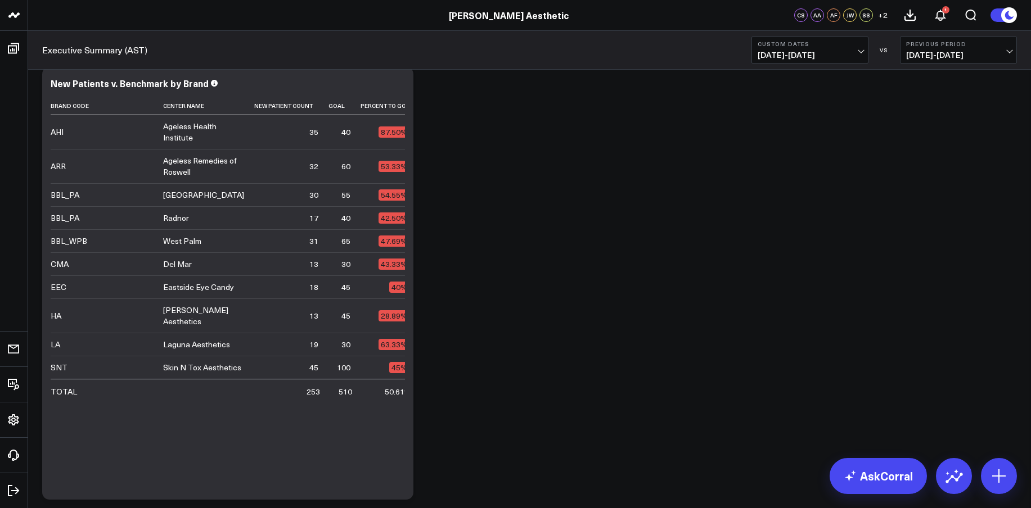
click at [796, 67] on div "Executive Summary (AST) Custom Dates [DATE] - [DATE] VS Previous Period [DATE] …" at bounding box center [529, 50] width 1002 height 39
click at [798, 58] on span "[DATE] - [DATE]" at bounding box center [809, 55] width 105 height 9
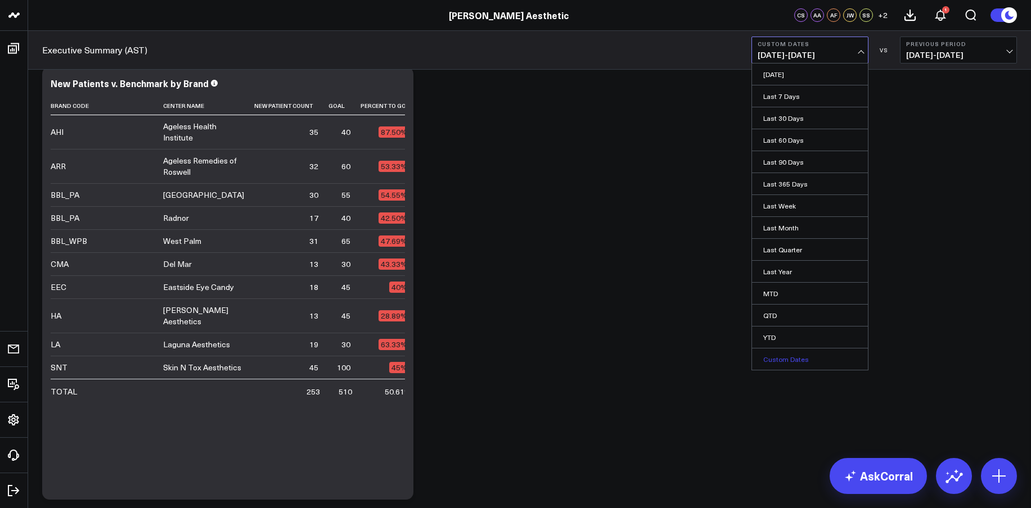
click at [793, 359] on link "Custom Dates" at bounding box center [810, 359] width 116 height 21
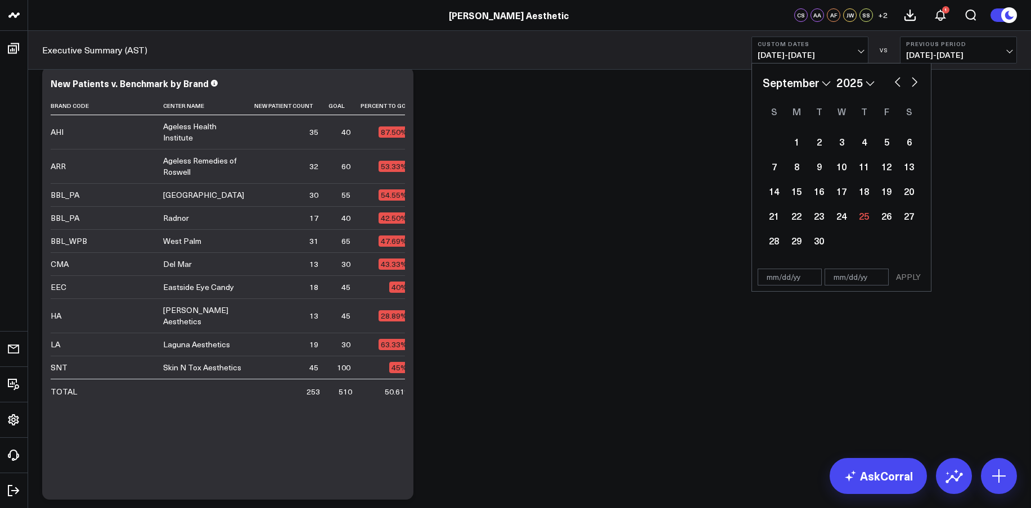
click at [826, 80] on select "January February March April May June July August September October November De…" at bounding box center [796, 82] width 68 height 17
click at [889, 141] on div "1" at bounding box center [886, 141] width 22 height 22
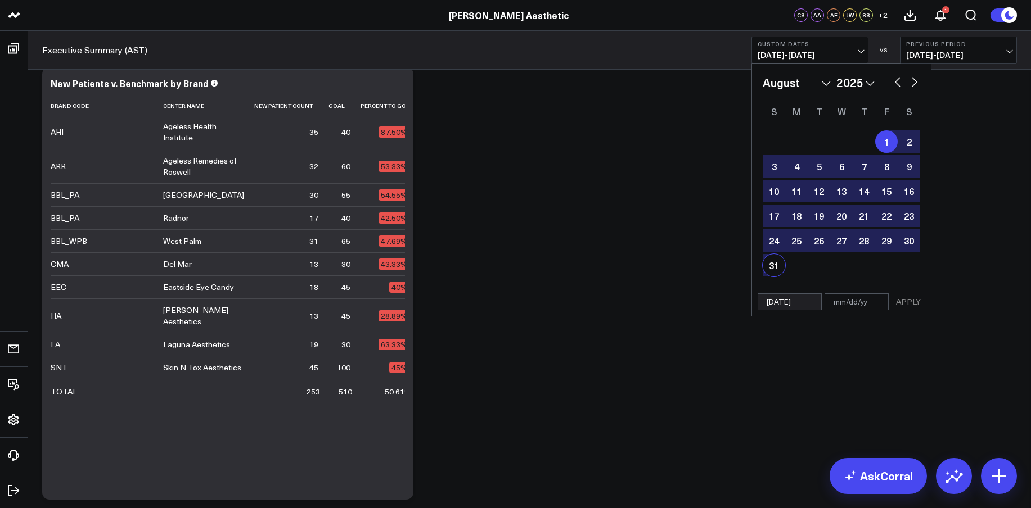
click at [773, 264] on div "31" at bounding box center [773, 265] width 22 height 22
click at [909, 302] on button "APPLY" at bounding box center [908, 301] width 34 height 17
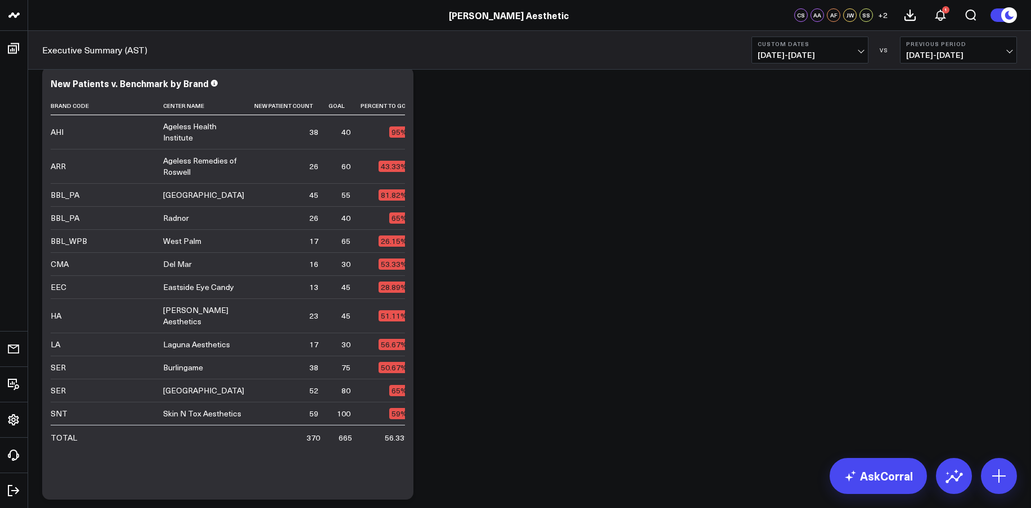
click at [822, 52] on span "[DATE] - [DATE]" at bounding box center [809, 55] width 105 height 9
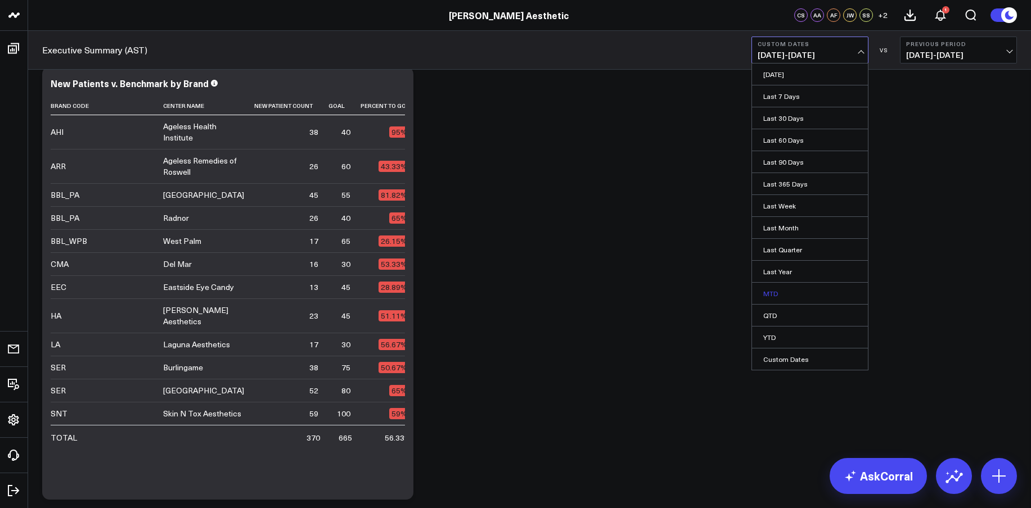
click at [778, 292] on link "MTD" at bounding box center [810, 293] width 116 height 21
